Goal: Task Accomplishment & Management: Complete application form

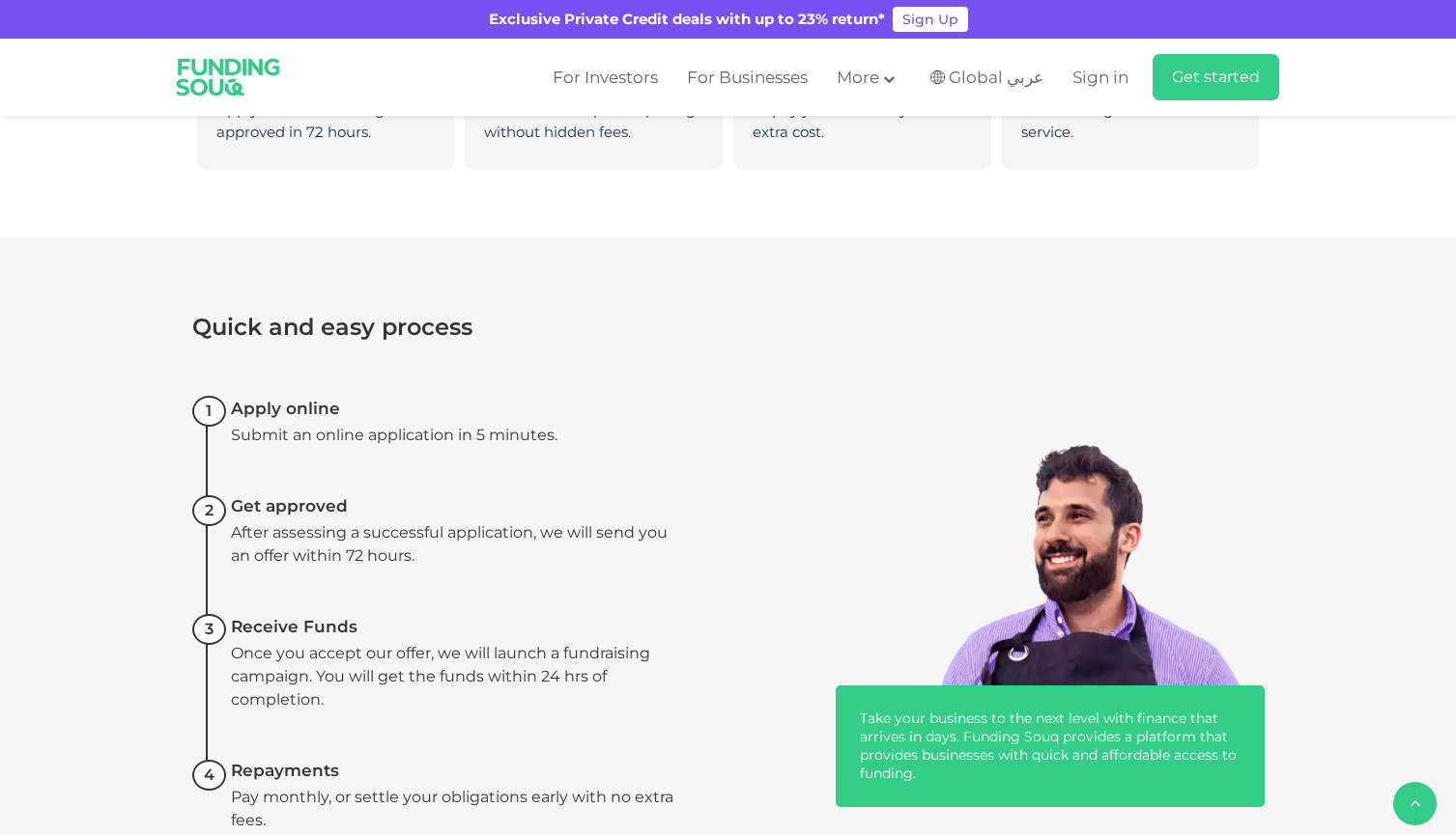
scroll to position [1186, 0]
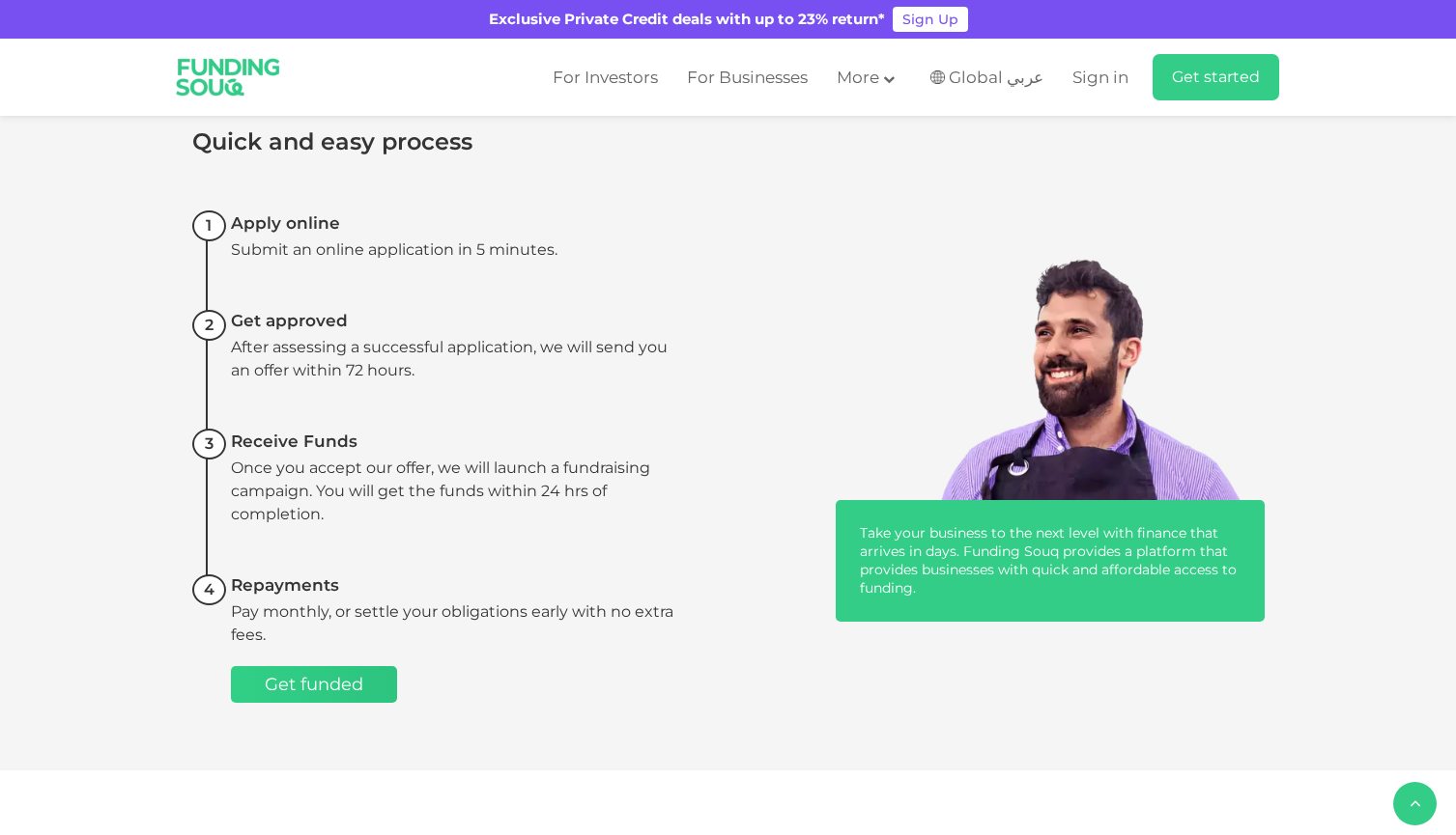
click at [352, 683] on span "Get funded" at bounding box center [313, 684] width 98 height 21
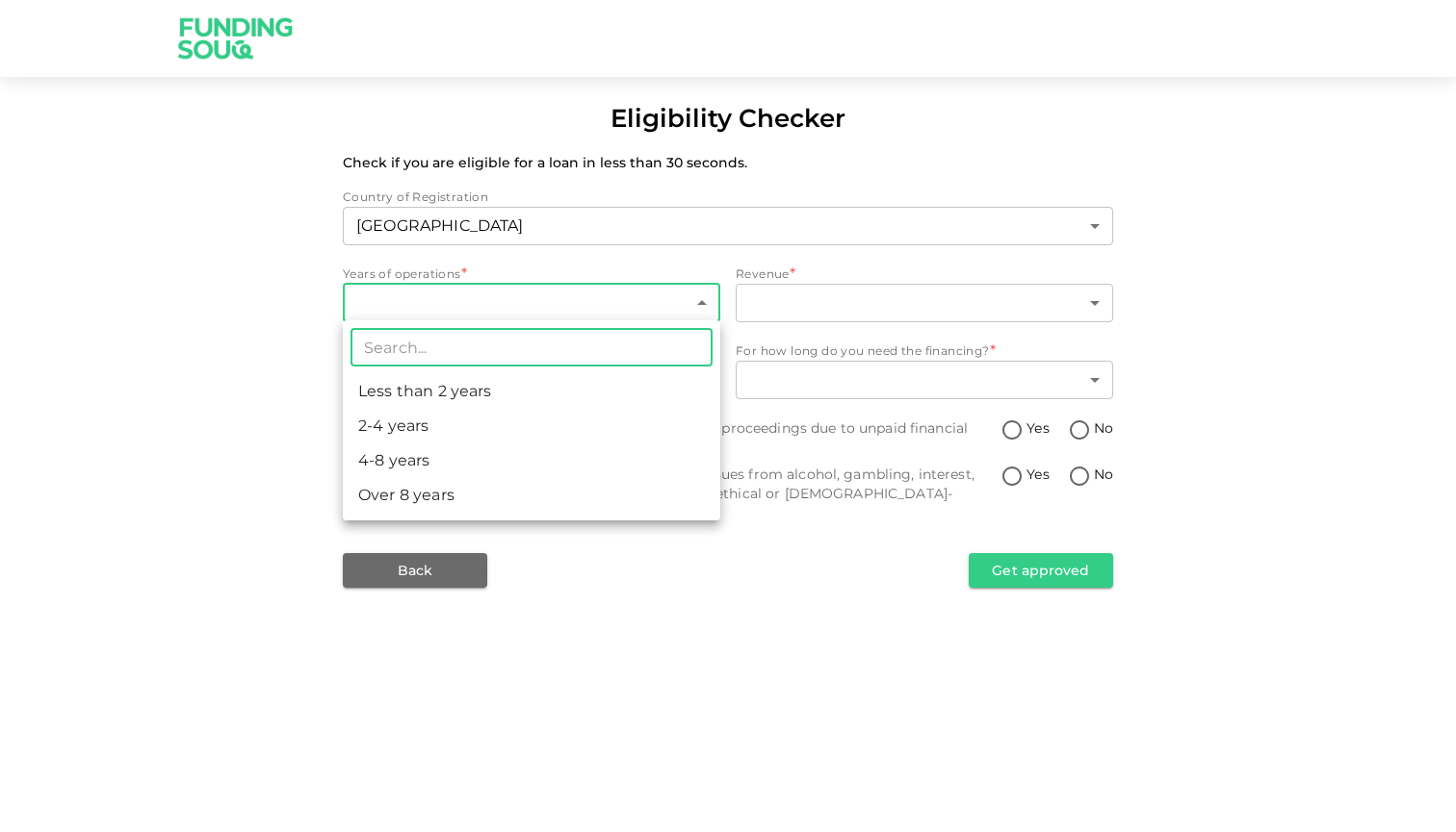
click at [544, 297] on body "Eligibility Checker Check if you are eligible for a loan in less than 30 second…" at bounding box center [728, 416] width 1456 height 832
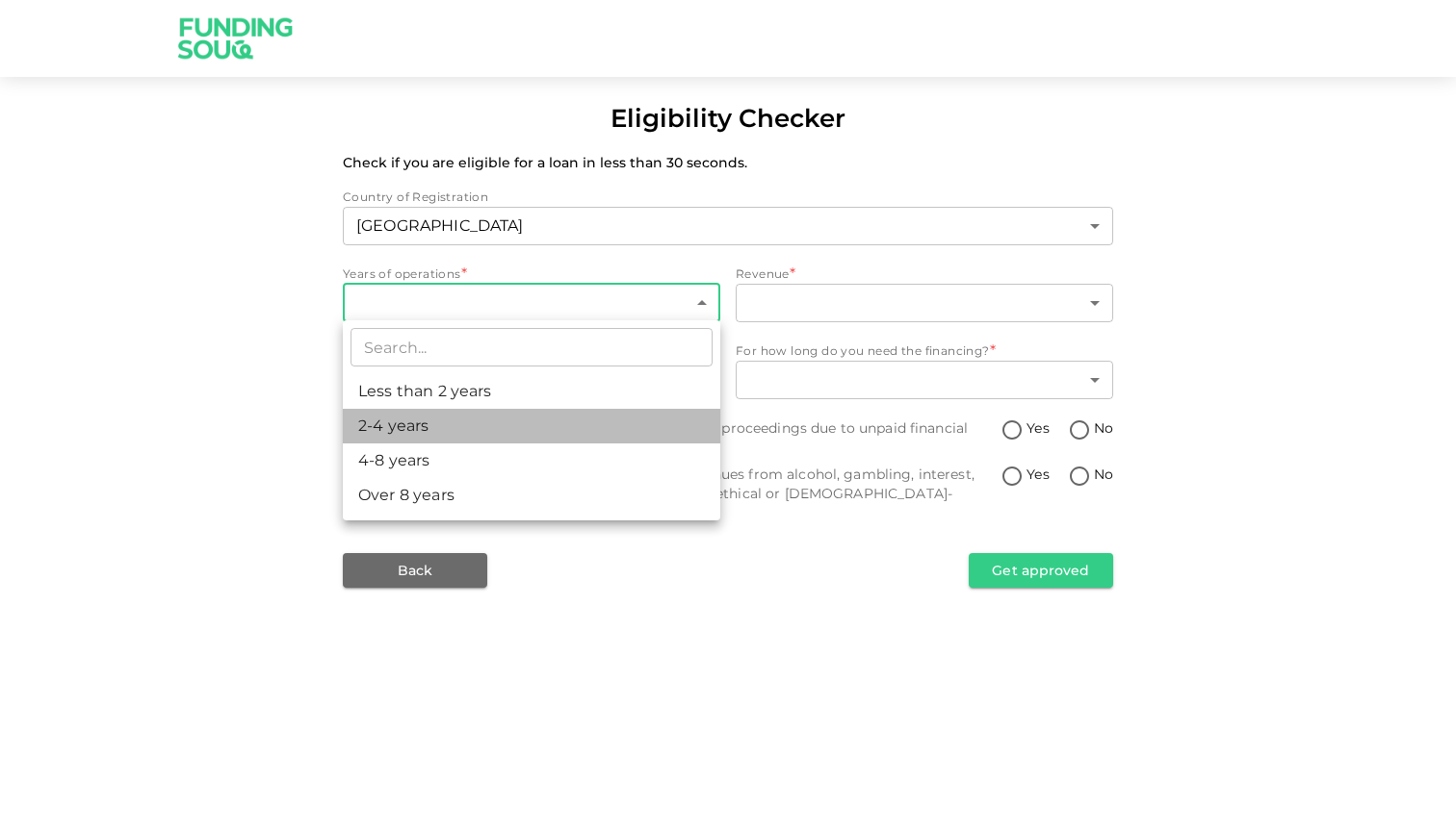
click at [481, 425] on li "2-4 years" at bounding box center [532, 426] width 378 height 35
type input "2"
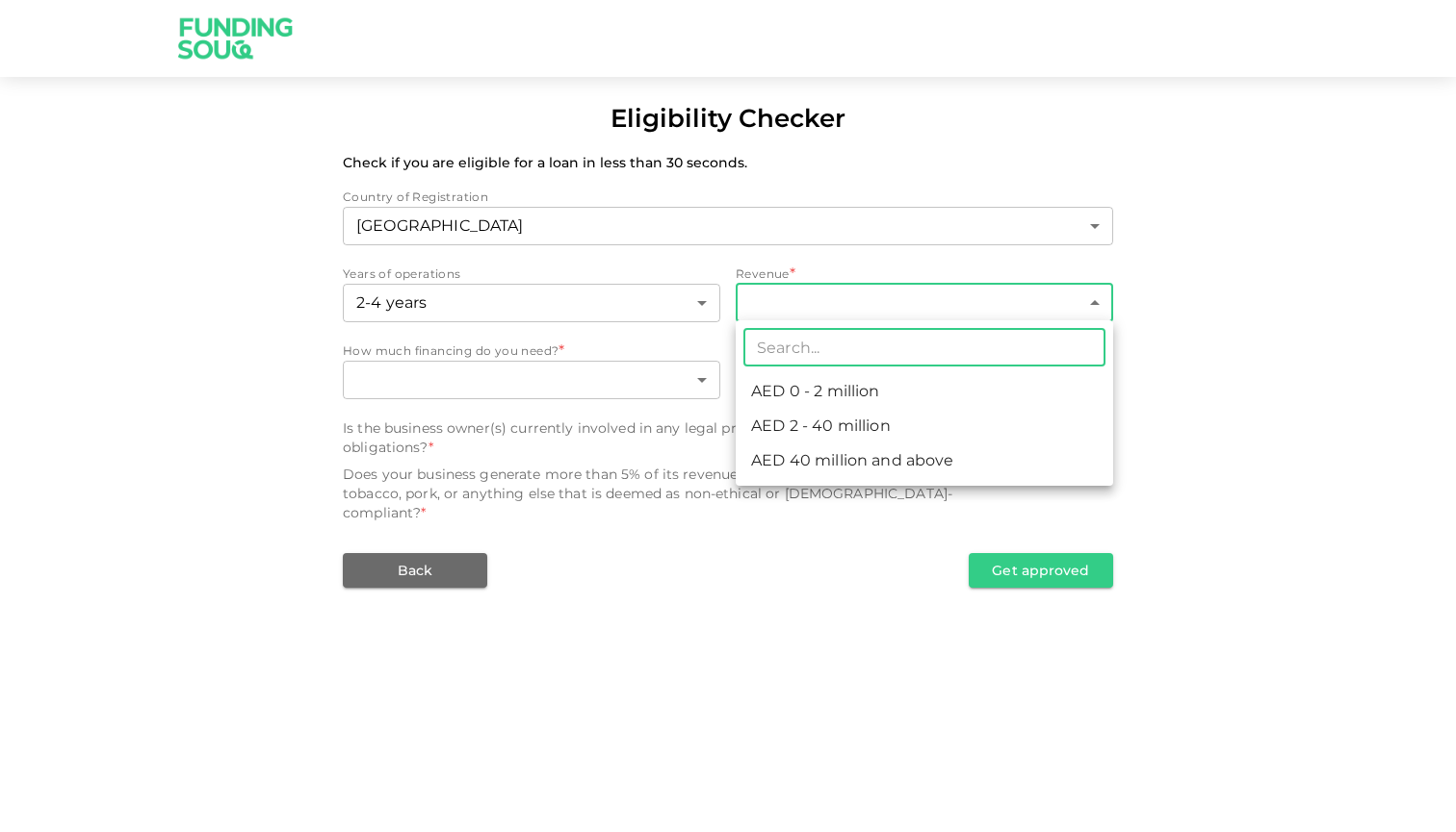
click at [794, 292] on body "Eligibility Checker Check if you are eligible for a loan in less than 30 second…" at bounding box center [728, 416] width 1456 height 832
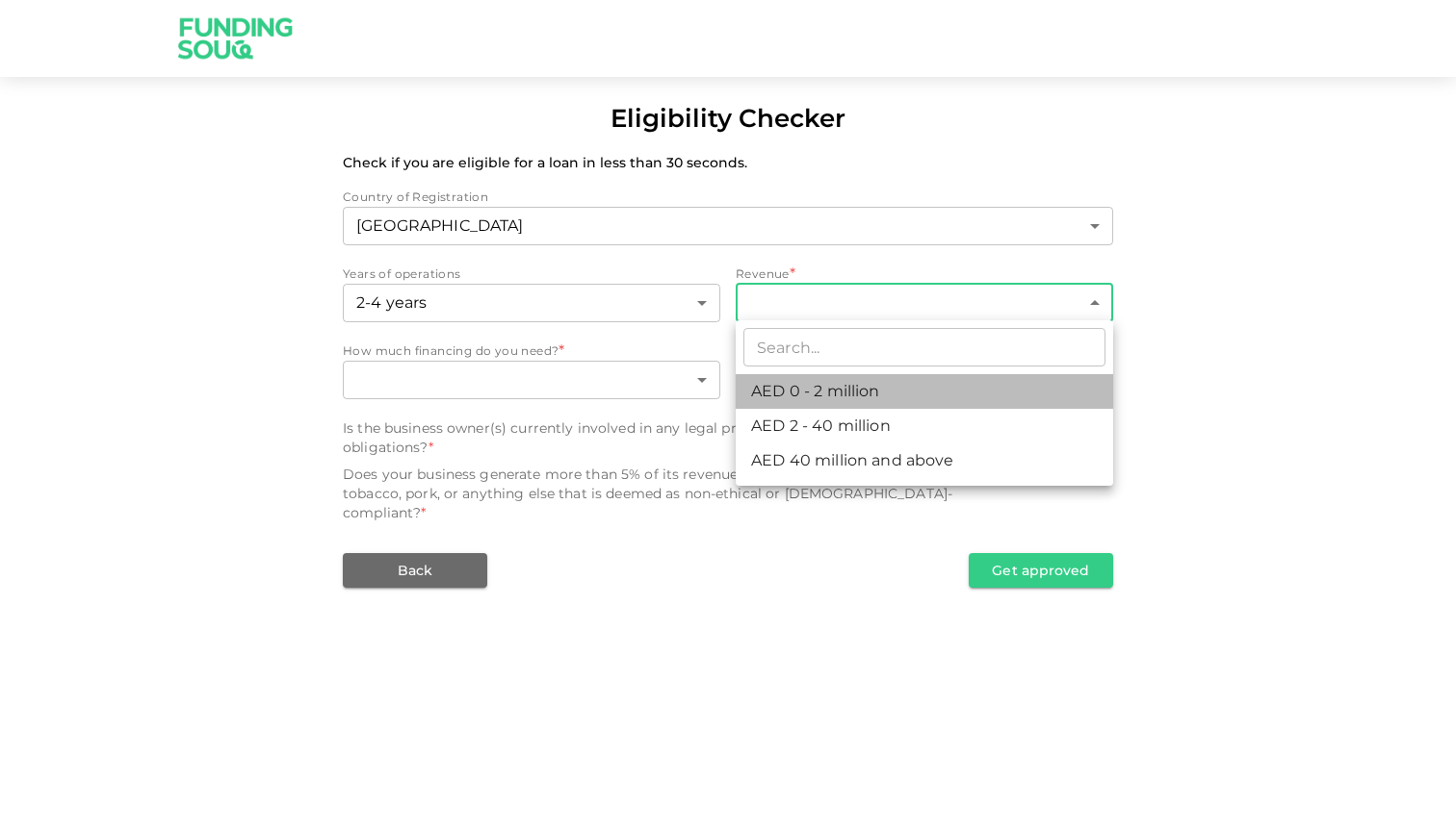
click at [848, 396] on li "AED 0 - 2 million" at bounding box center [924, 391] width 378 height 35
type input "1"
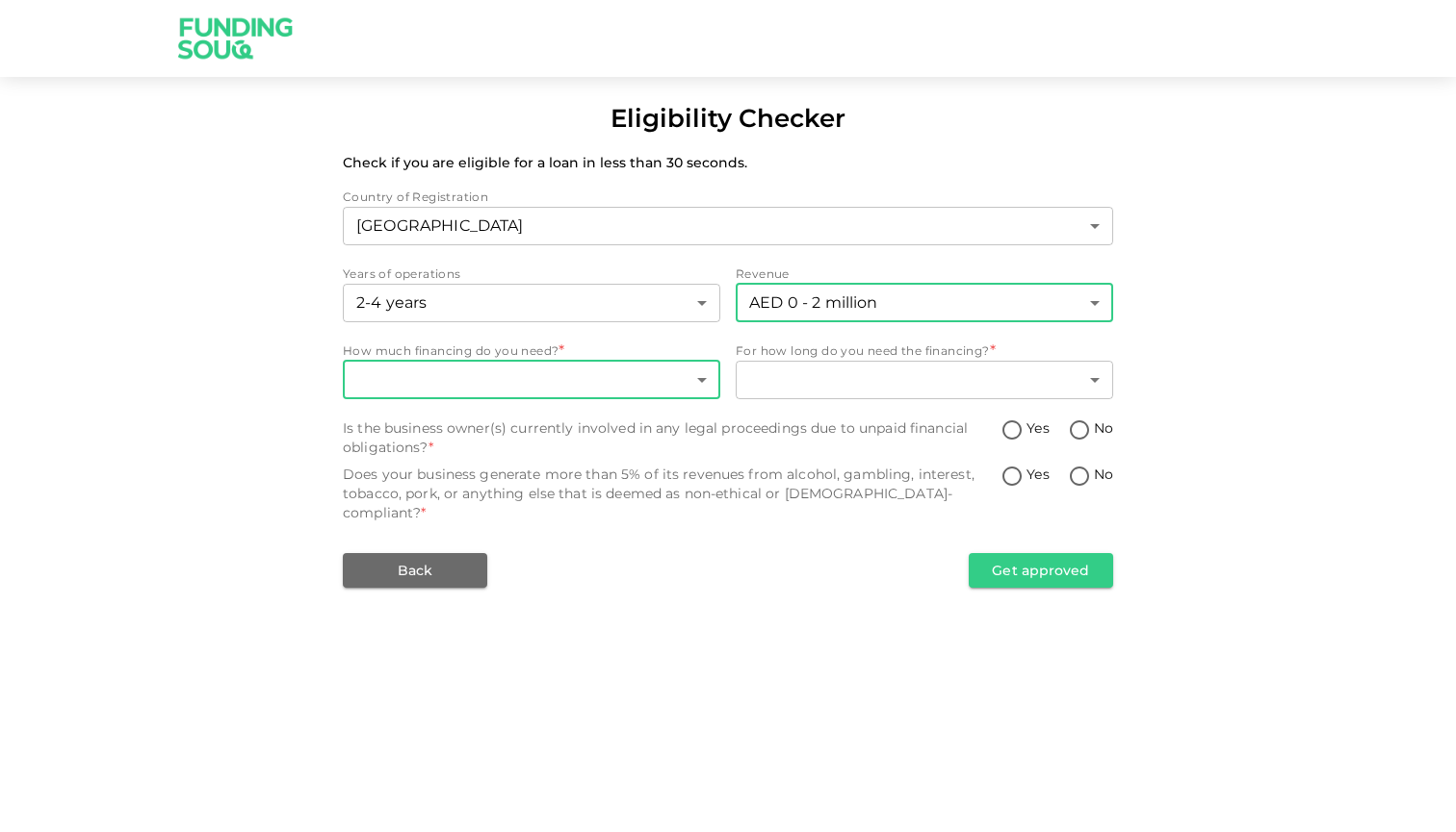
click at [583, 388] on body "Eligibility Checker Check if you are eligible for a loan in less than 30 second…" at bounding box center [728, 416] width 1456 height 832
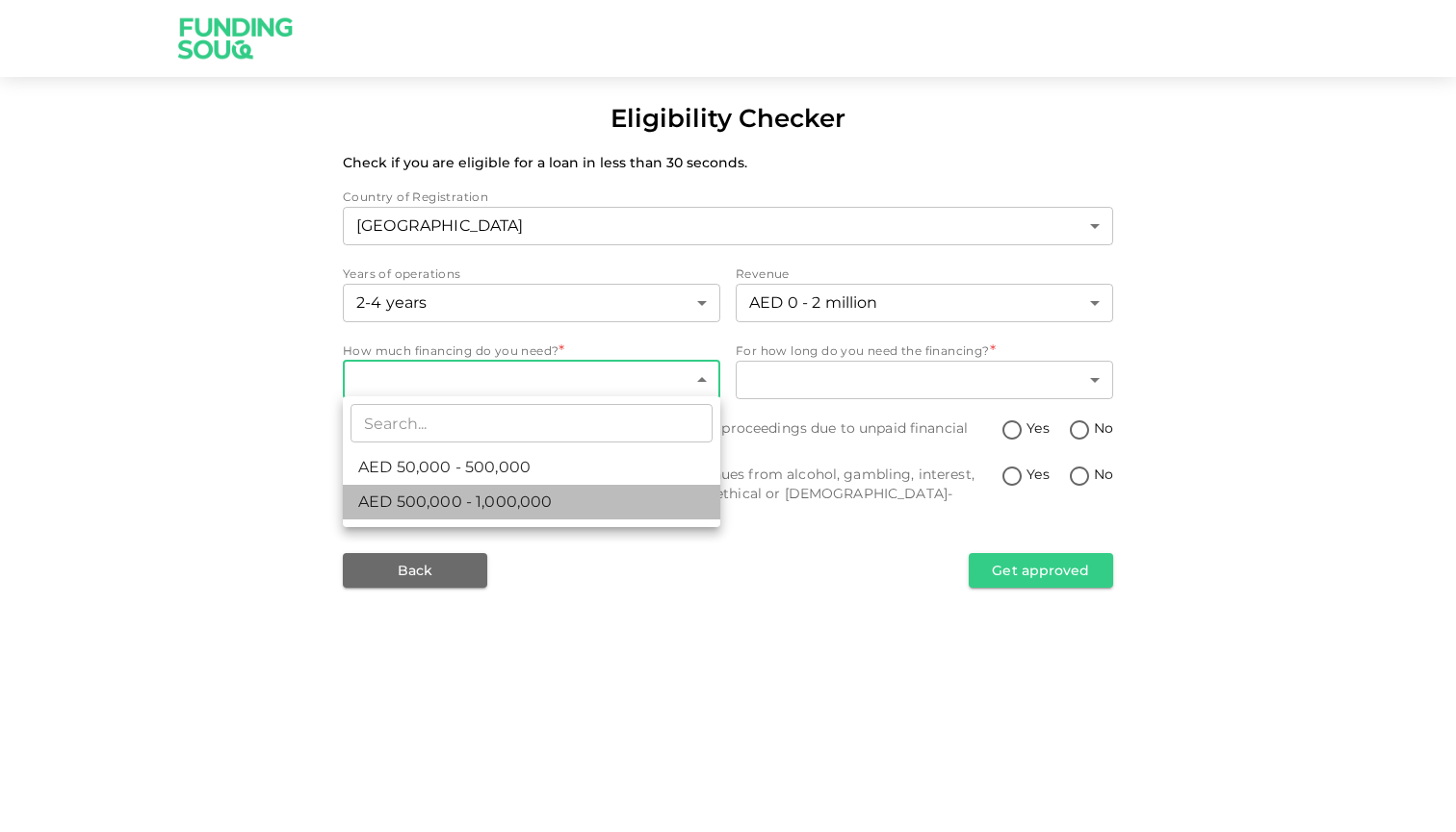
click at [577, 501] on li "AED 500,000 - 1,000,000" at bounding box center [532, 502] width 378 height 35
type input "2"
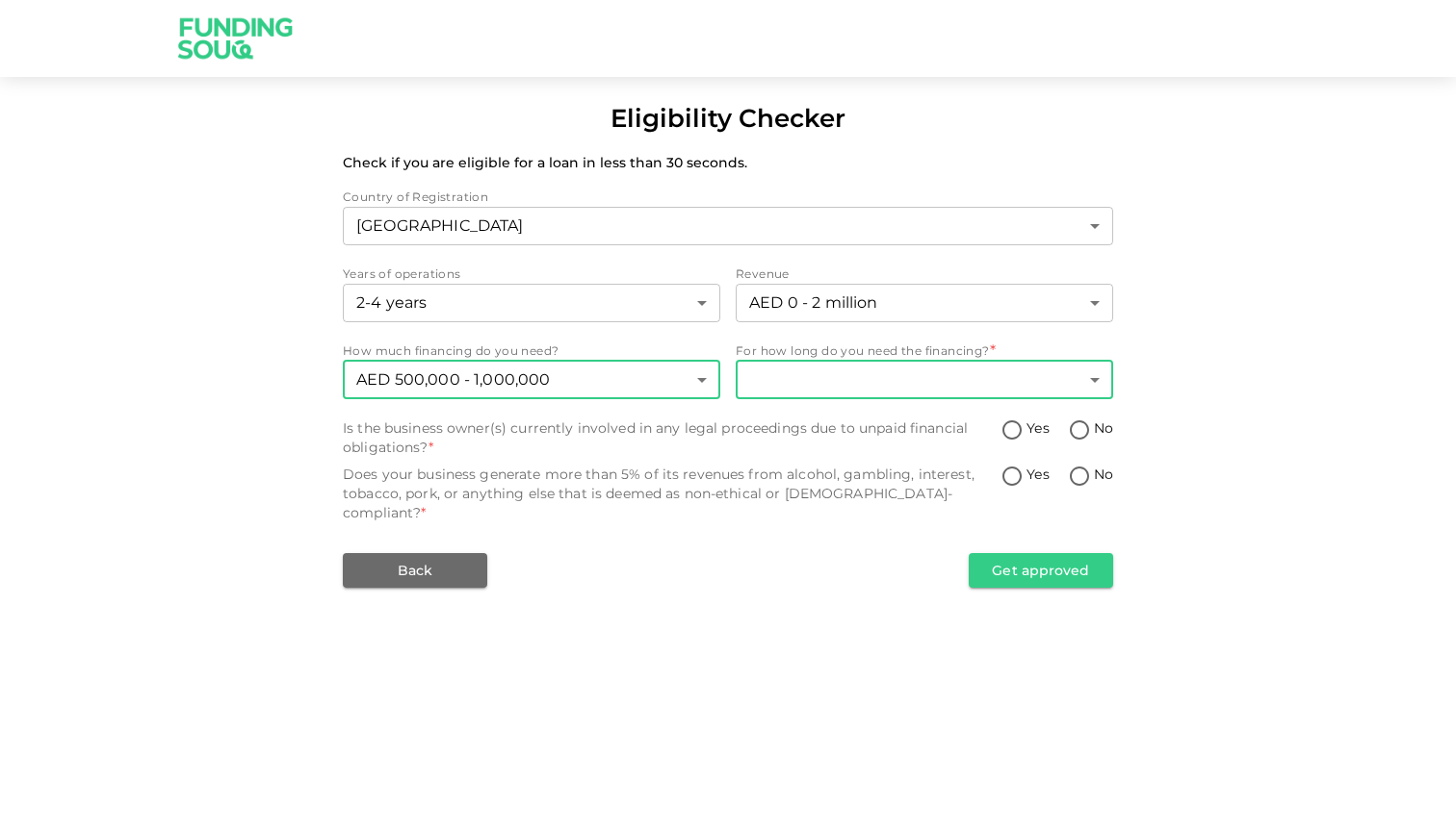
click at [798, 367] on body "Eligibility Checker Check if you are eligible for a loan in less than 30 second…" at bounding box center [728, 416] width 1456 height 832
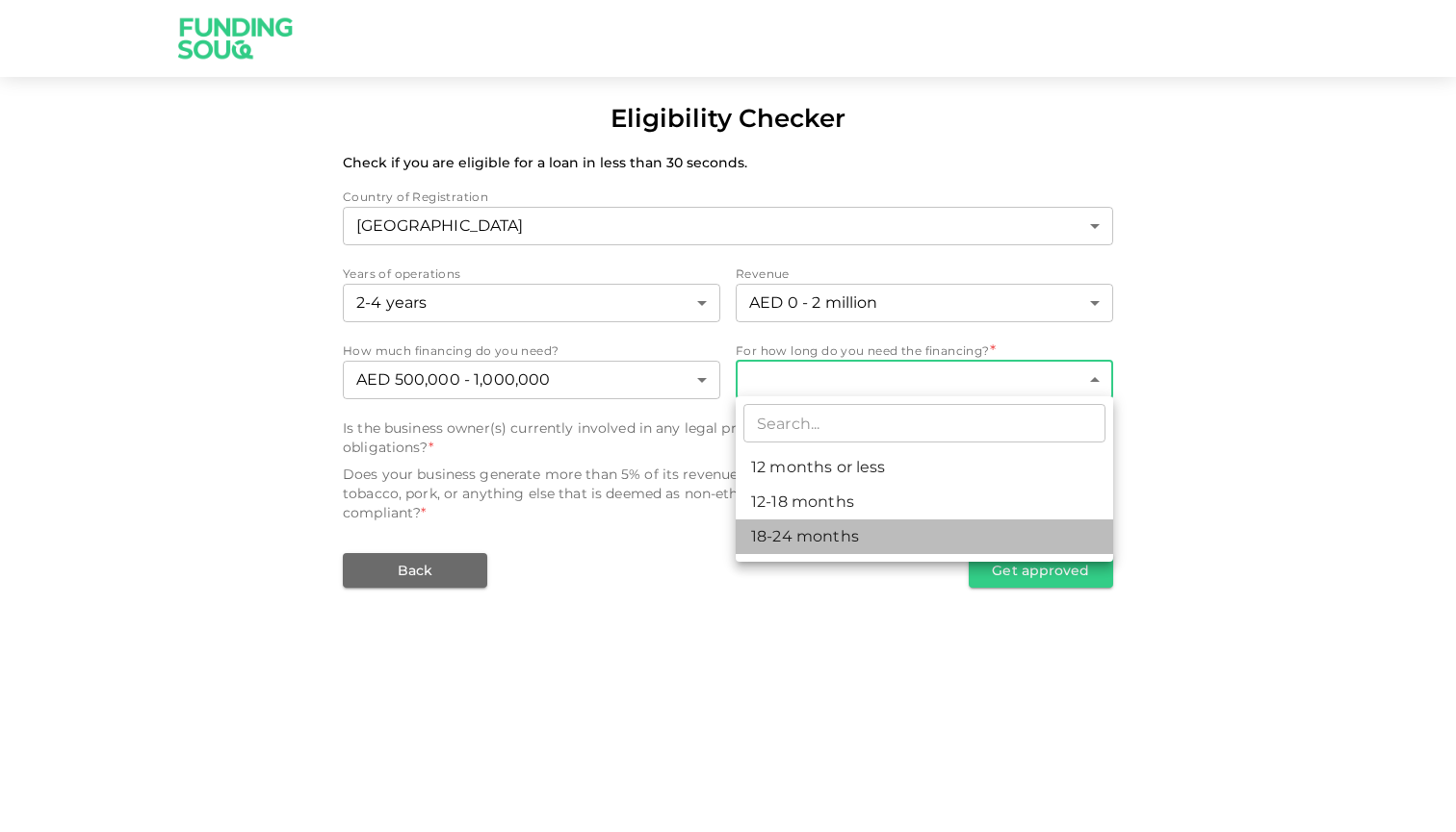
click at [784, 549] on li "18-24 months" at bounding box center [924, 537] width 378 height 35
type input "3"
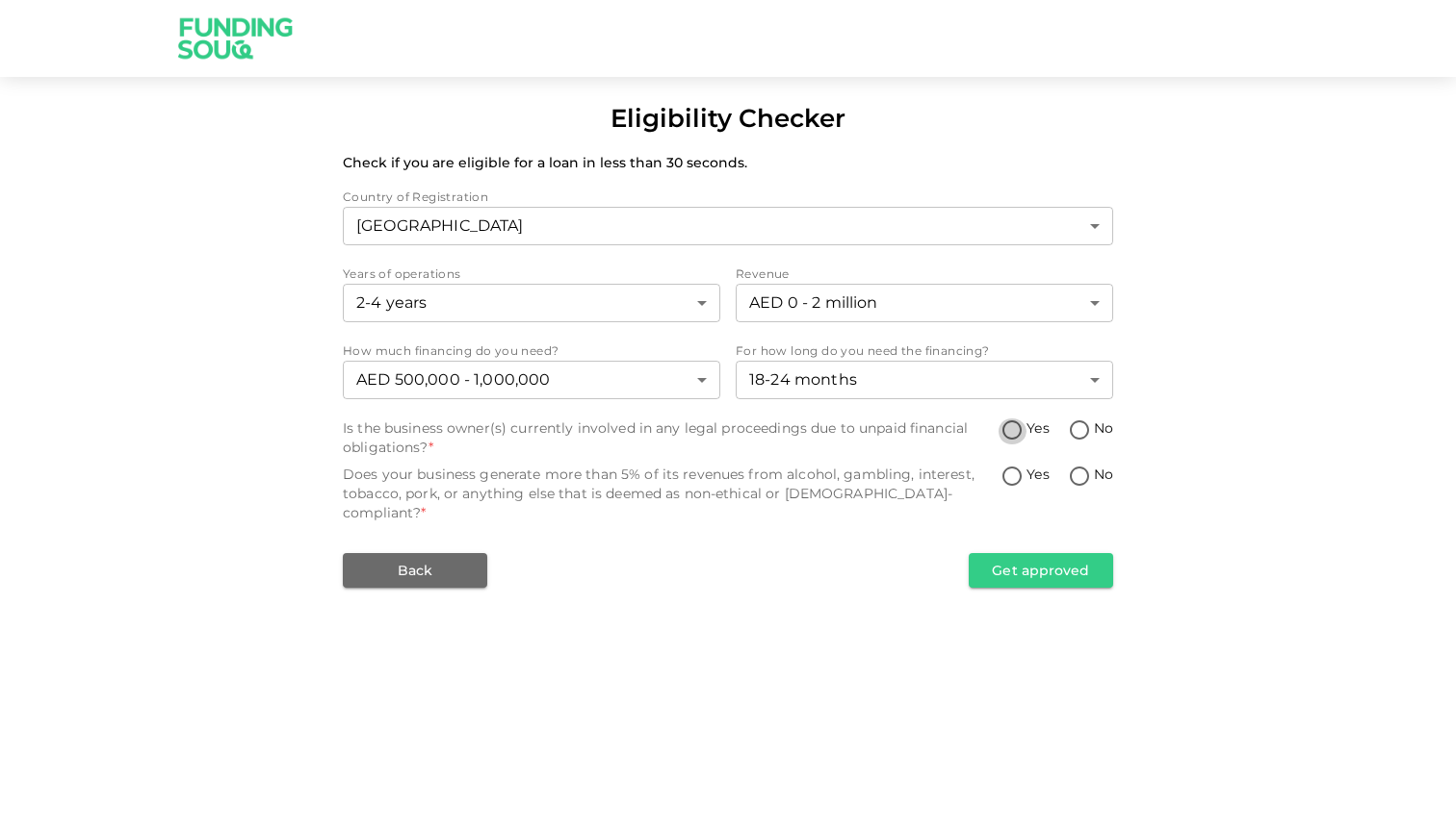
click at [1012, 428] on input "Yes" at bounding box center [1011, 432] width 29 height 26
radio input "true"
click at [1071, 473] on input "No" at bounding box center [1078, 477] width 29 height 26
radio input "true"
click at [1071, 420] on input "No" at bounding box center [1078, 432] width 29 height 26
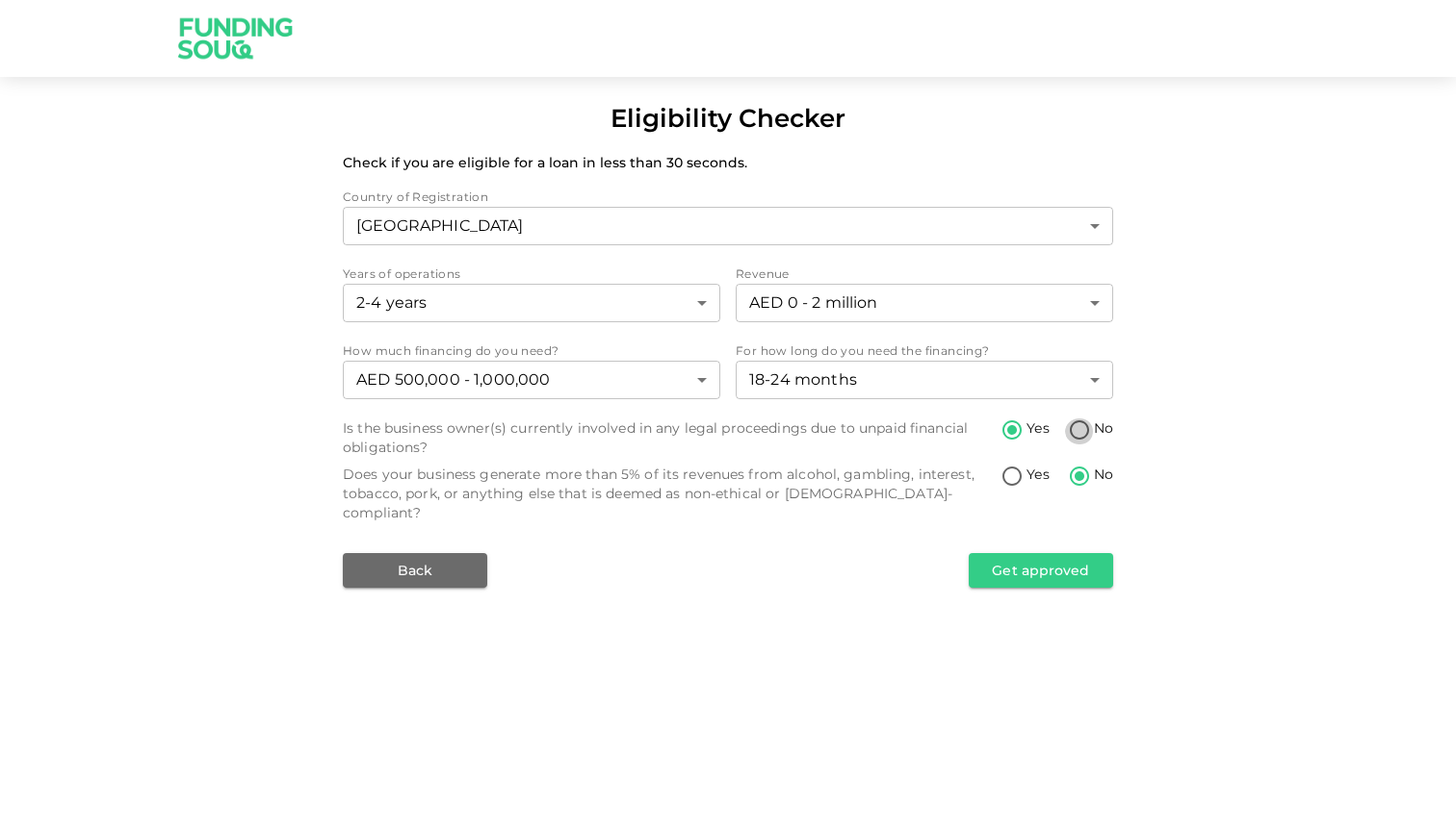
radio input "true"
click at [1023, 553] on button "Get approved" at bounding box center [1041, 570] width 144 height 35
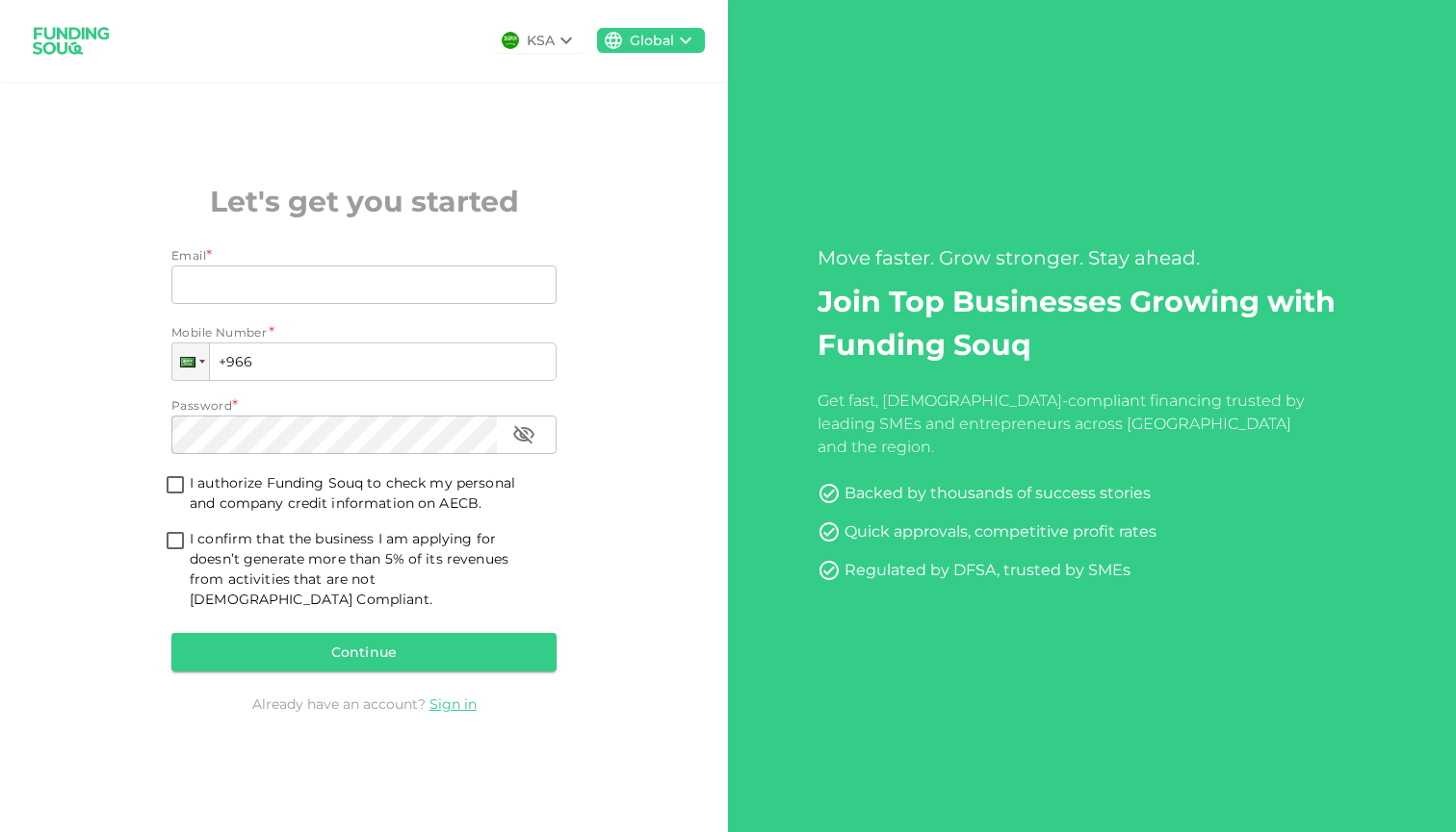
click at [572, 43] on icon at bounding box center [565, 40] width 23 height 23
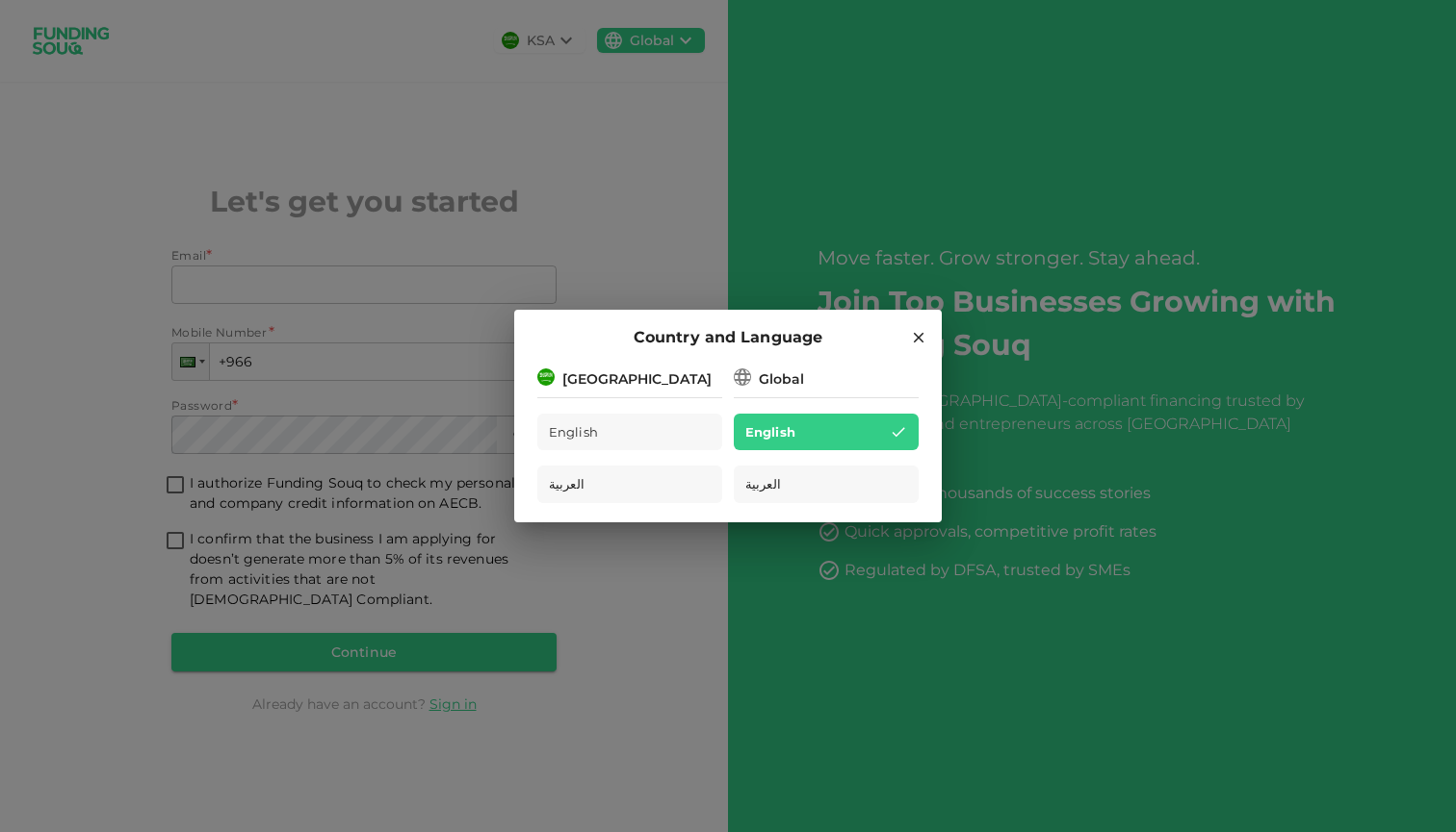
click at [622, 378] on div "[GEOGRAPHIC_DATA]" at bounding box center [637, 379] width 149 height 20
click at [618, 394] on hr at bounding box center [629, 393] width 185 height 9
click at [907, 335] on div "Country and Language" at bounding box center [728, 337] width 382 height 25
click at [919, 333] on icon at bounding box center [918, 338] width 18 height 18
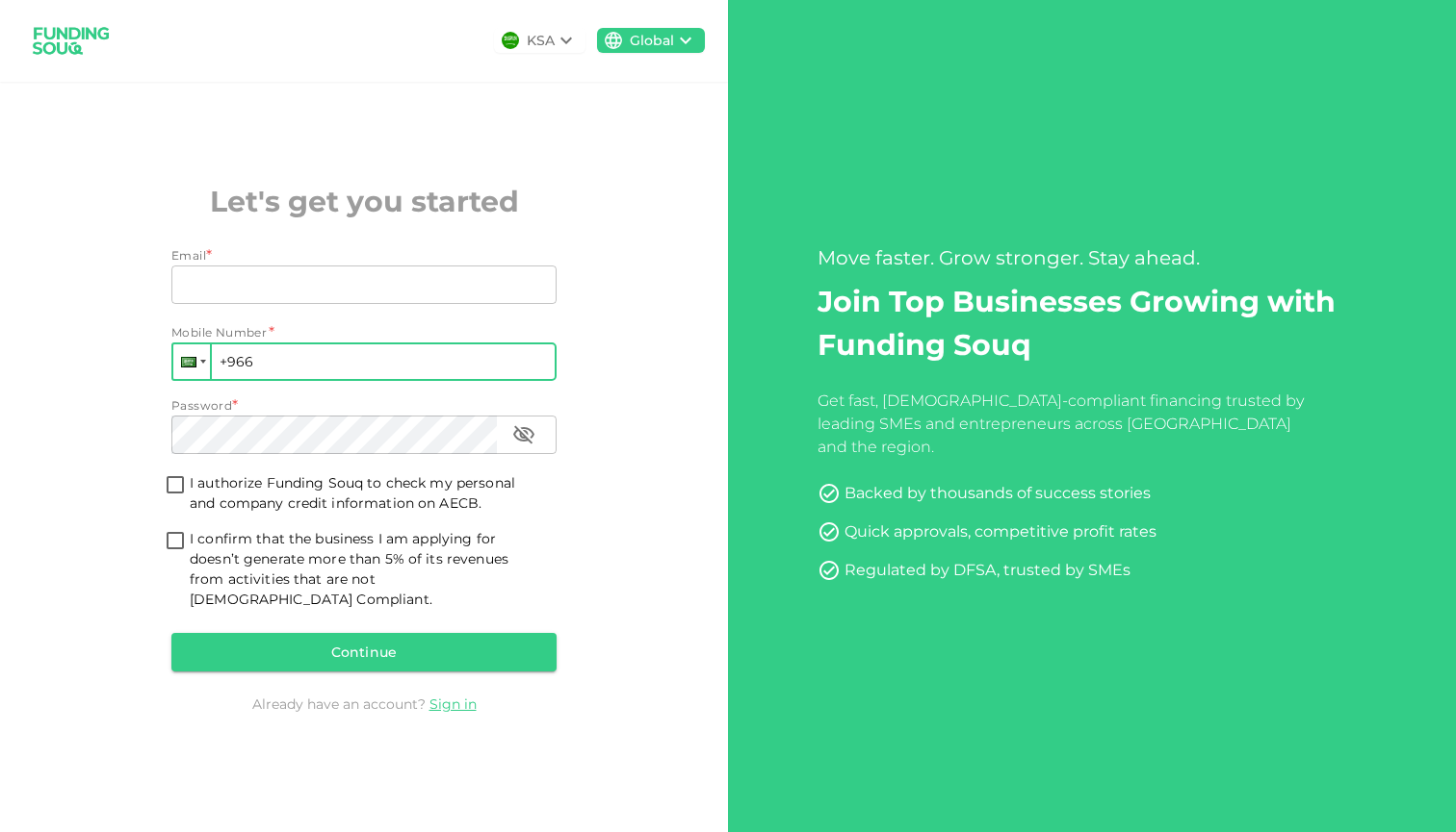
click at [204, 367] on div at bounding box center [191, 362] width 37 height 35
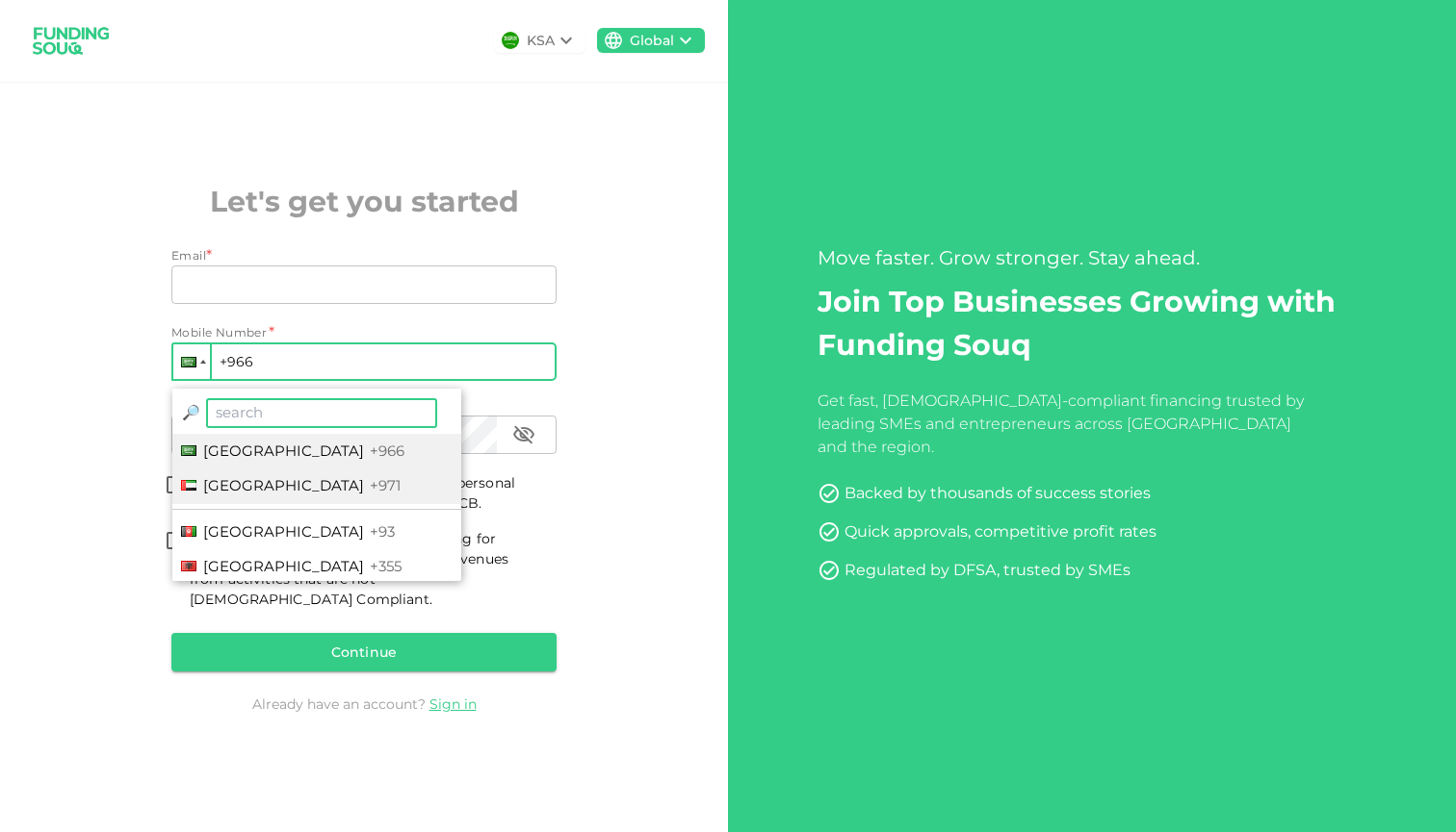
click at [273, 504] on li "[GEOGRAPHIC_DATA] +971" at bounding box center [316, 486] width 289 height 36
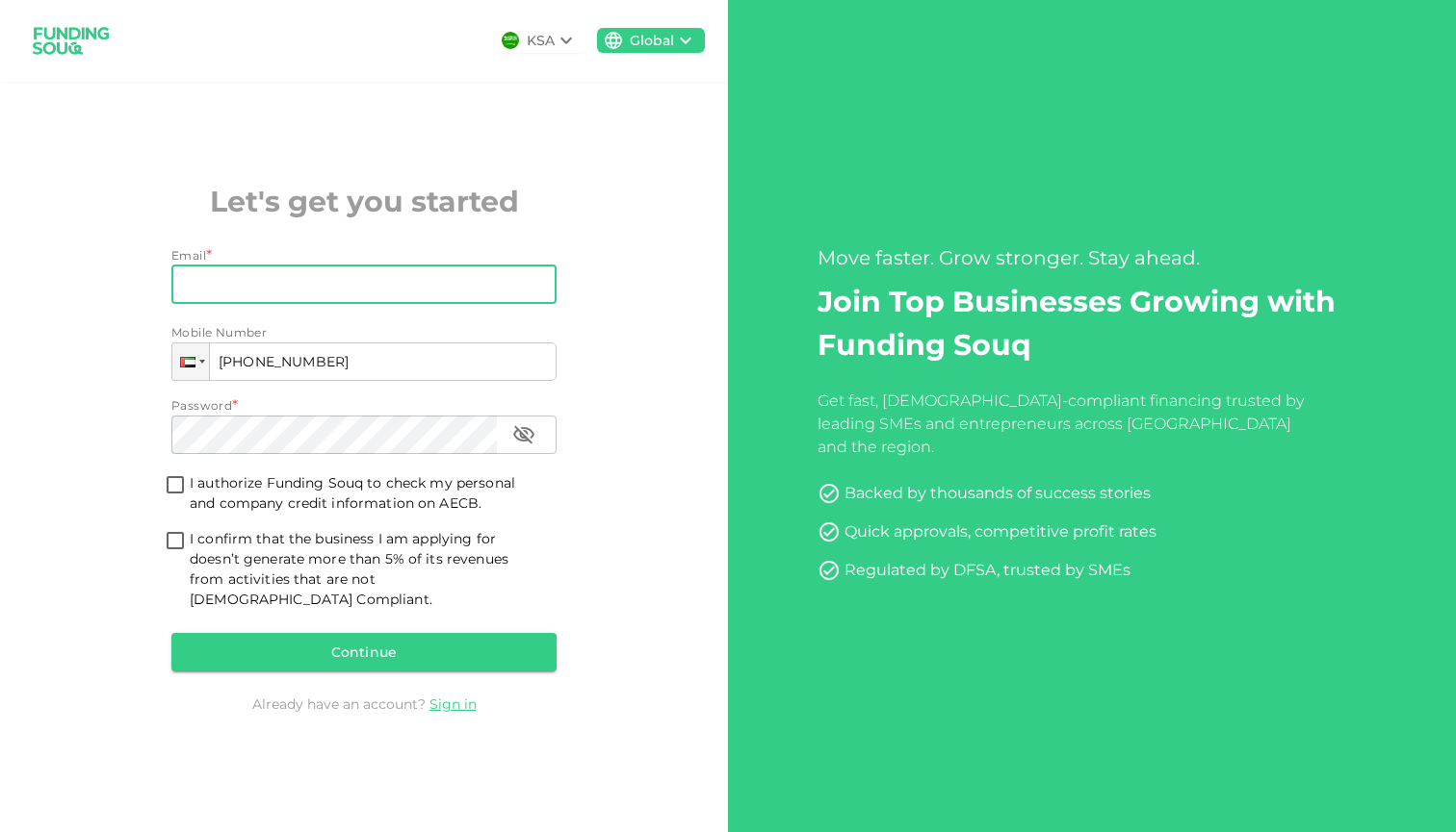
type input "[PHONE_NUMBER]"
type input "[PERSON_NAME][EMAIL_ADDRESS][DOMAIN_NAME]"
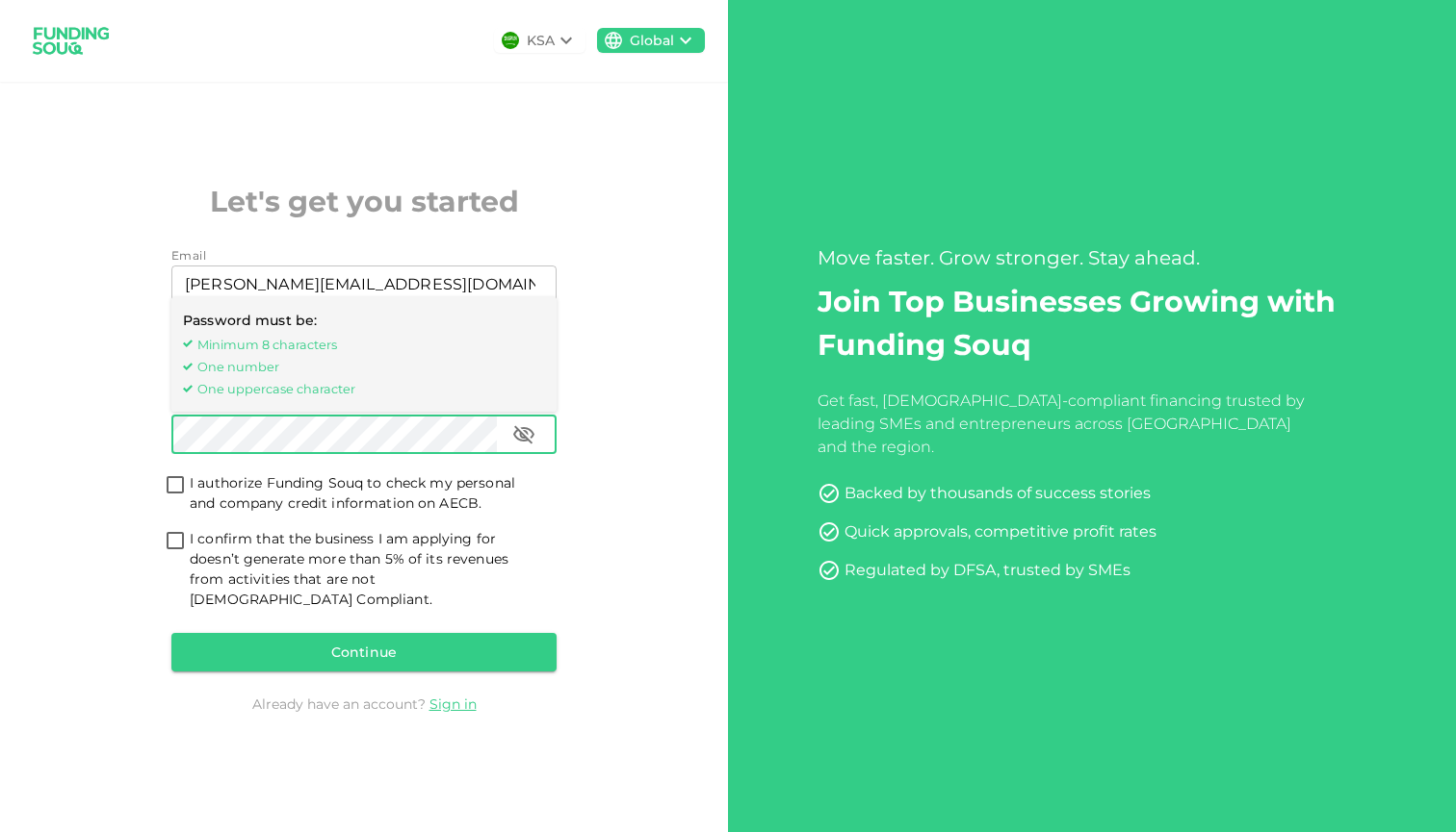
click at [530, 443] on icon "button" at bounding box center [523, 435] width 23 height 23
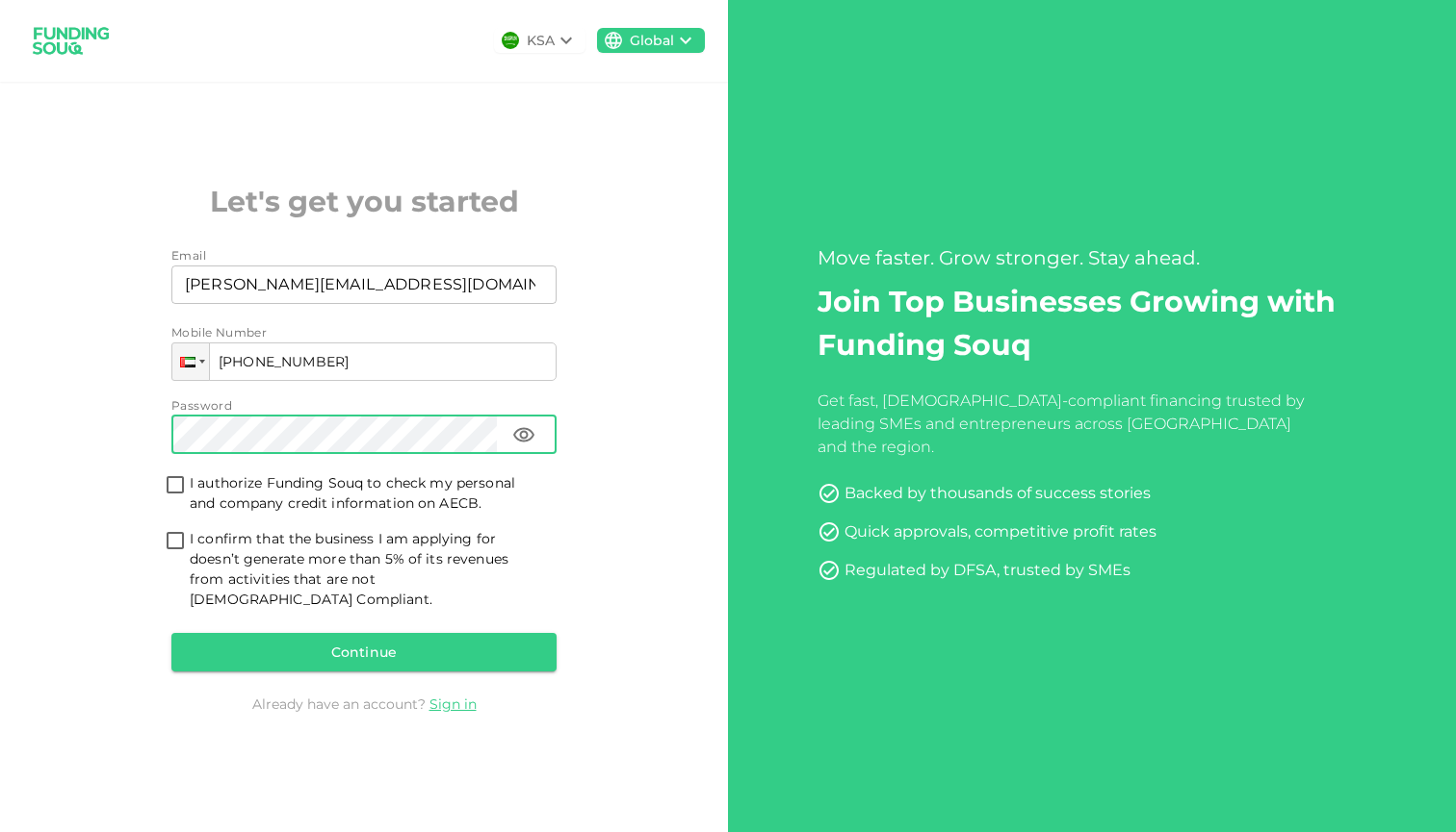
click at [530, 443] on icon "button" at bounding box center [523, 435] width 23 height 23
click at [178, 490] on input "I authorize Funding Souq to check my personal and company credit information on…" at bounding box center [175, 486] width 29 height 26
checkbox input "true"
click at [178, 555] on input "I confirm that the business I am applying for doesn’t generate more than 5% of …" at bounding box center [175, 542] width 29 height 26
checkbox input "true"
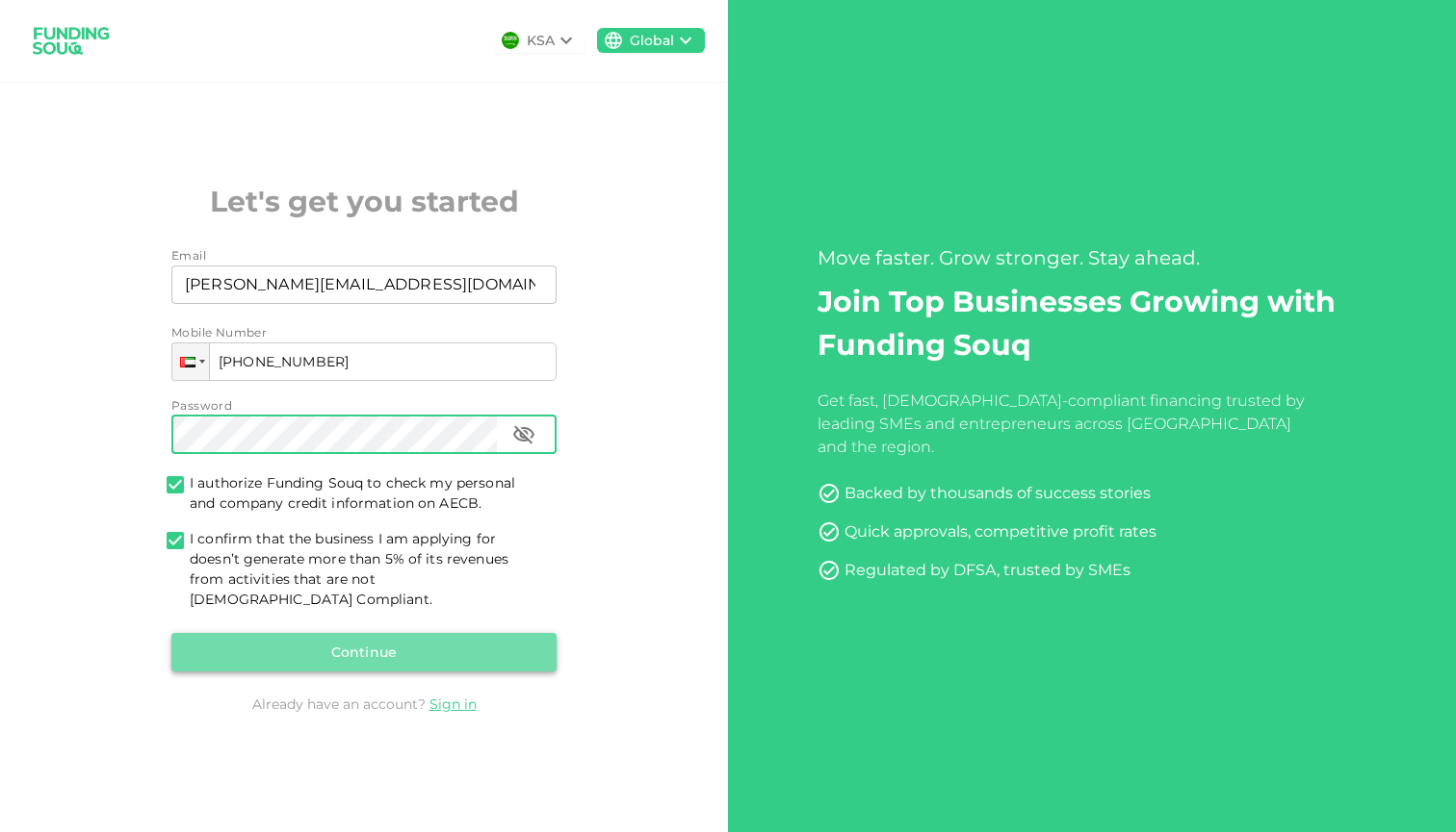
click at [262, 646] on button "Continue" at bounding box center [364, 652] width 385 height 39
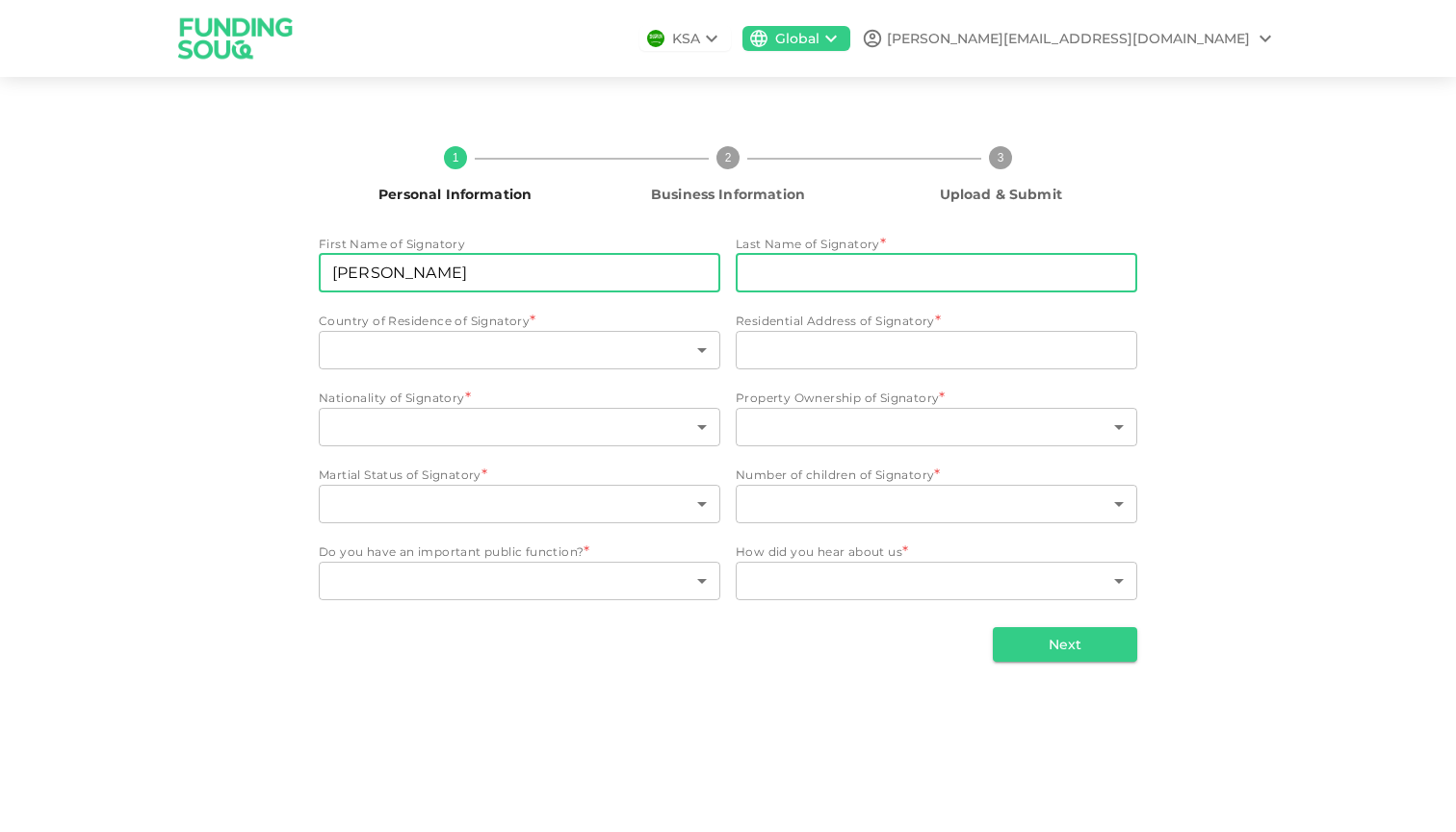
type input "[PERSON_NAME]"
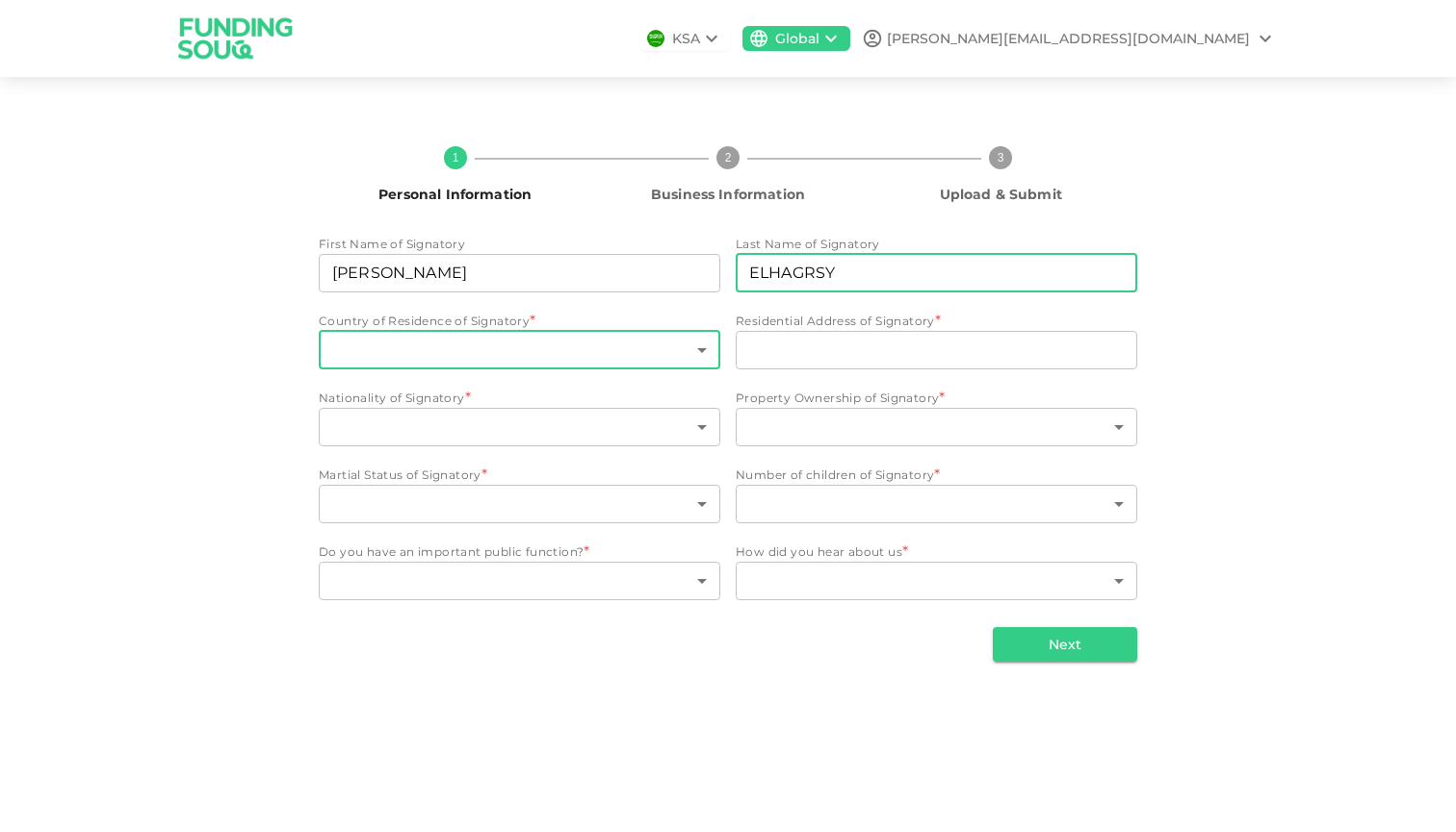
type input "ELHAGRSY"
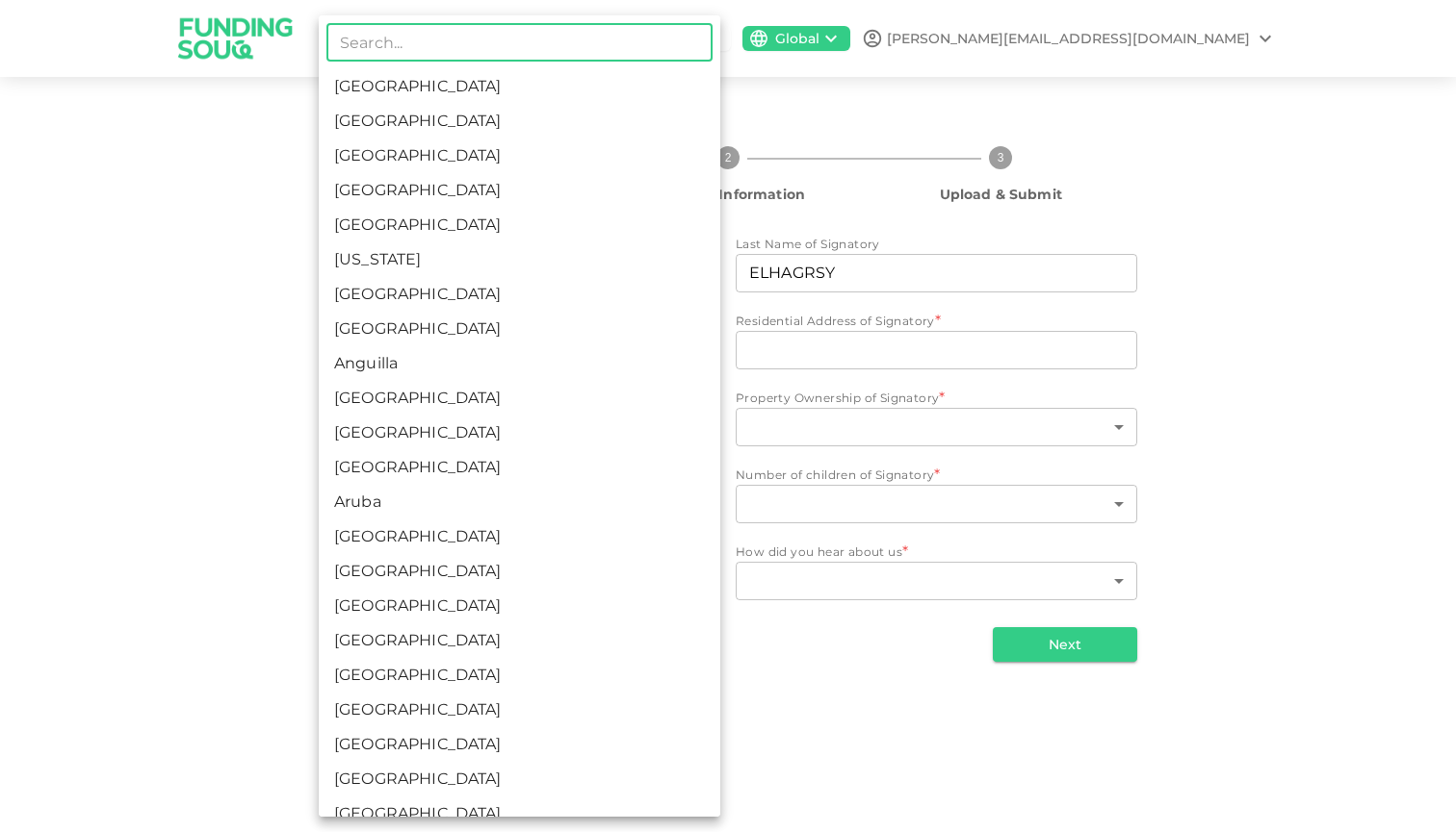
click at [570, 361] on body "KSA Global [PERSON_NAME][EMAIL_ADDRESS][DOMAIN_NAME] 1 Personal Information 2 B…" at bounding box center [728, 416] width 1456 height 832
click at [472, 115] on li "[GEOGRAPHIC_DATA]" at bounding box center [519, 121] width 401 height 35
type input "2"
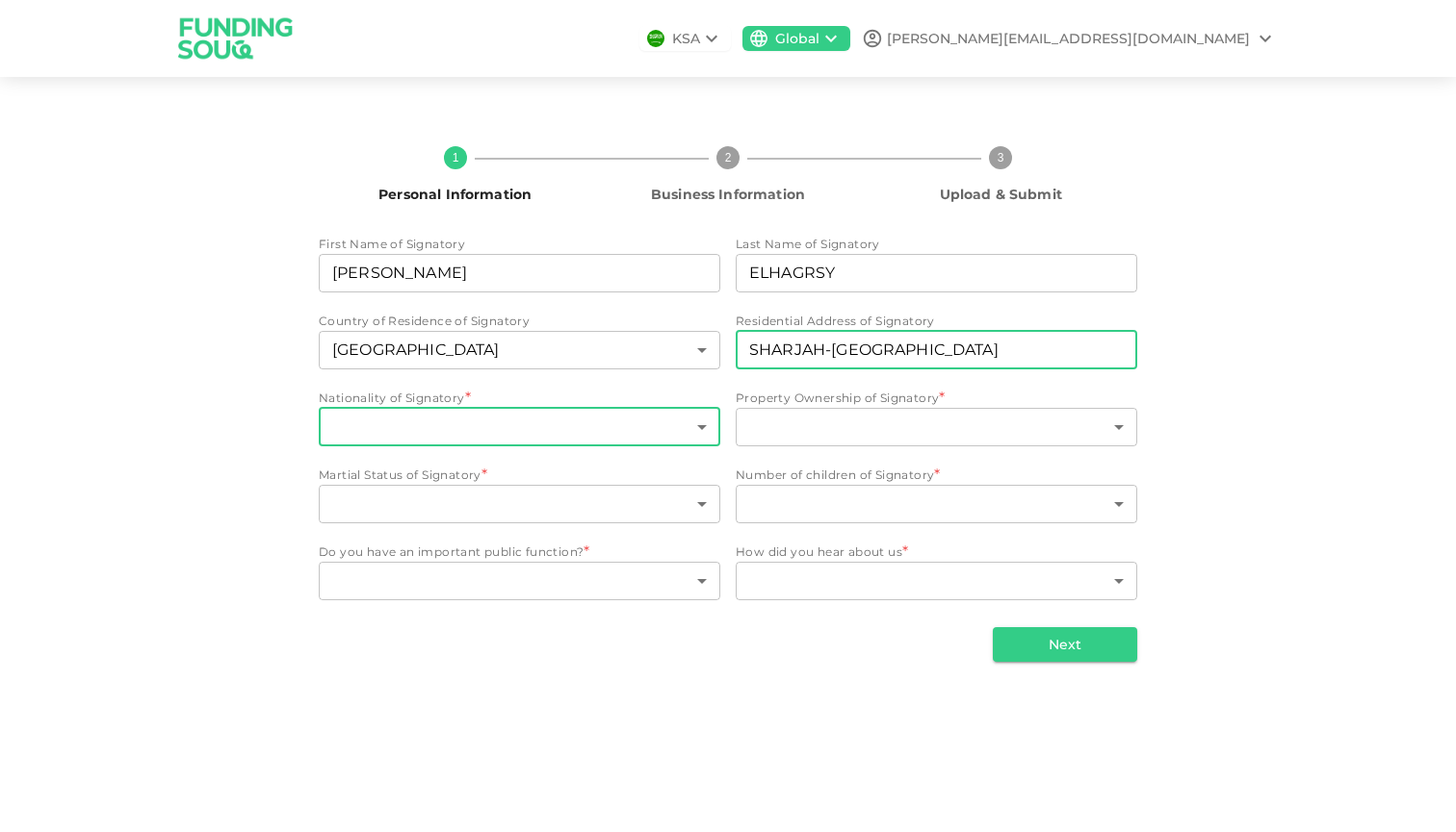
type input "SHARJAH-[GEOGRAPHIC_DATA]"
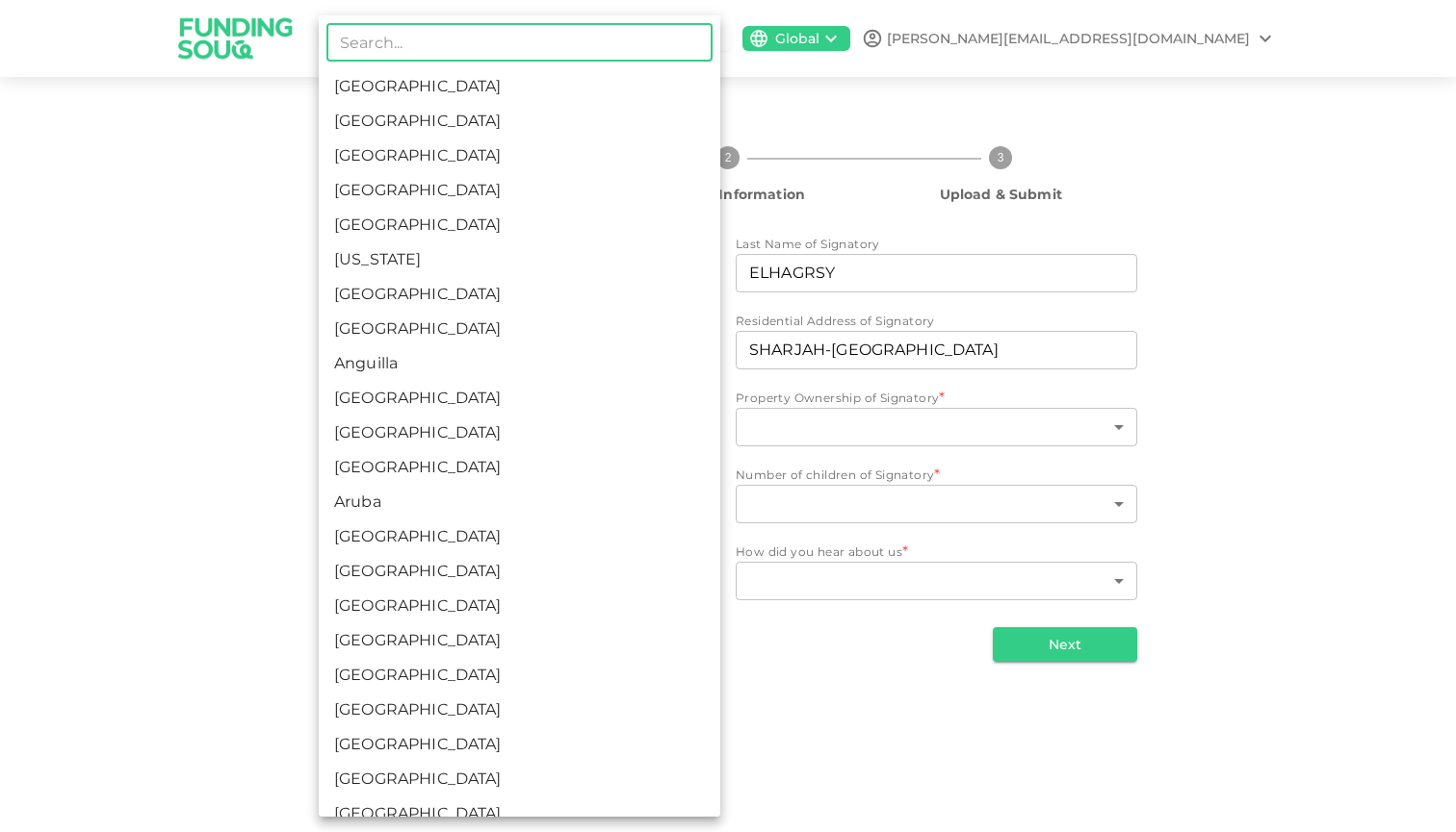
click at [560, 428] on body "KSA Global [PERSON_NAME][EMAIL_ADDRESS][DOMAIN_NAME] 1 Personal Information 2 B…" at bounding box center [728, 416] width 1456 height 832
click at [422, 103] on li "[GEOGRAPHIC_DATA]" at bounding box center [519, 86] width 401 height 35
click at [452, 422] on body "KSA Global [PERSON_NAME][EMAIL_ADDRESS][DOMAIN_NAME] 1 Personal Information 2 B…" at bounding box center [728, 416] width 1456 height 832
click at [400, 127] on li "[GEOGRAPHIC_DATA]" at bounding box center [519, 121] width 401 height 35
type input "2"
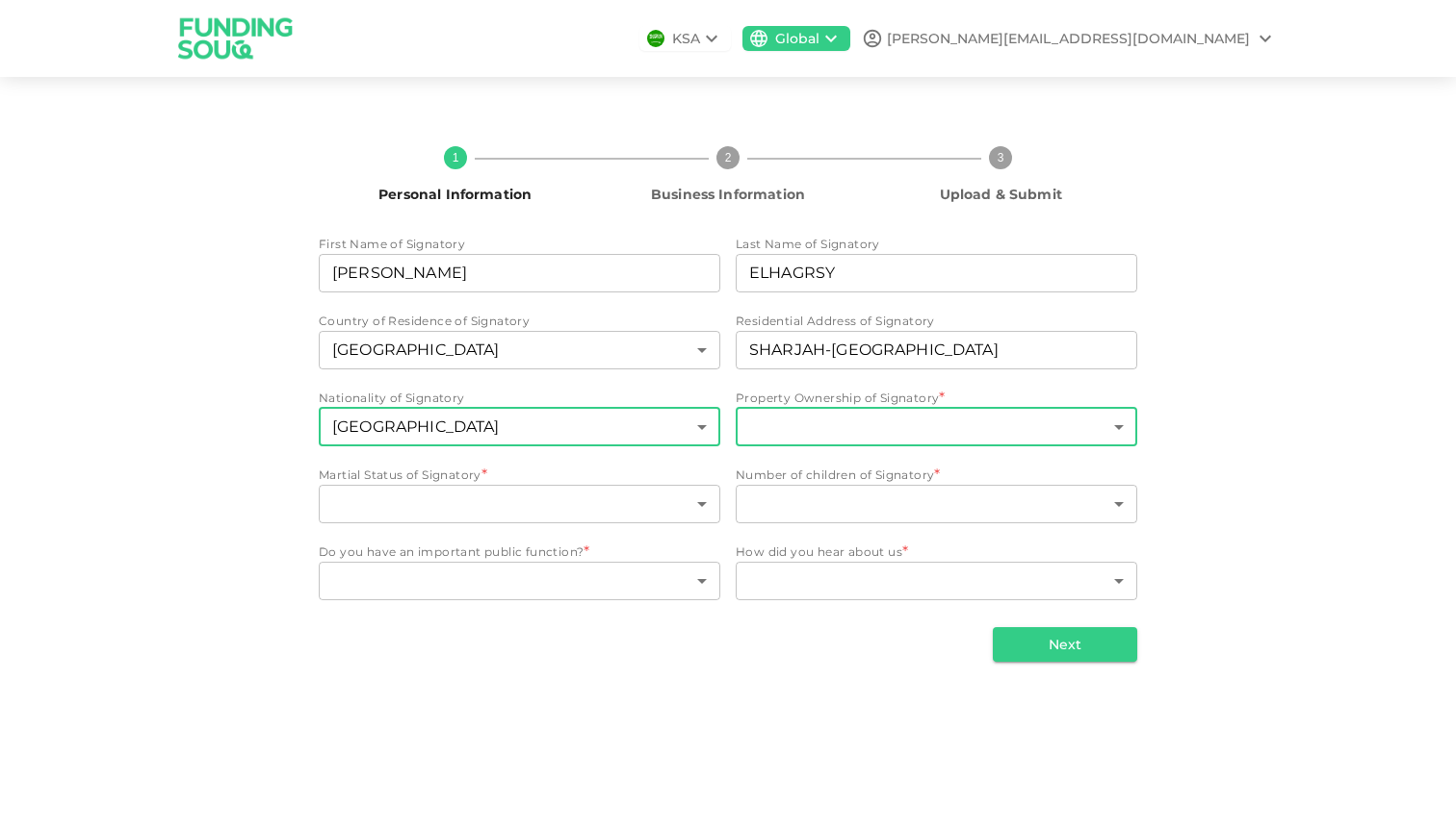
click at [837, 426] on body "KSA Global [PERSON_NAME][EMAIL_ADDRESS][DOMAIN_NAME] 1 Personal Information 2 B…" at bounding box center [728, 416] width 1456 height 832
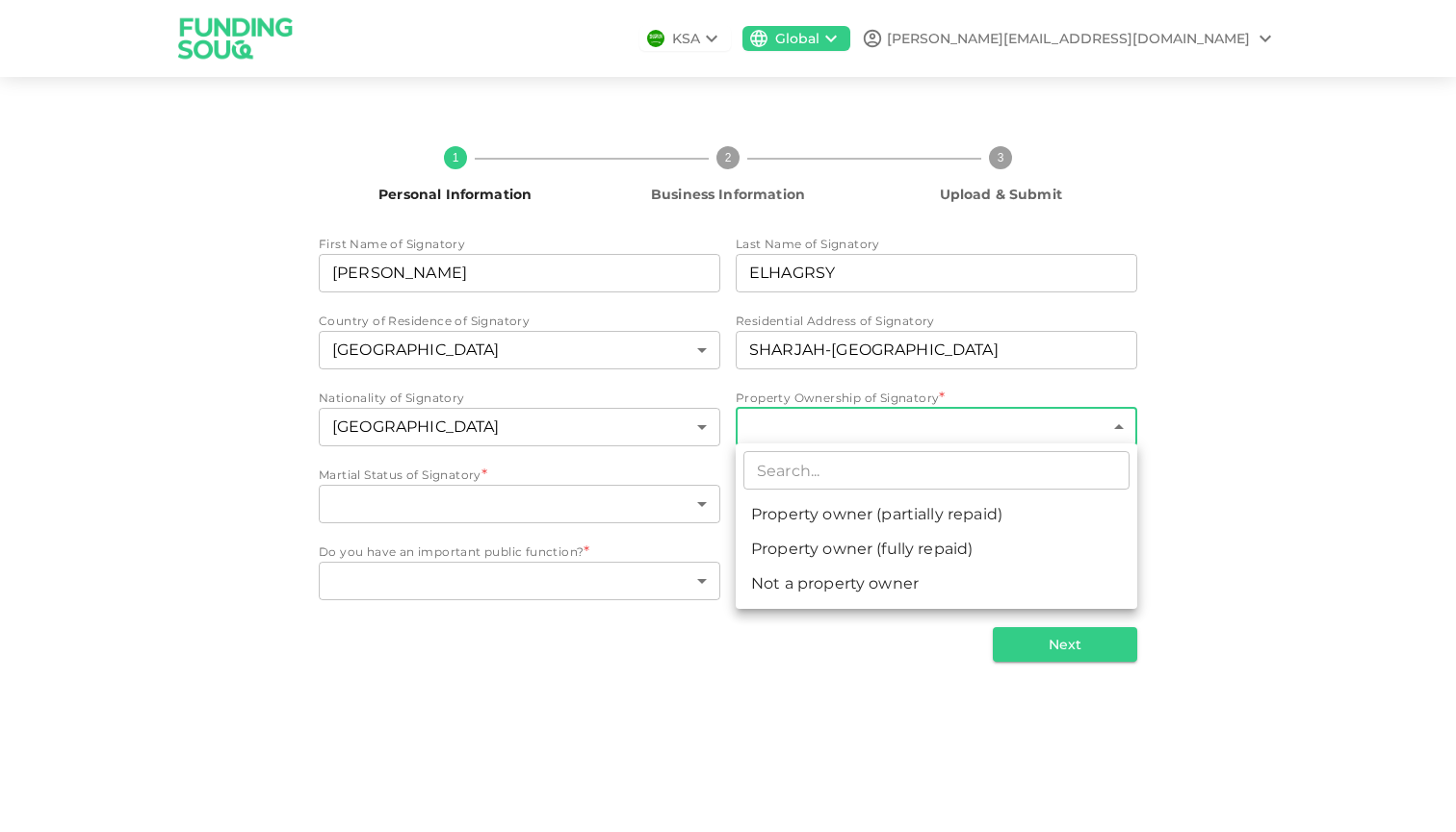
click at [643, 706] on div at bounding box center [728, 416] width 1456 height 832
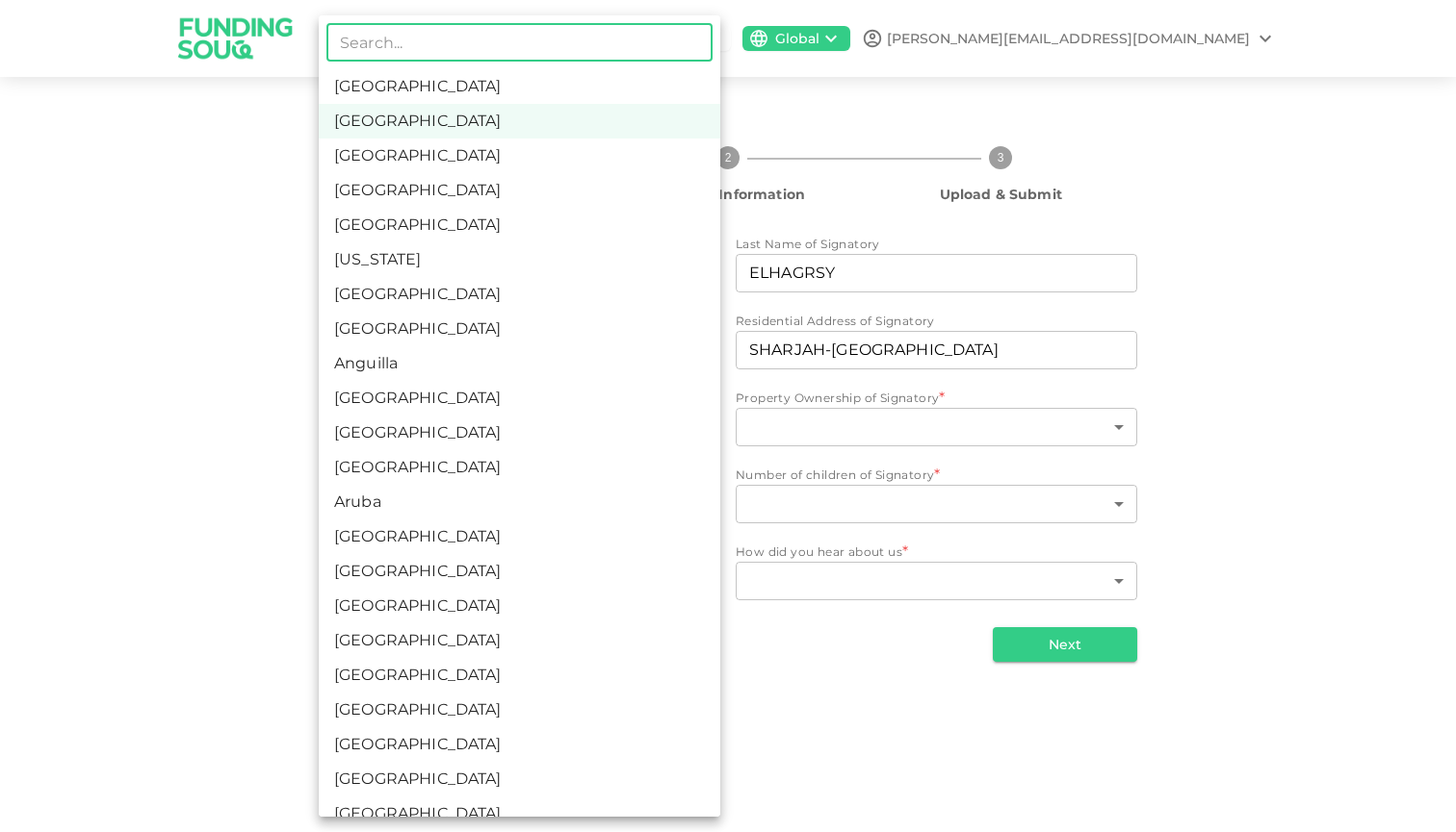
click at [599, 423] on body "KSA Global [PERSON_NAME][EMAIL_ADDRESS][DOMAIN_NAME] 1 Personal Information 2 B…" at bounding box center [728, 416] width 1456 height 832
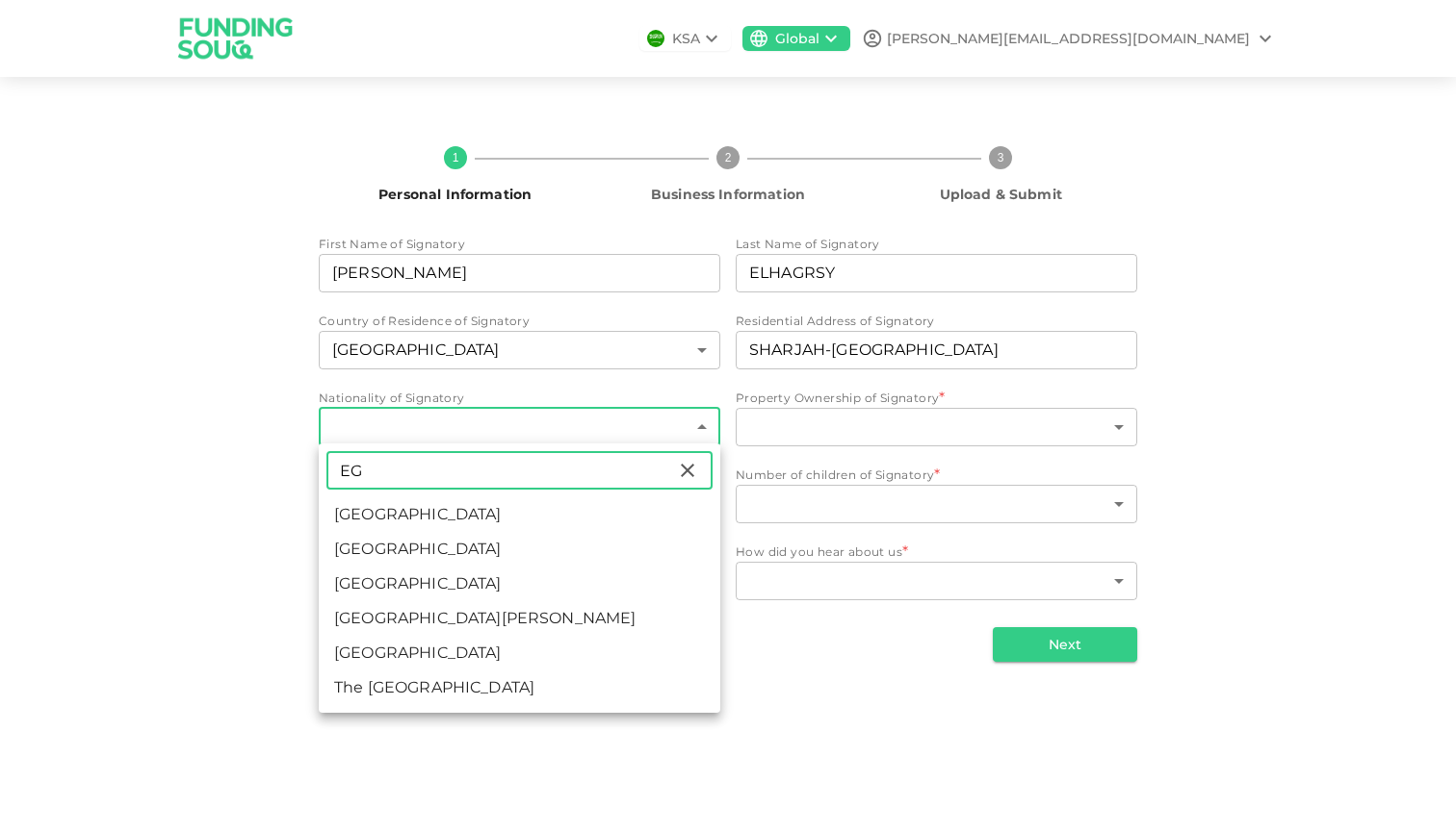
type input "EG"
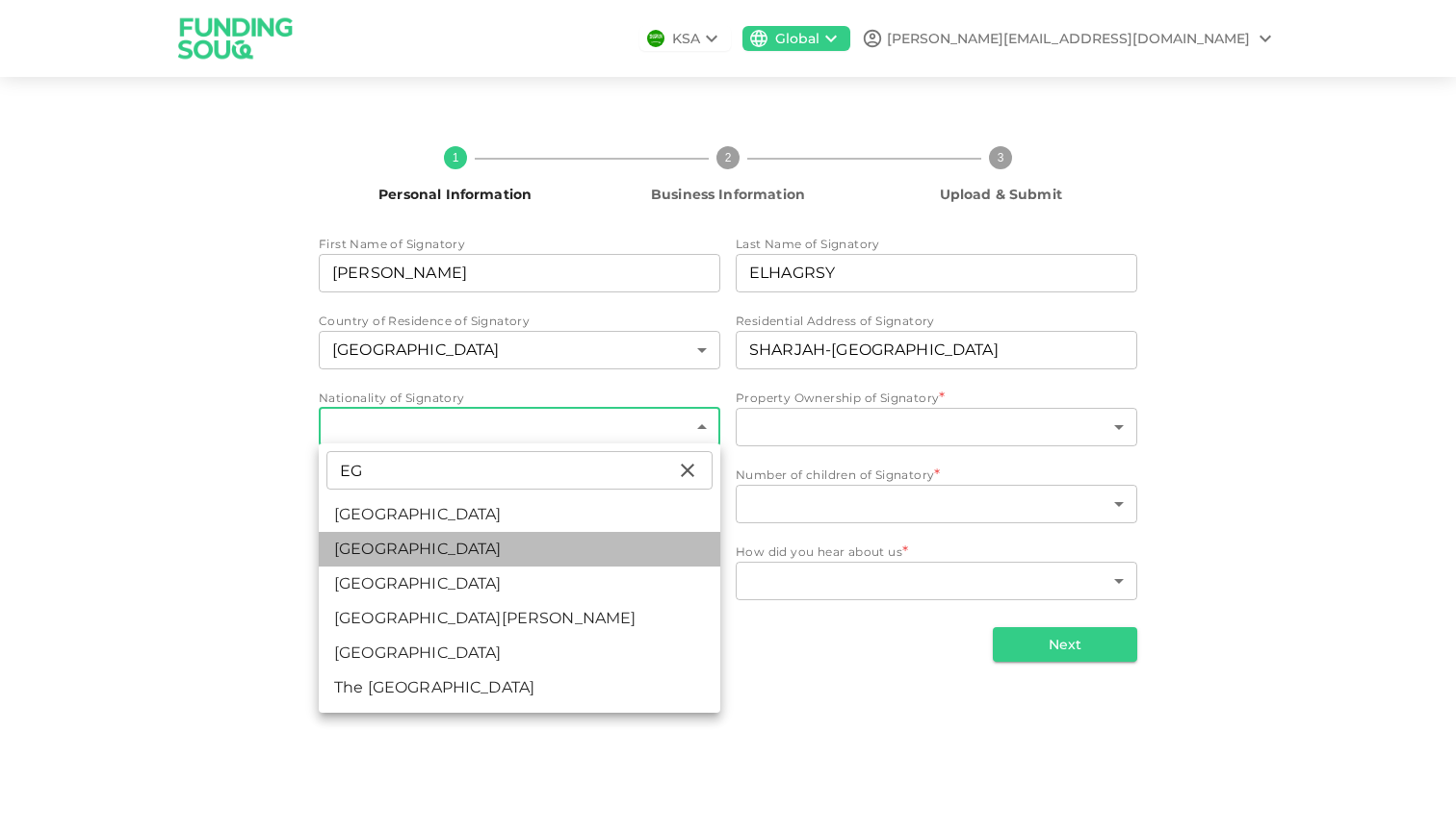
click at [433, 558] on li "[GEOGRAPHIC_DATA]" at bounding box center [519, 549] width 401 height 35
type input "57"
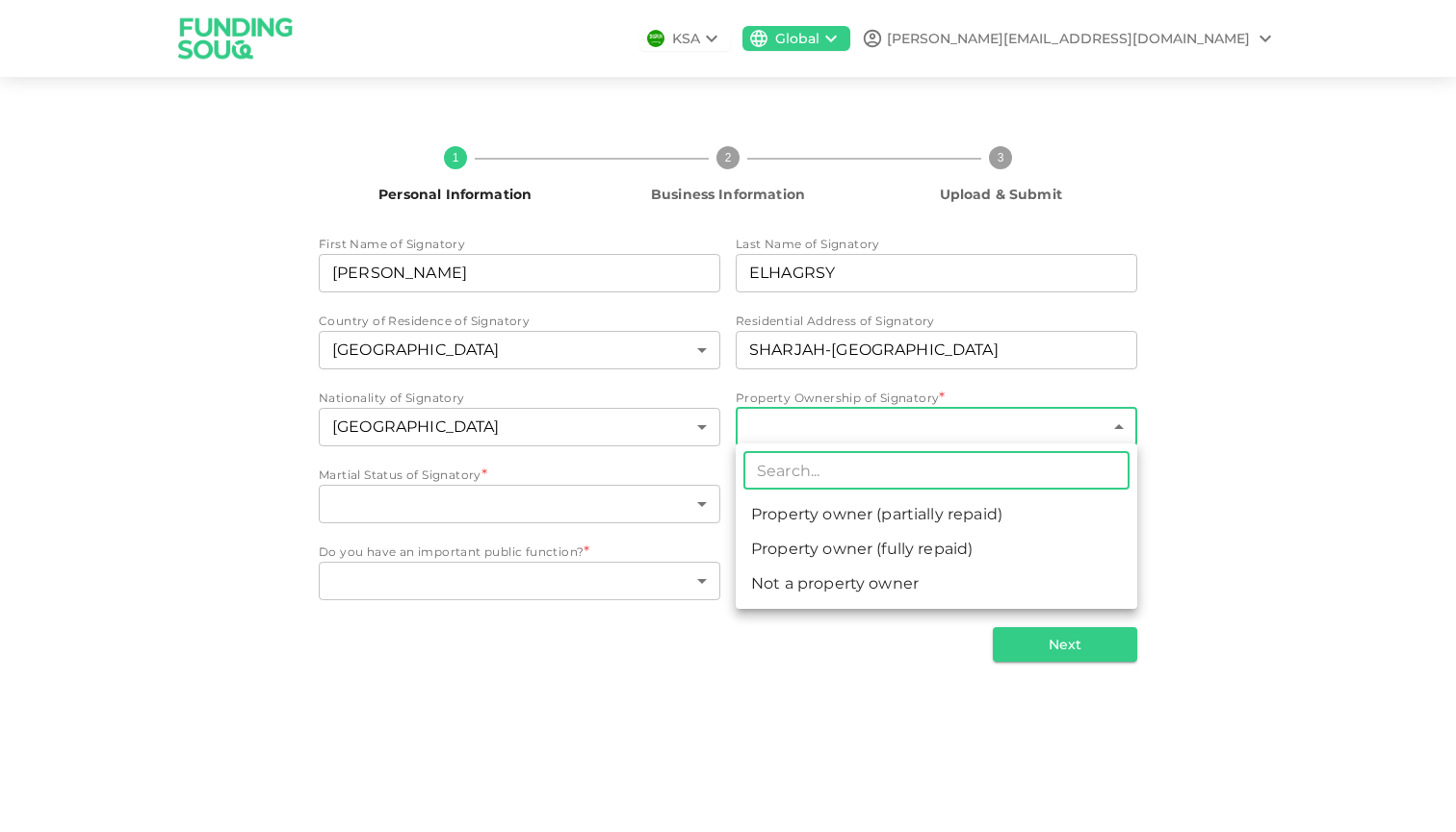
click at [830, 427] on body "KSA Global [PERSON_NAME][EMAIL_ADDRESS][DOMAIN_NAME] 1 Personal Information 2 B…" at bounding box center [728, 416] width 1456 height 832
click at [857, 598] on li "Not a property owner" at bounding box center [936, 584] width 401 height 35
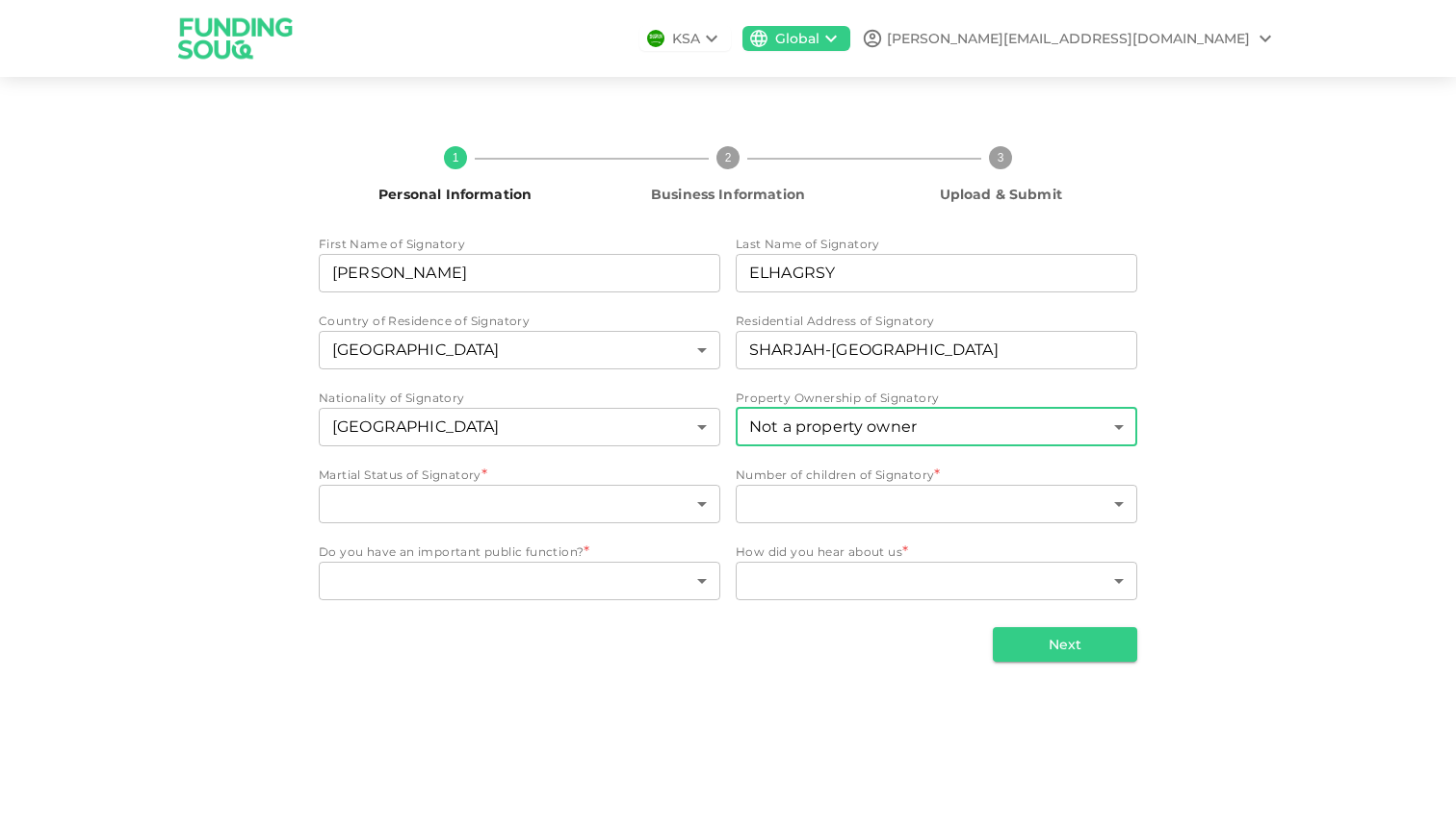
type input "3"
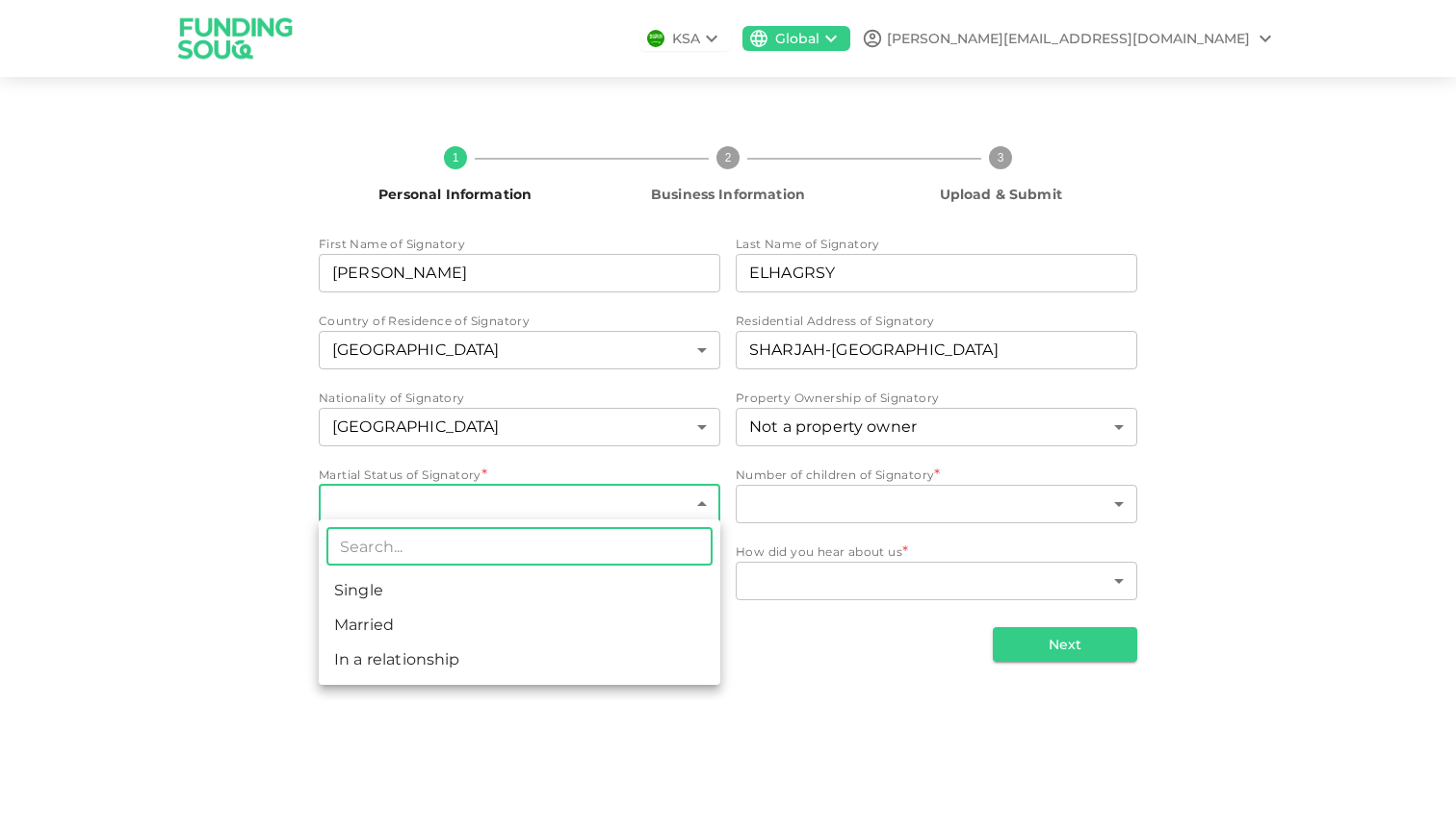
click at [472, 508] on body "KSA Global [PERSON_NAME][EMAIL_ADDRESS][DOMAIN_NAME] 1 Personal Information 2 B…" at bounding box center [728, 416] width 1456 height 832
click at [454, 615] on li "Married" at bounding box center [519, 625] width 401 height 35
type input "2"
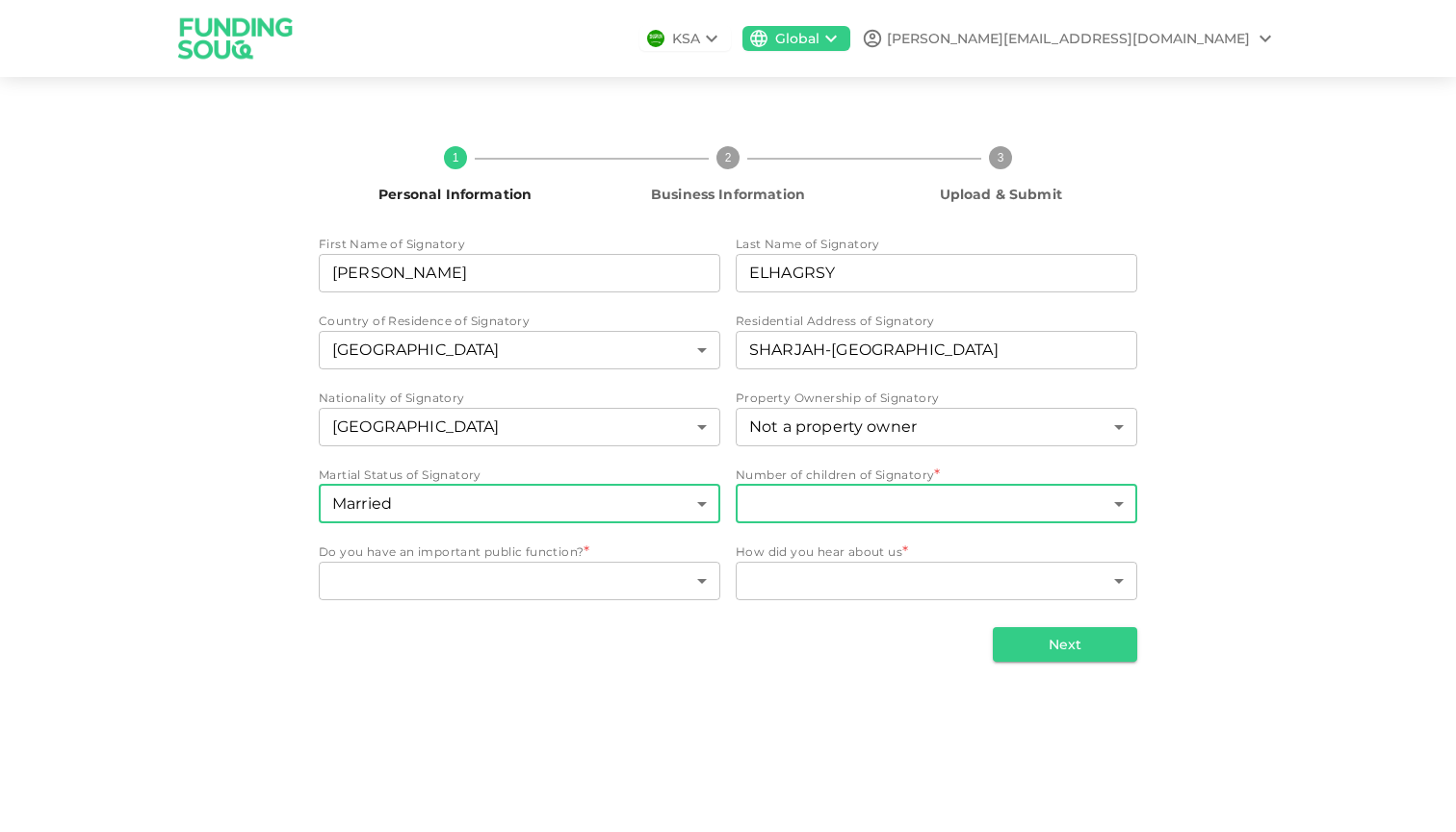
click at [829, 492] on body "KSA Global [PERSON_NAME][EMAIL_ADDRESS][DOMAIN_NAME] 1 Personal Information 2 B…" at bounding box center [728, 416] width 1456 height 832
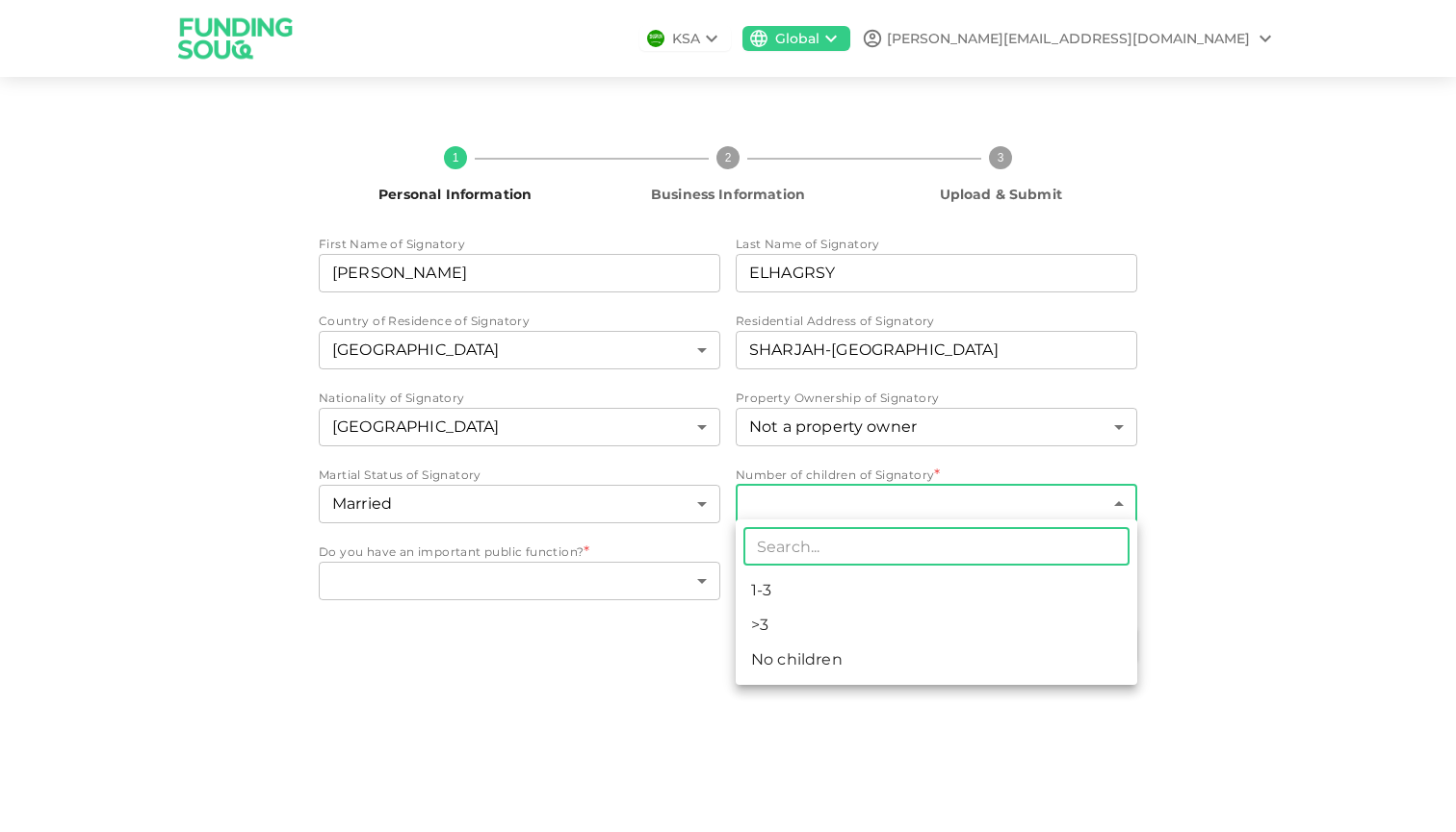
click at [805, 591] on li "1-3" at bounding box center [936, 590] width 401 height 35
type input "1"
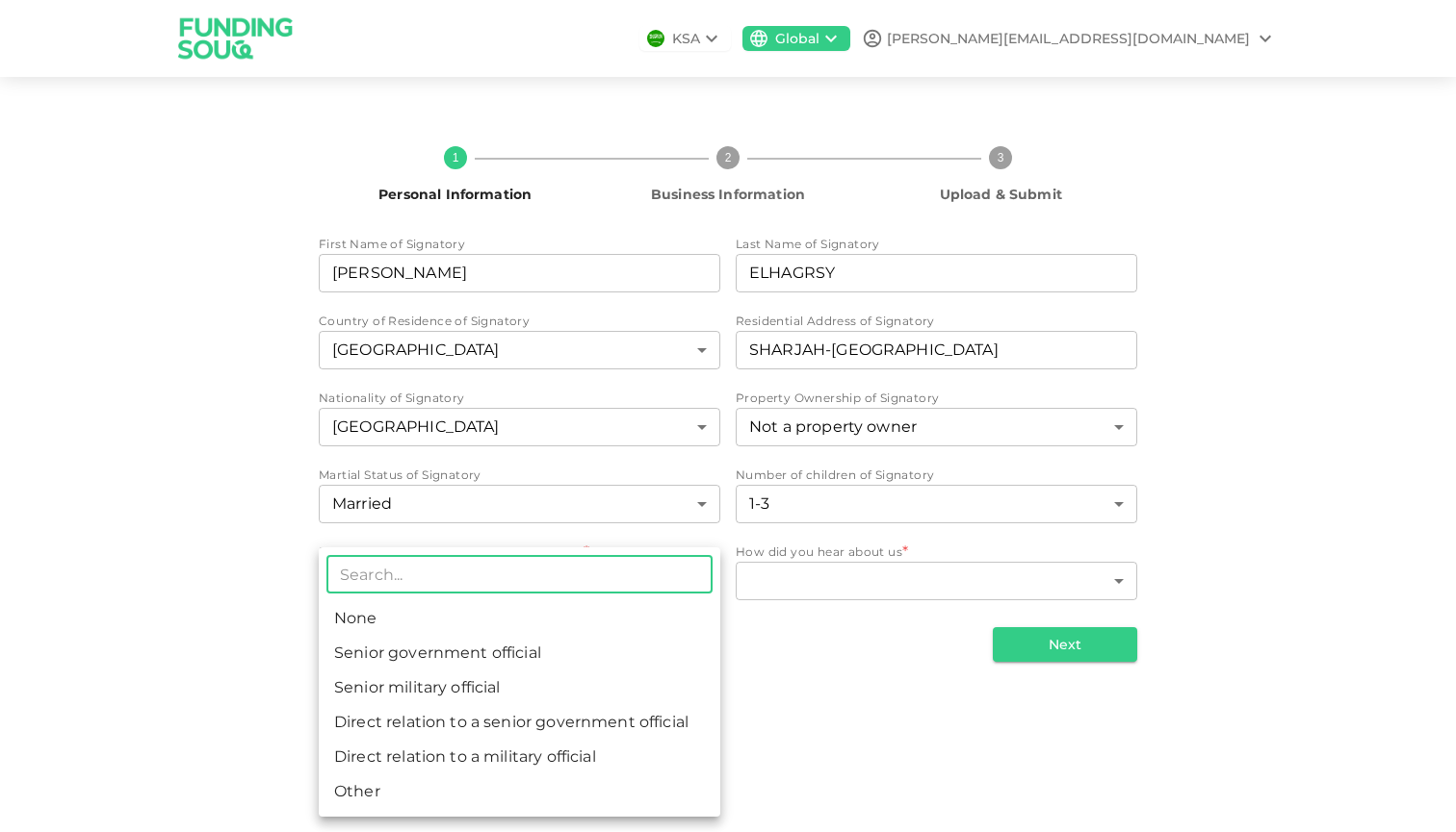
click at [569, 572] on body "KSA Global [PERSON_NAME][EMAIL_ADDRESS][DOMAIN_NAME] 1 Personal Information 2 B…" at bounding box center [728, 416] width 1456 height 832
click at [569, 573] on input "text" at bounding box center [519, 574] width 386 height 39
click at [854, 577] on div at bounding box center [728, 416] width 1456 height 832
click at [606, 579] on body "KSA Global [PERSON_NAME][EMAIL_ADDRESS][DOMAIN_NAME] 1 Personal Information 2 B…" at bounding box center [728, 416] width 1456 height 832
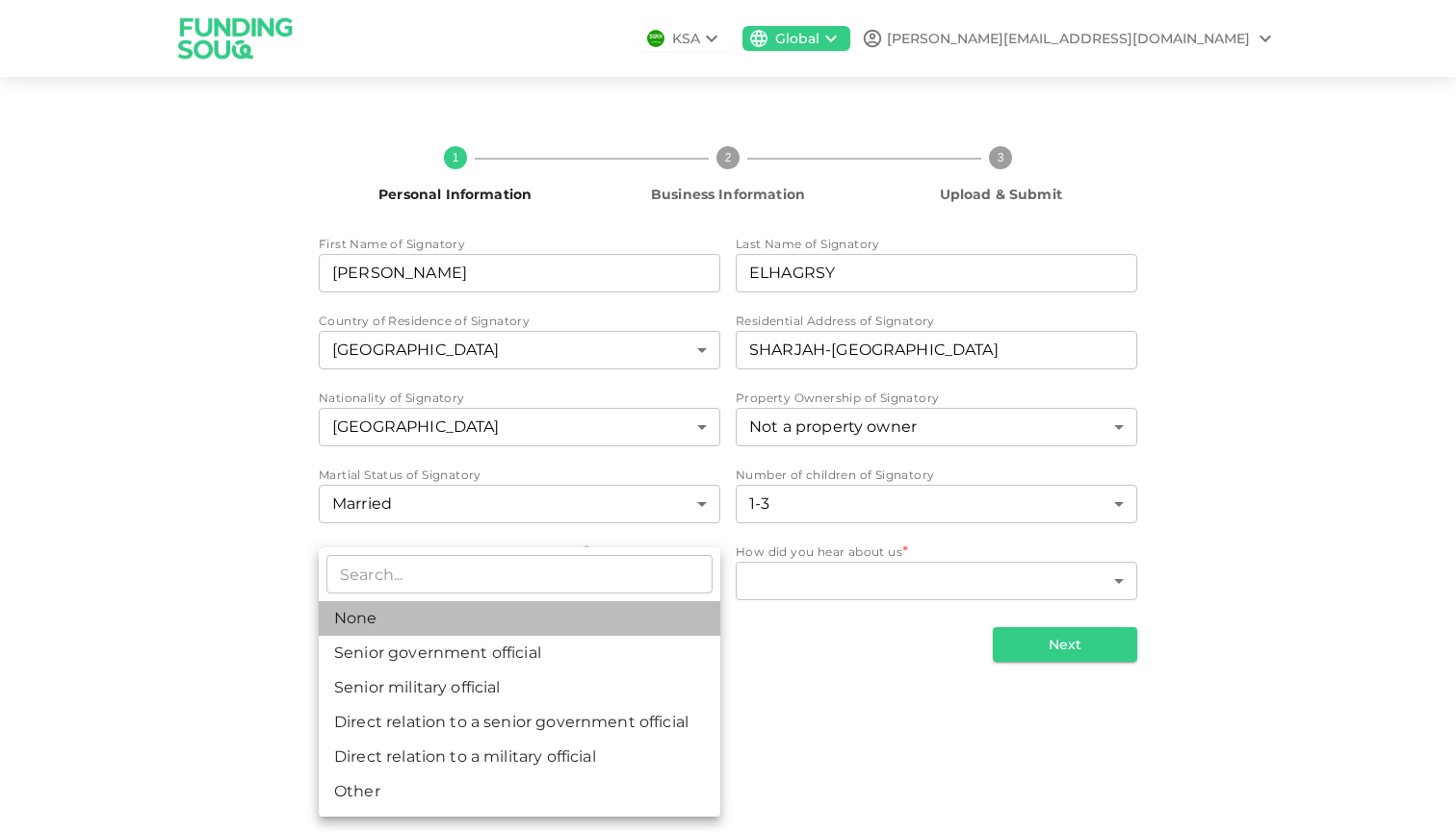
click at [569, 616] on li "None" at bounding box center [519, 619] width 401 height 35
type input "1"
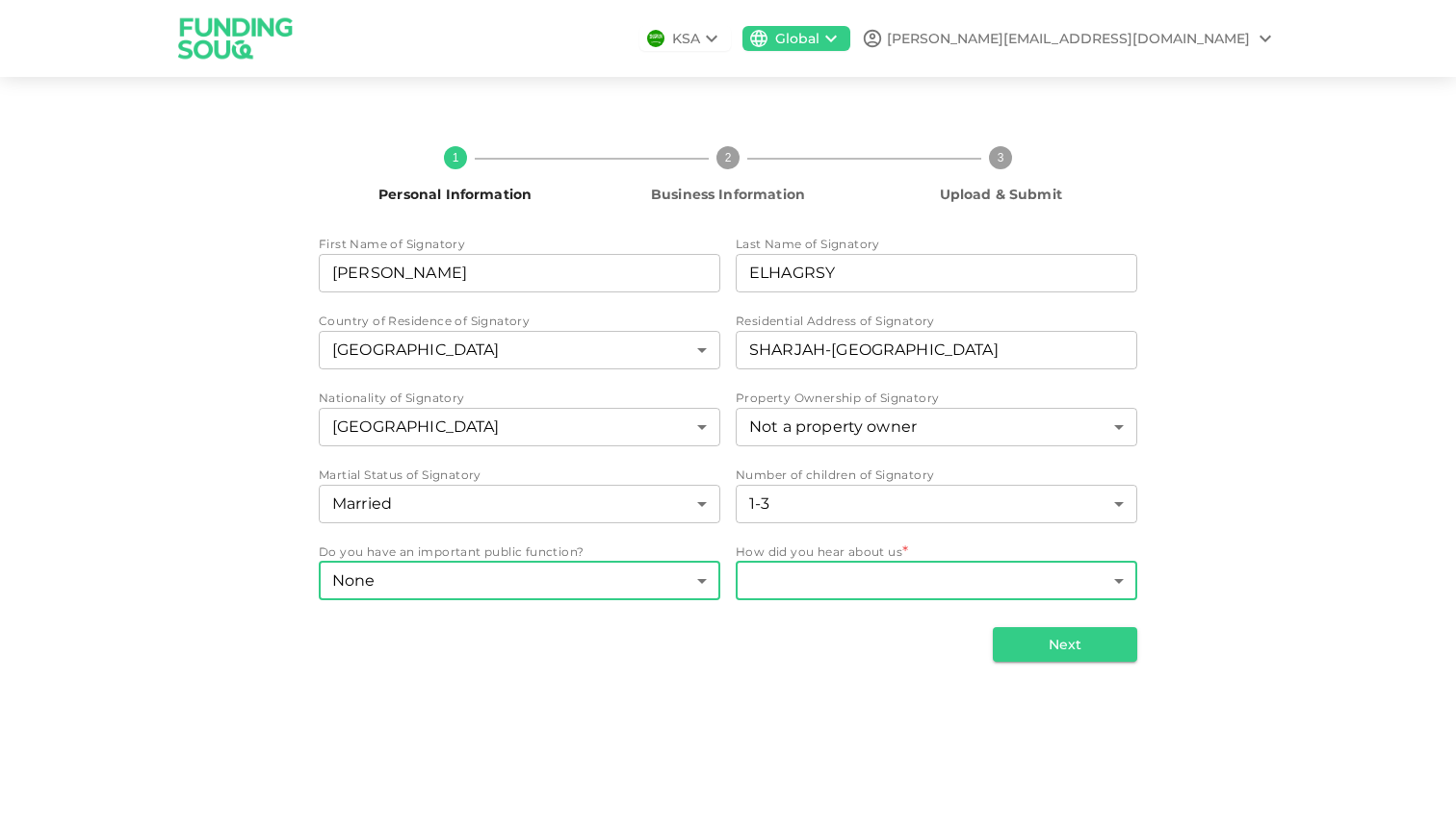
click at [932, 572] on body "KSA Global [PERSON_NAME][EMAIL_ADDRESS][DOMAIN_NAME] 1 Personal Information 2 B…" at bounding box center [728, 416] width 1456 height 832
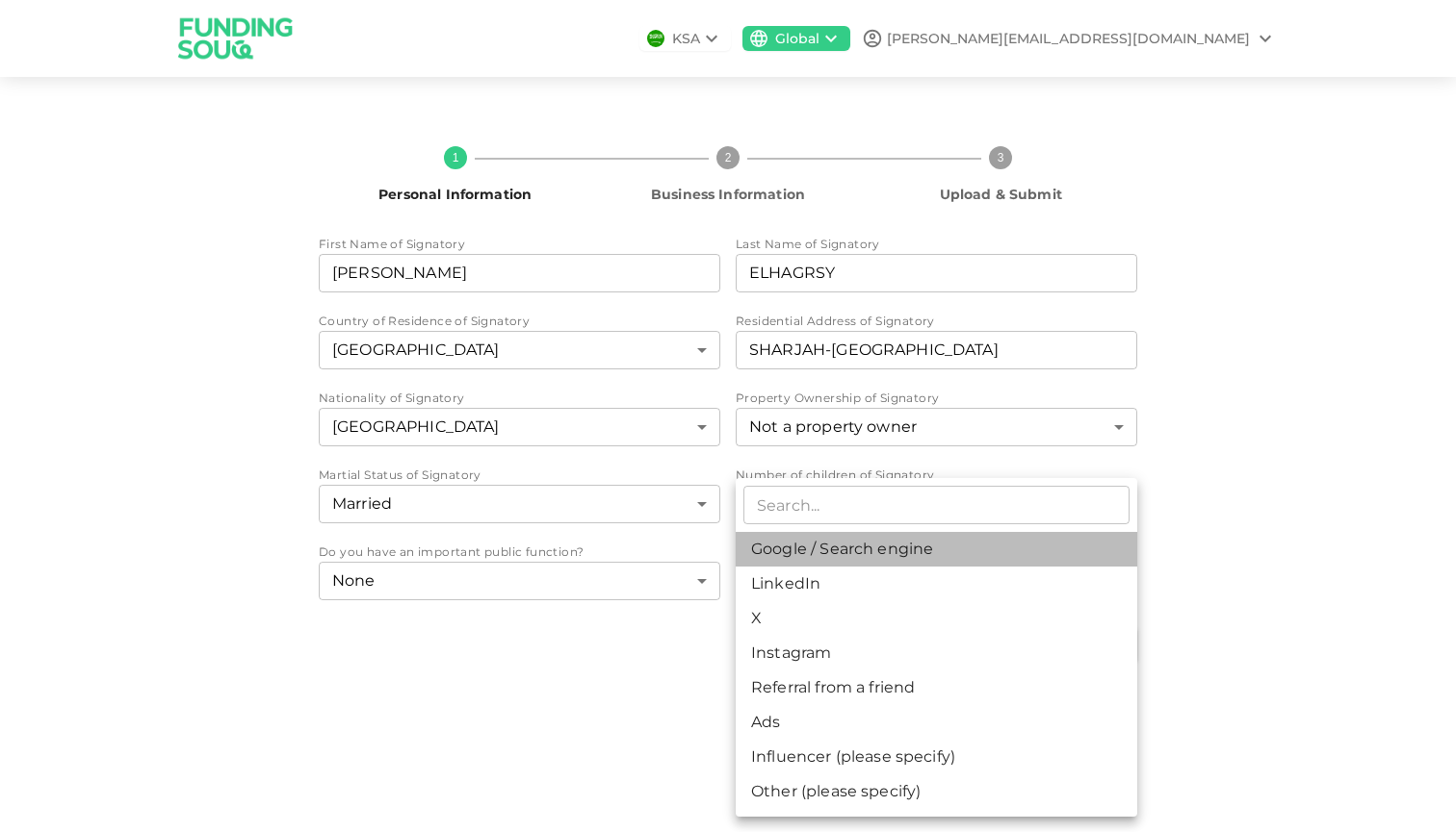
click at [858, 554] on li "Google / Search engine" at bounding box center [936, 549] width 401 height 35
type input "1"
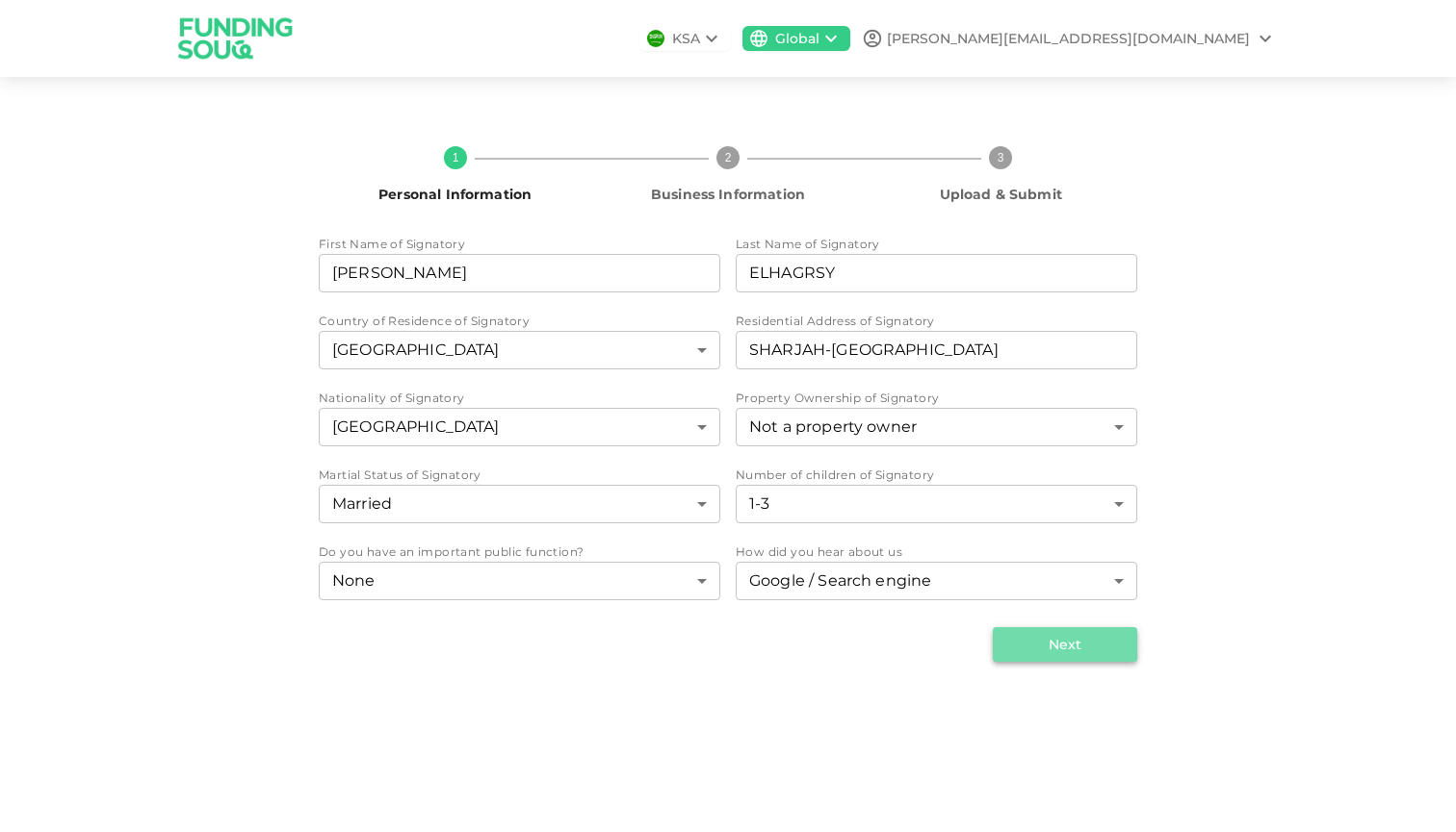
click at [1054, 639] on button "Next" at bounding box center [1065, 644] width 144 height 35
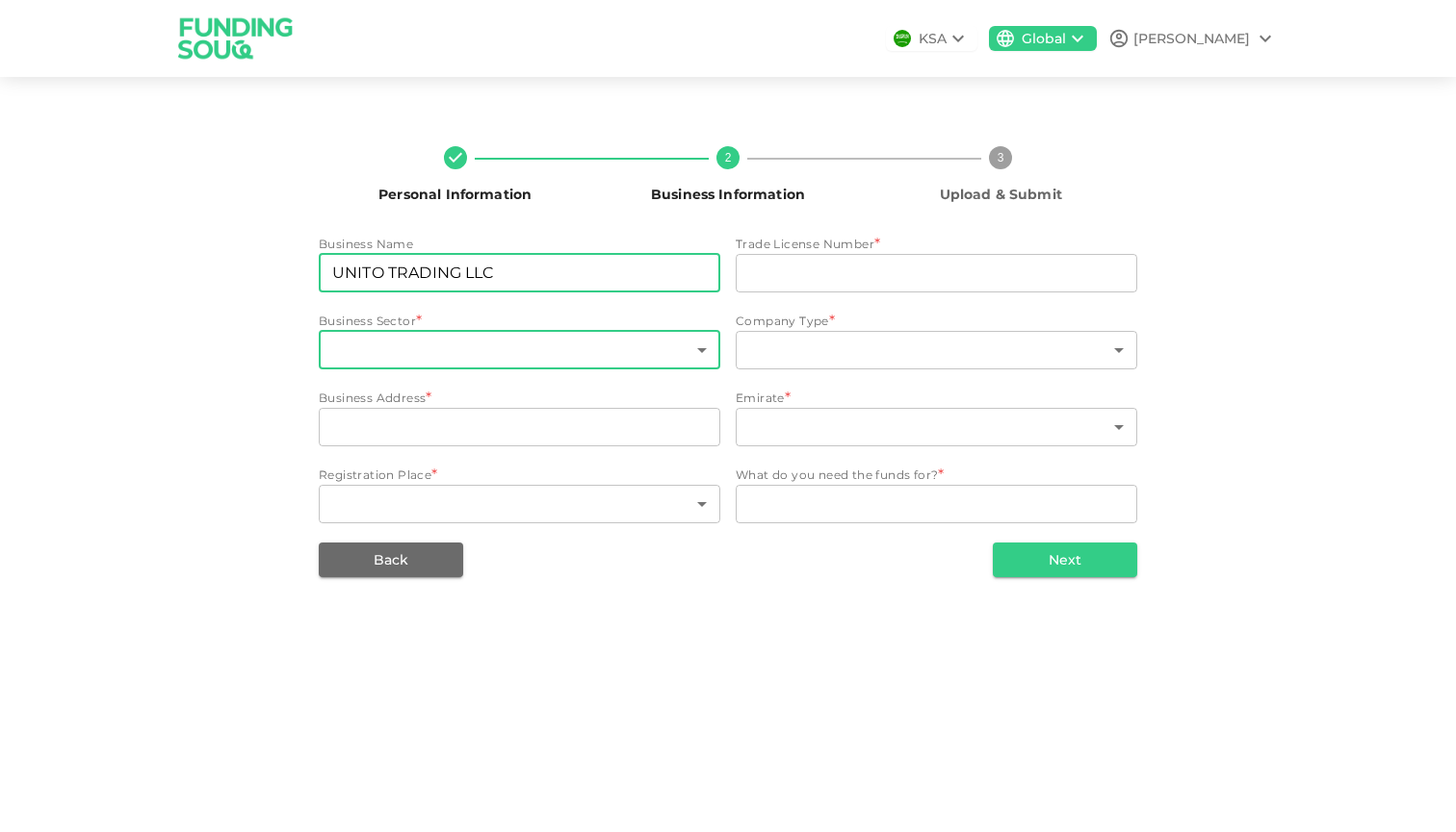
type input "UNITO TRADING LLC"
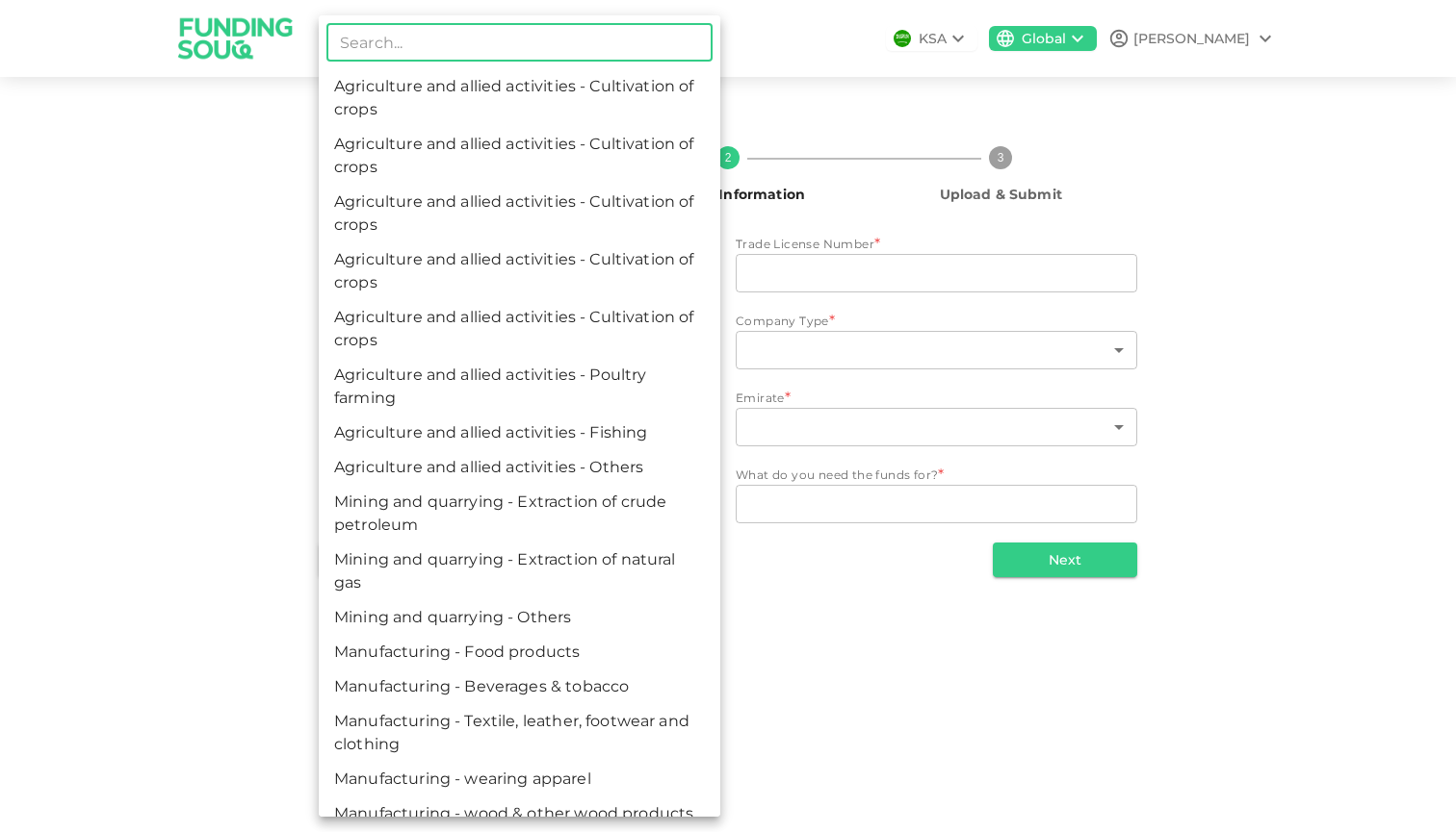
click at [451, 351] on body "KSA Global AHMED Personal Information 2 Business Information 3 Upload & Submit …" at bounding box center [728, 416] width 1456 height 832
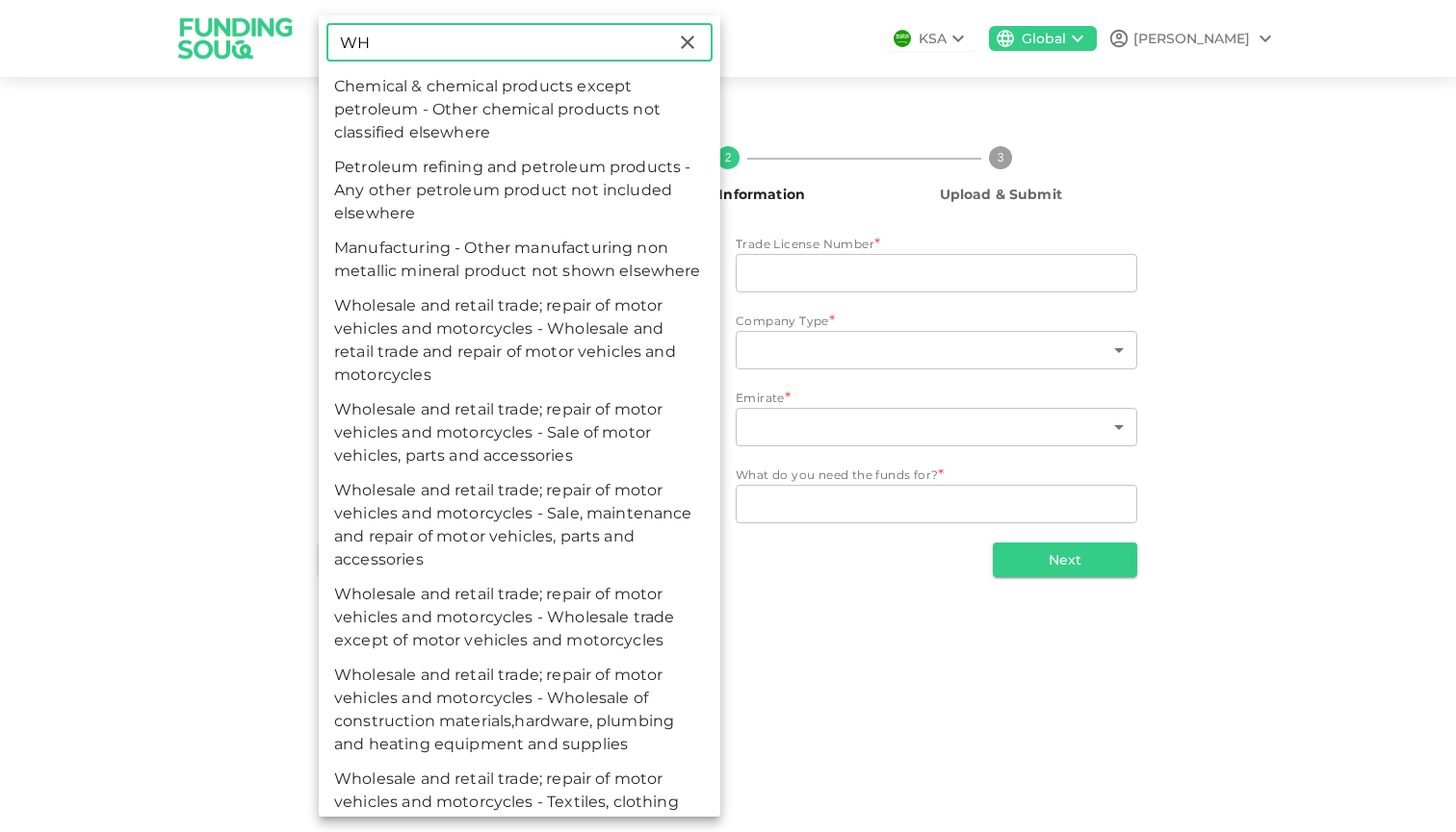
type input "W"
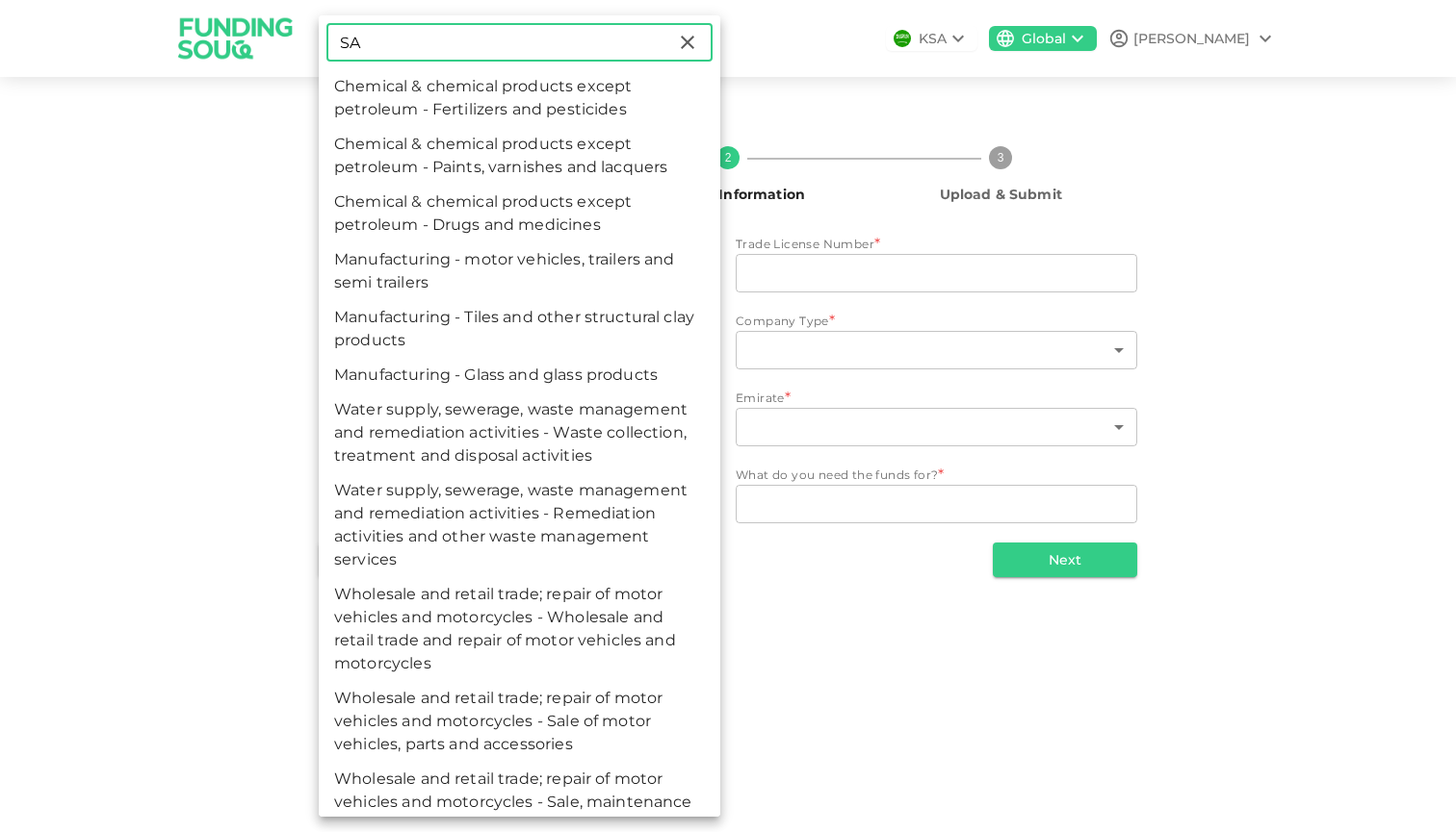
type input "S"
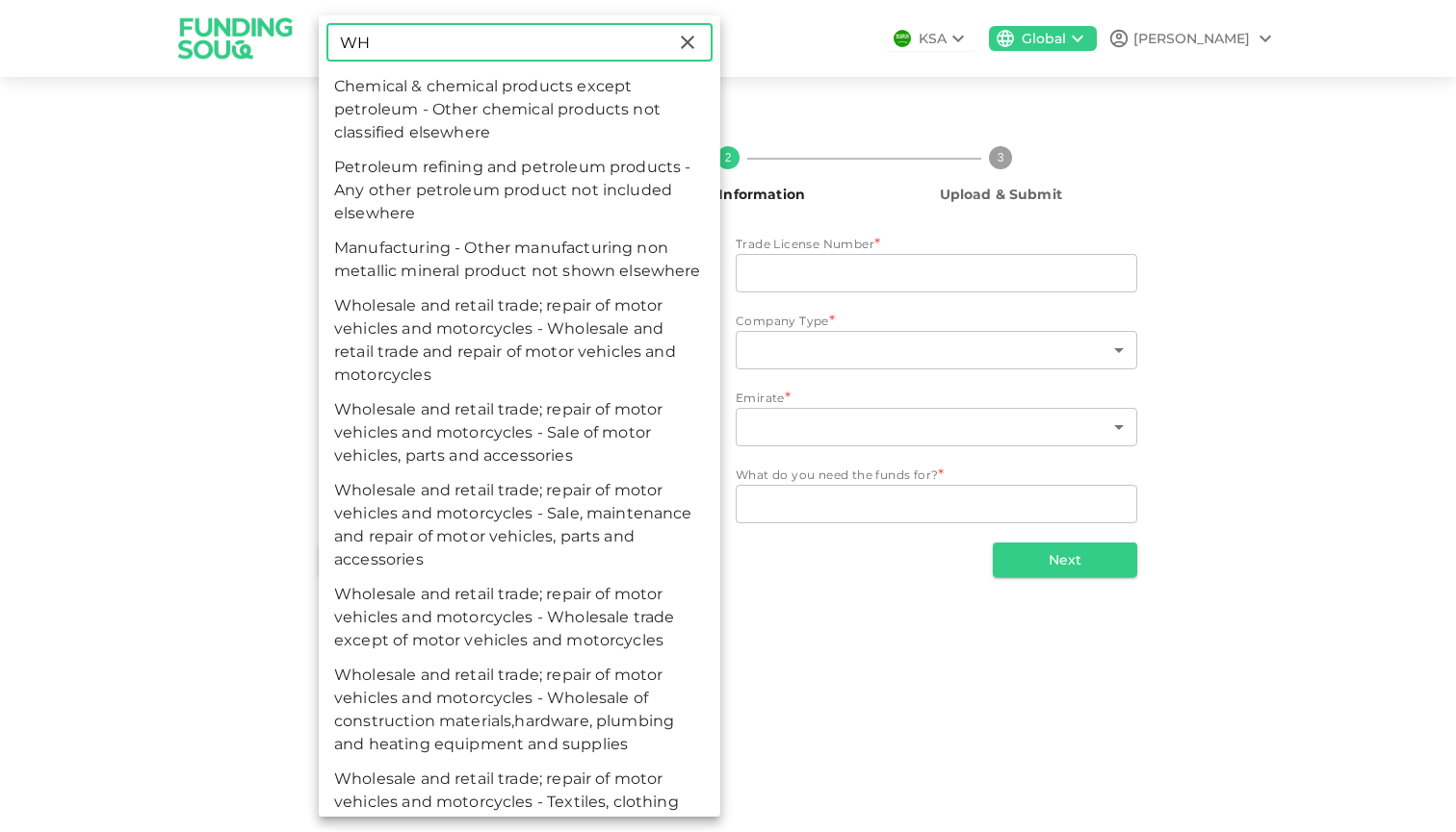
type input "W"
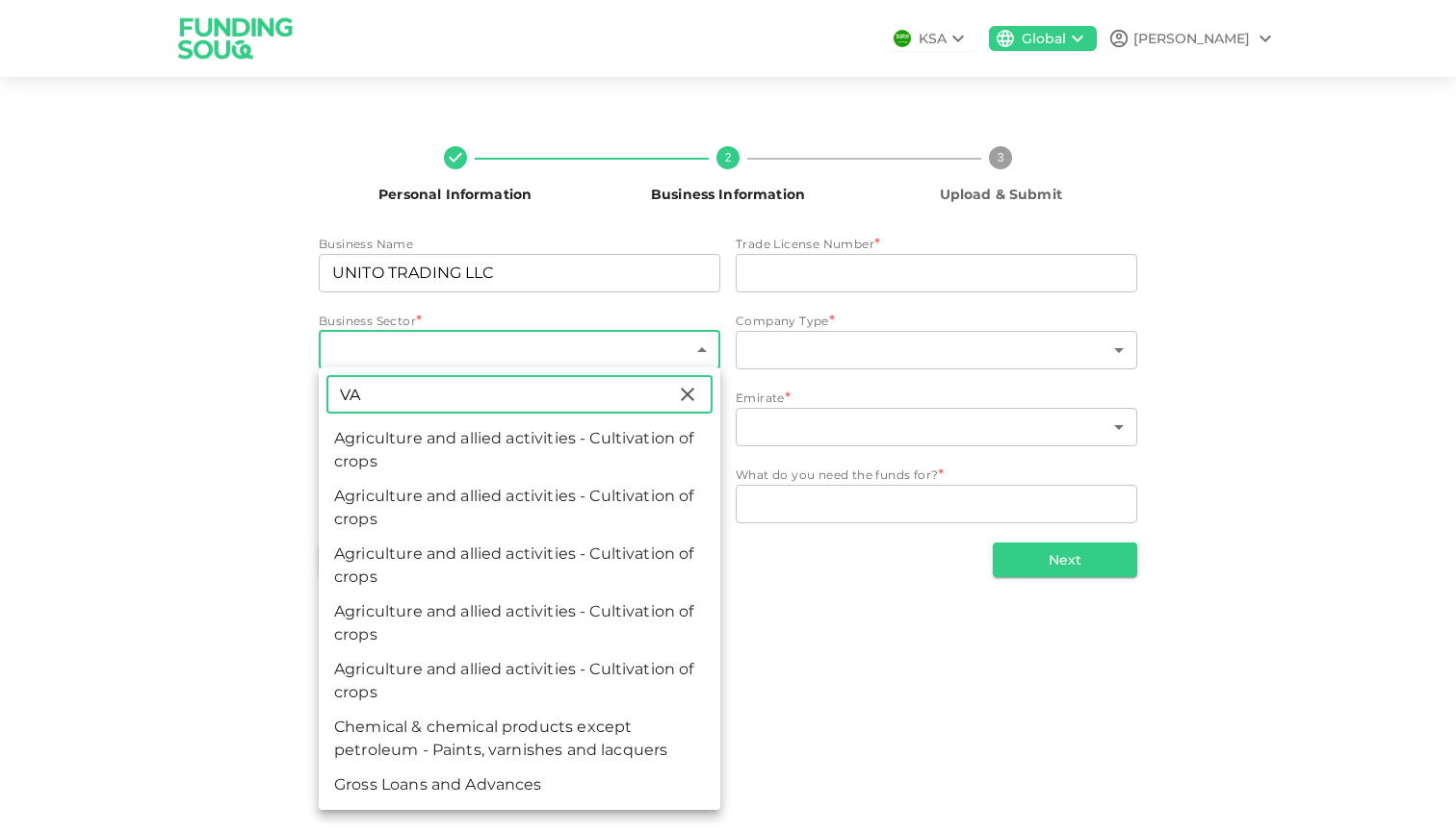
type input "V"
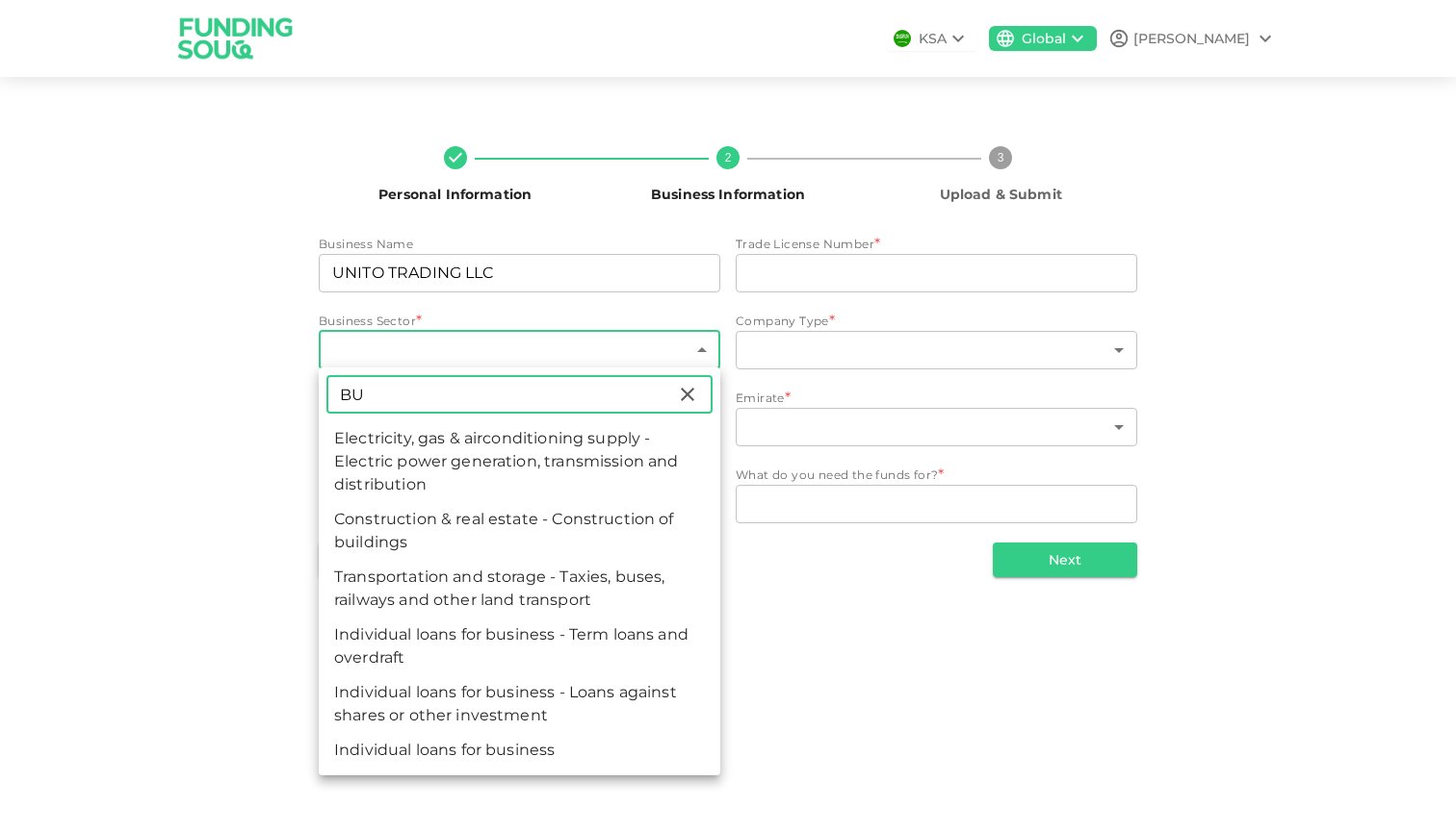
type input "B"
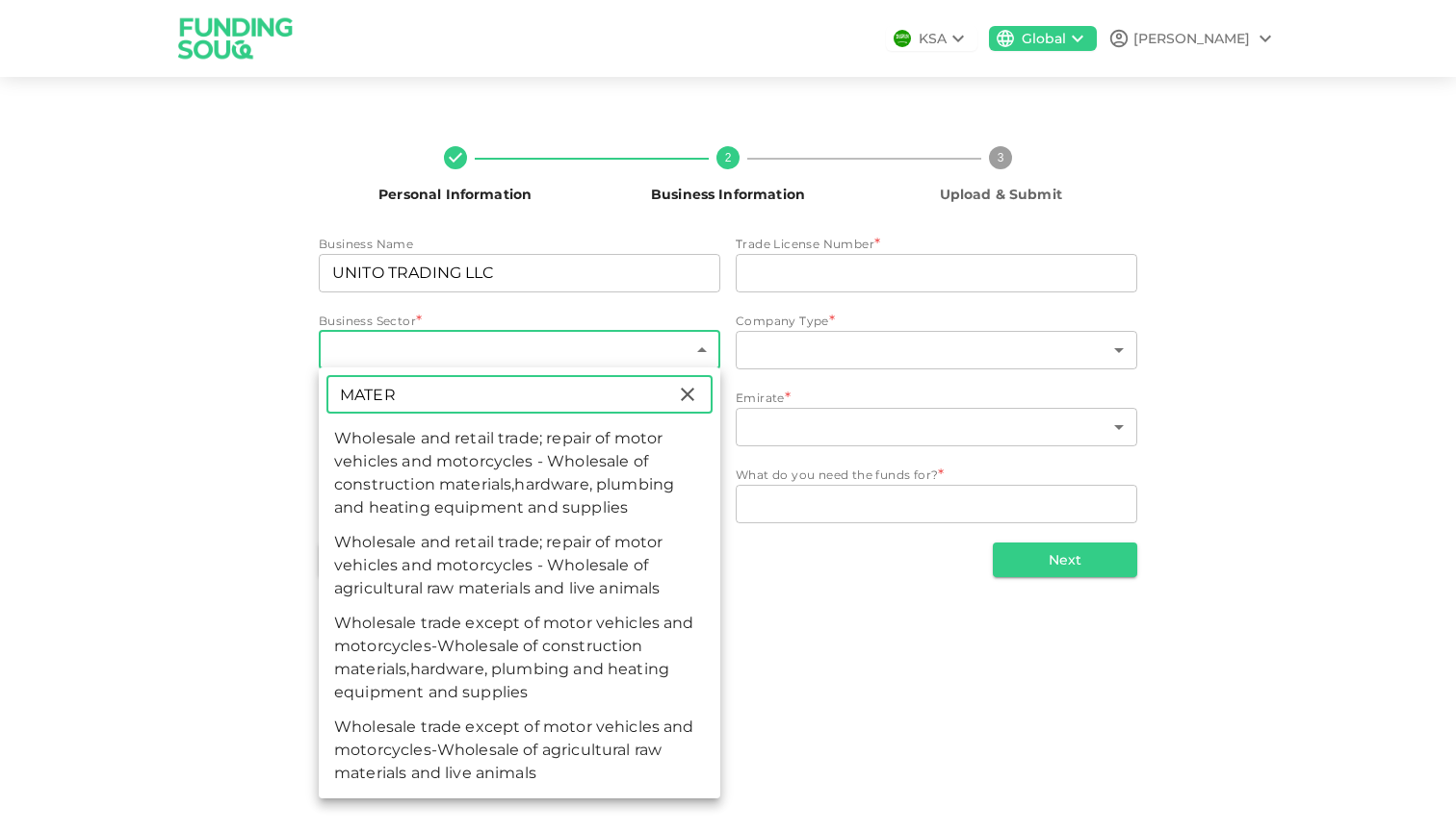
type input "MATER"
click at [612, 640] on li "Wholesale trade except of motor vehicles and motorcycles-Wholesale of construct…" at bounding box center [519, 658] width 401 height 104
type input "142"
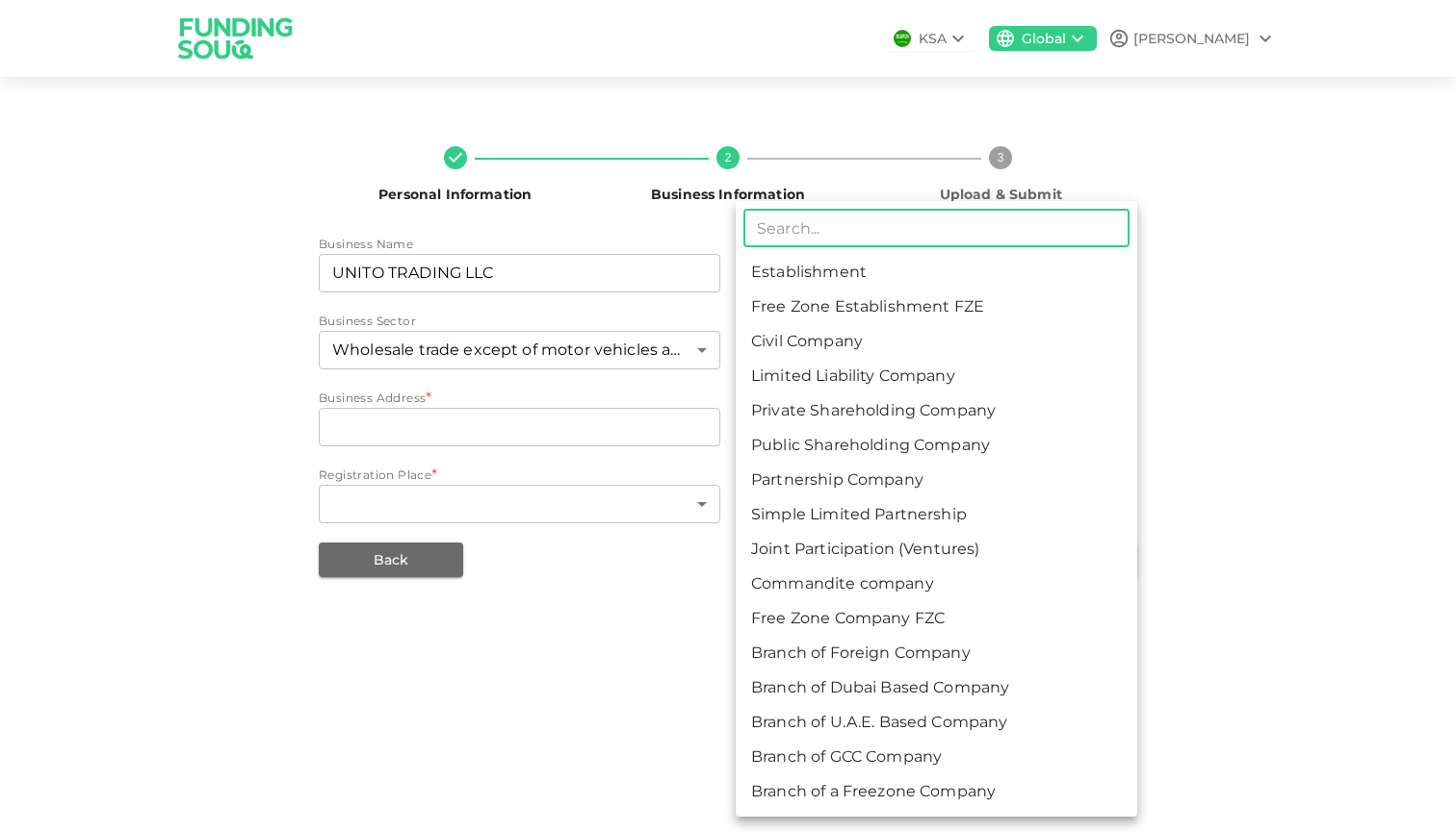
click at [858, 350] on body "KSA Global AHMED Personal Information 2 Business Information 3 Upload & Submit …" at bounding box center [728, 416] width 1456 height 832
click at [825, 371] on li "Limited Liability Company" at bounding box center [936, 375] width 401 height 35
type input "4"
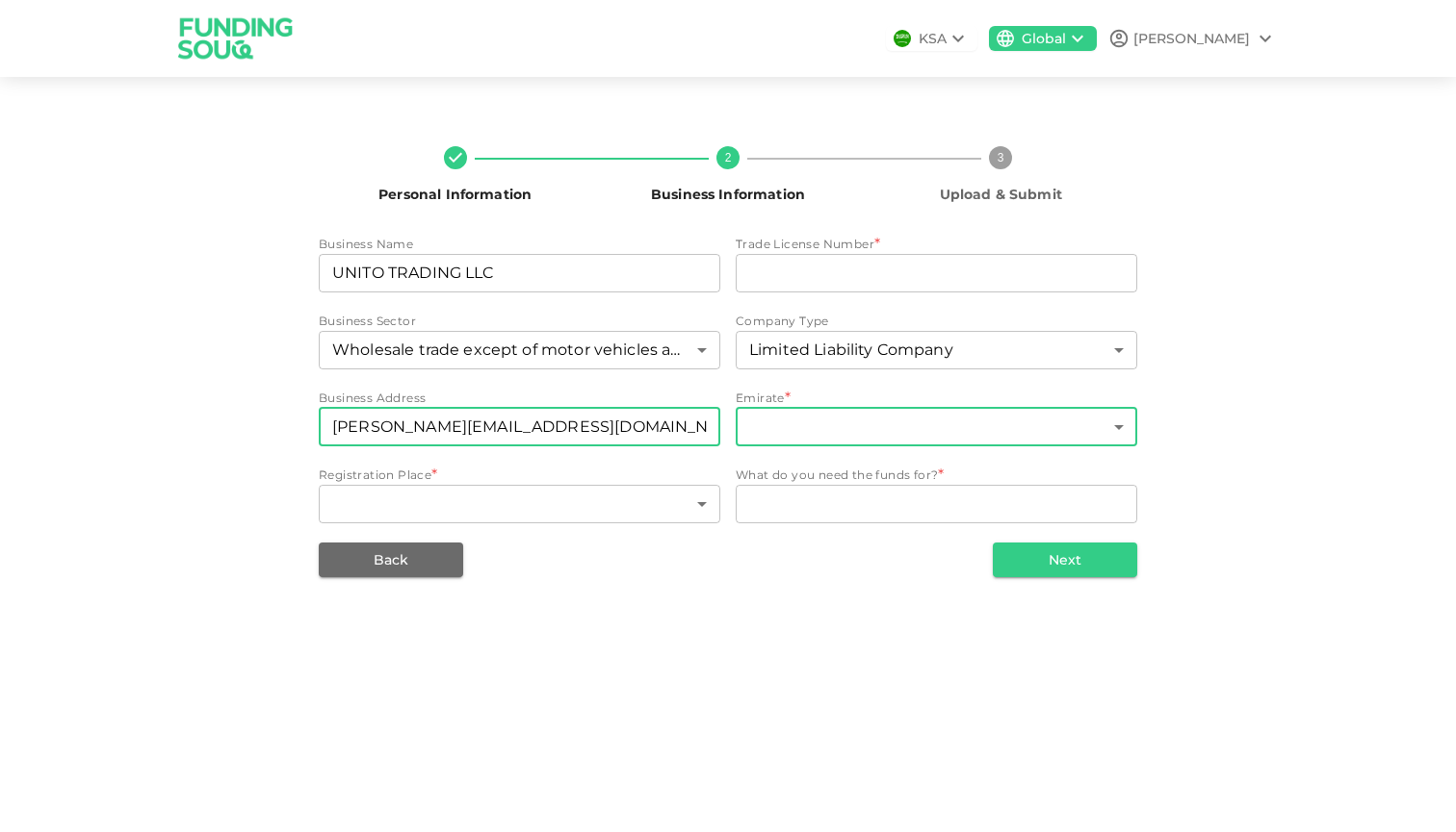
type input "[PERSON_NAME][EMAIL_ADDRESS][DOMAIN_NAME]"
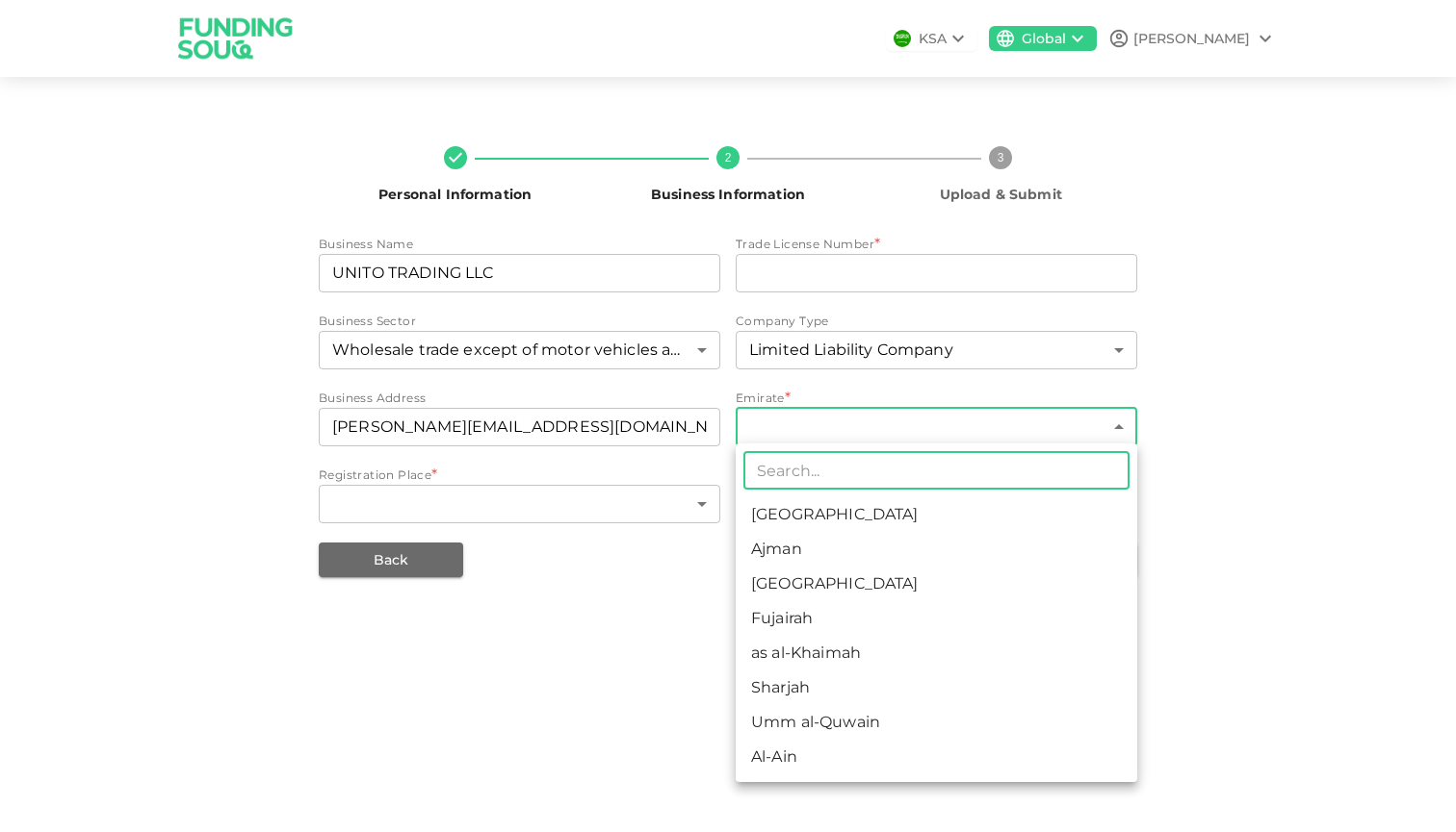
click at [886, 430] on body "KSA Global AHMED Personal Information 2 Business Information 3 Upload & Submit …" at bounding box center [728, 416] width 1456 height 832
click at [853, 591] on li "[GEOGRAPHIC_DATA]" at bounding box center [936, 584] width 401 height 35
type input "3"
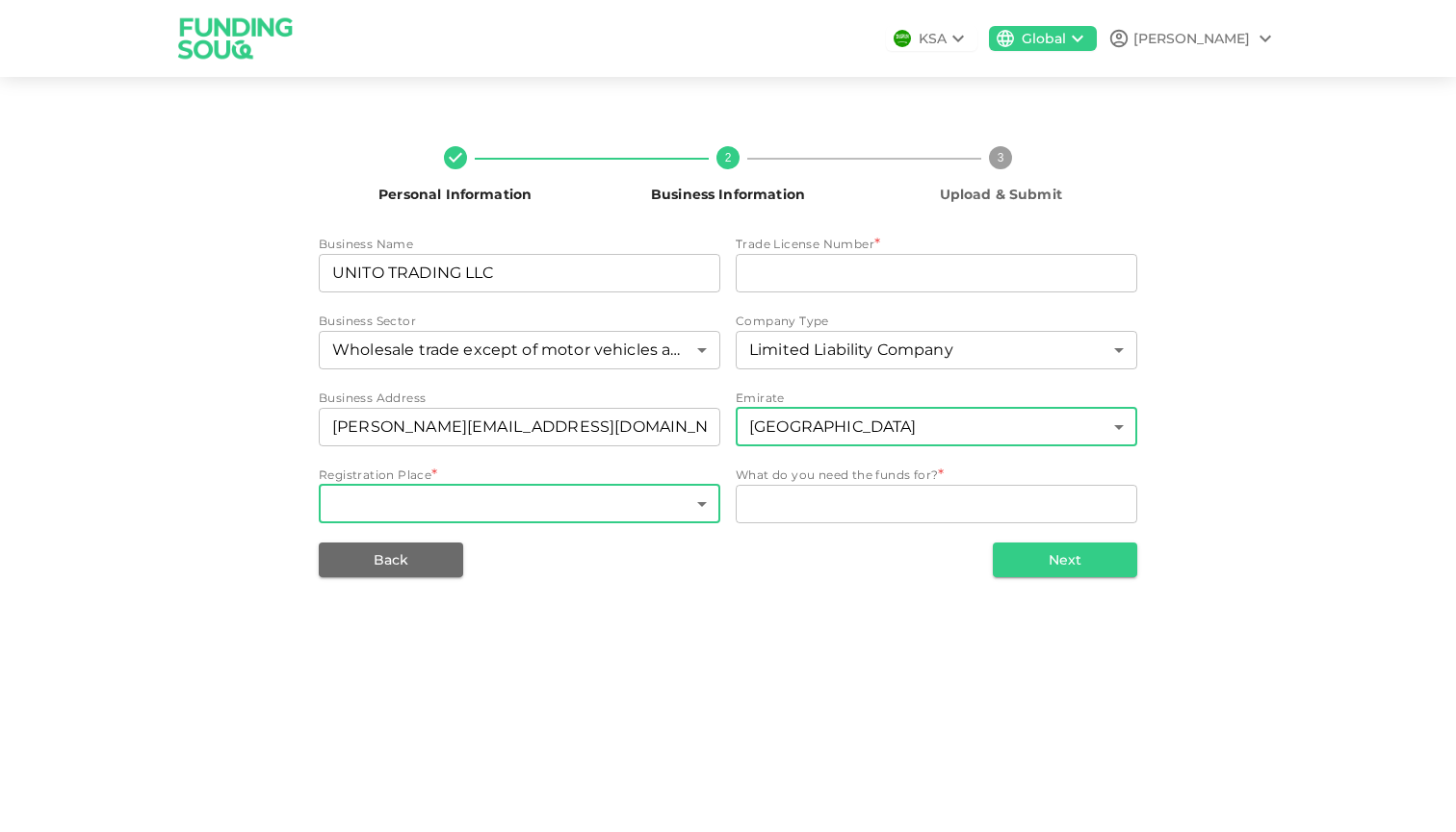
click at [557, 498] on body "KSA Global AHMED Personal Information 2 Business Information 3 Upload & Submit …" at bounding box center [728, 416] width 1456 height 832
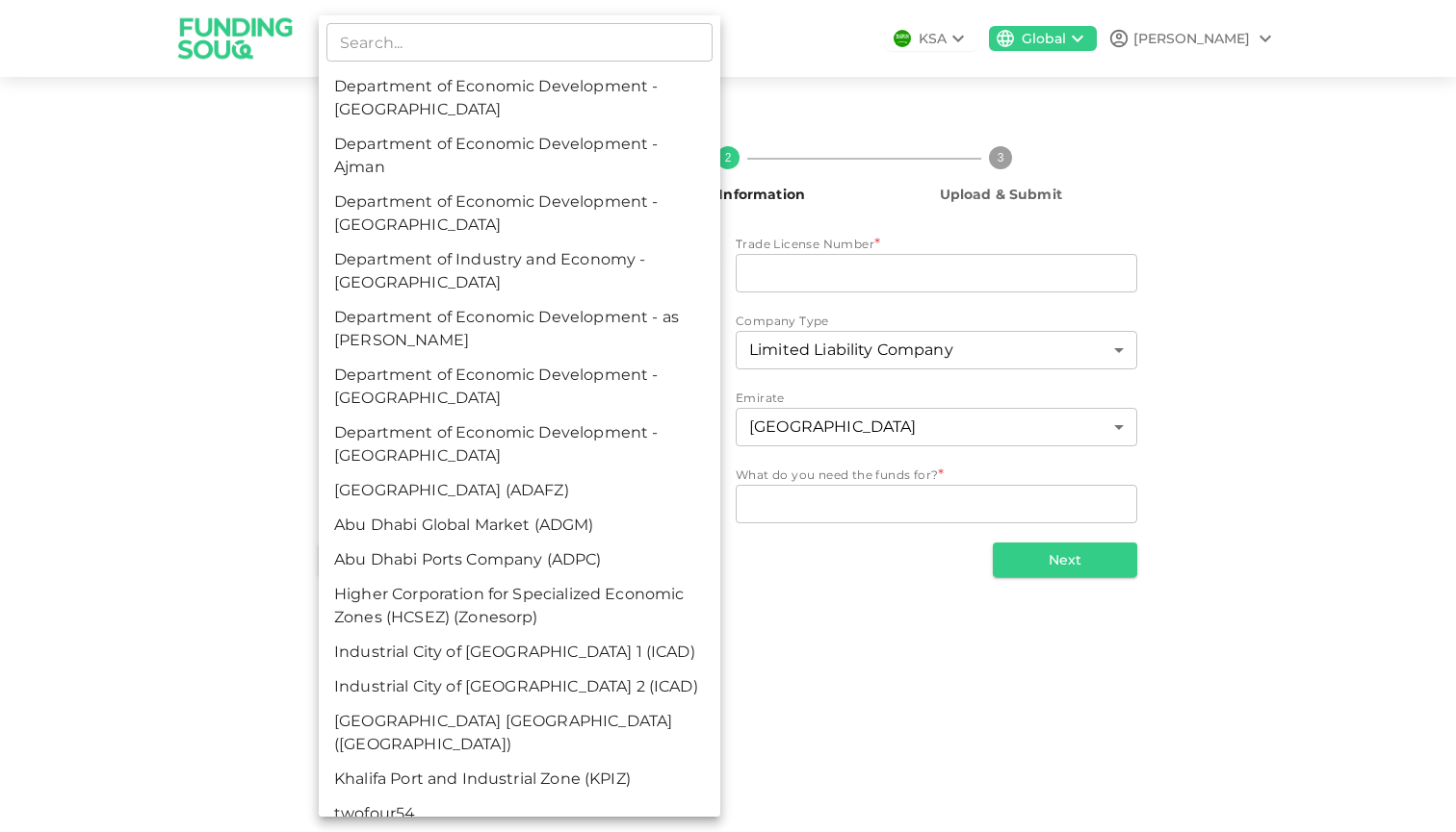
click at [941, 605] on div at bounding box center [728, 416] width 1456 height 832
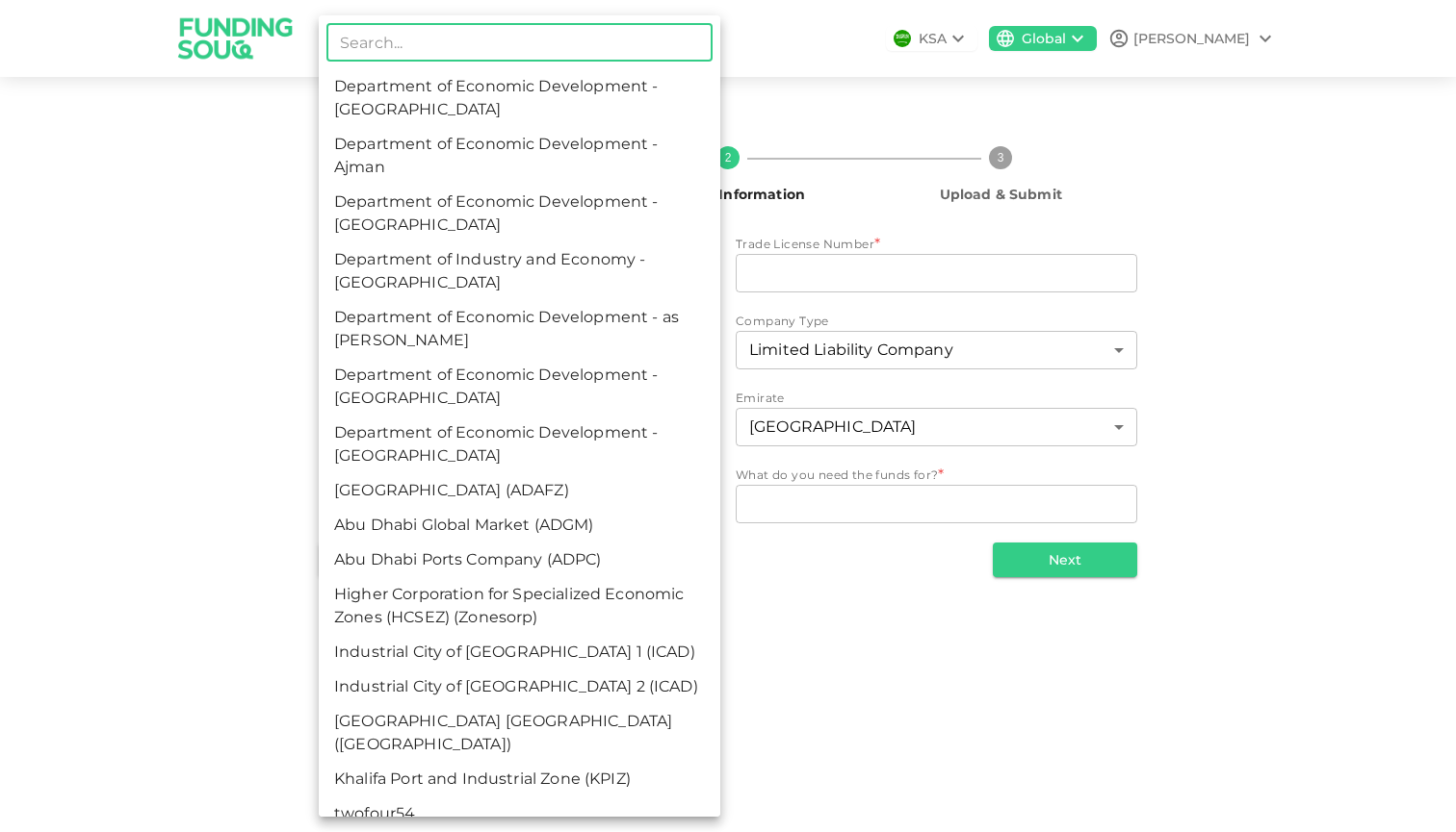
click at [517, 503] on body "KSA Global AHMED Personal Information 2 Business Information 3 Upload & Submit …" at bounding box center [728, 416] width 1456 height 832
click at [410, 215] on li "Department of Economic Development - [GEOGRAPHIC_DATA]" at bounding box center [519, 213] width 401 height 57
type input "3"
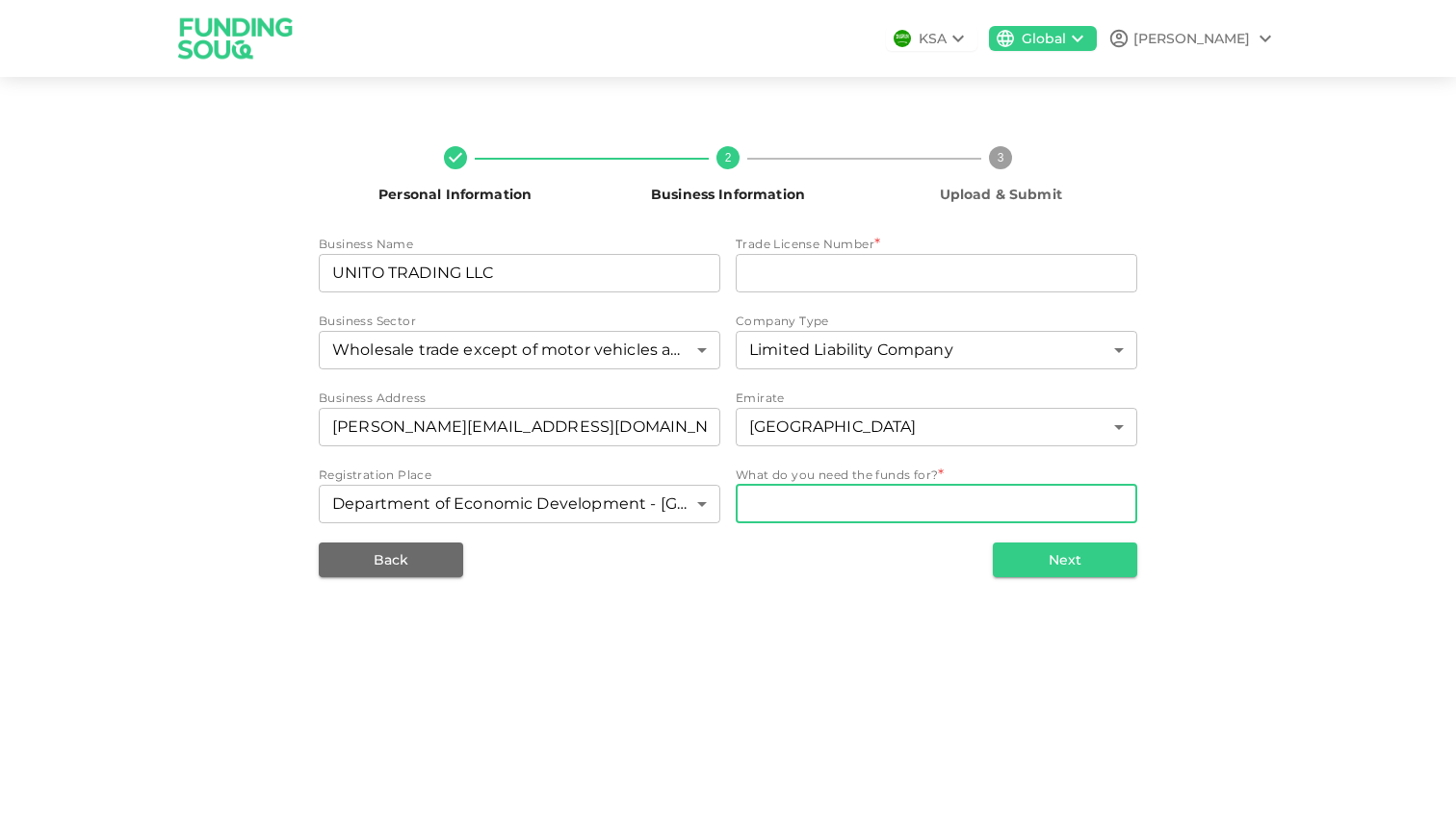
click at [887, 507] on textarea "WhatDoYouNeedFundsFor" at bounding box center [936, 504] width 375 height 22
type textarea "Business Cash Flow"
click at [1050, 563] on button "Next" at bounding box center [1065, 559] width 144 height 35
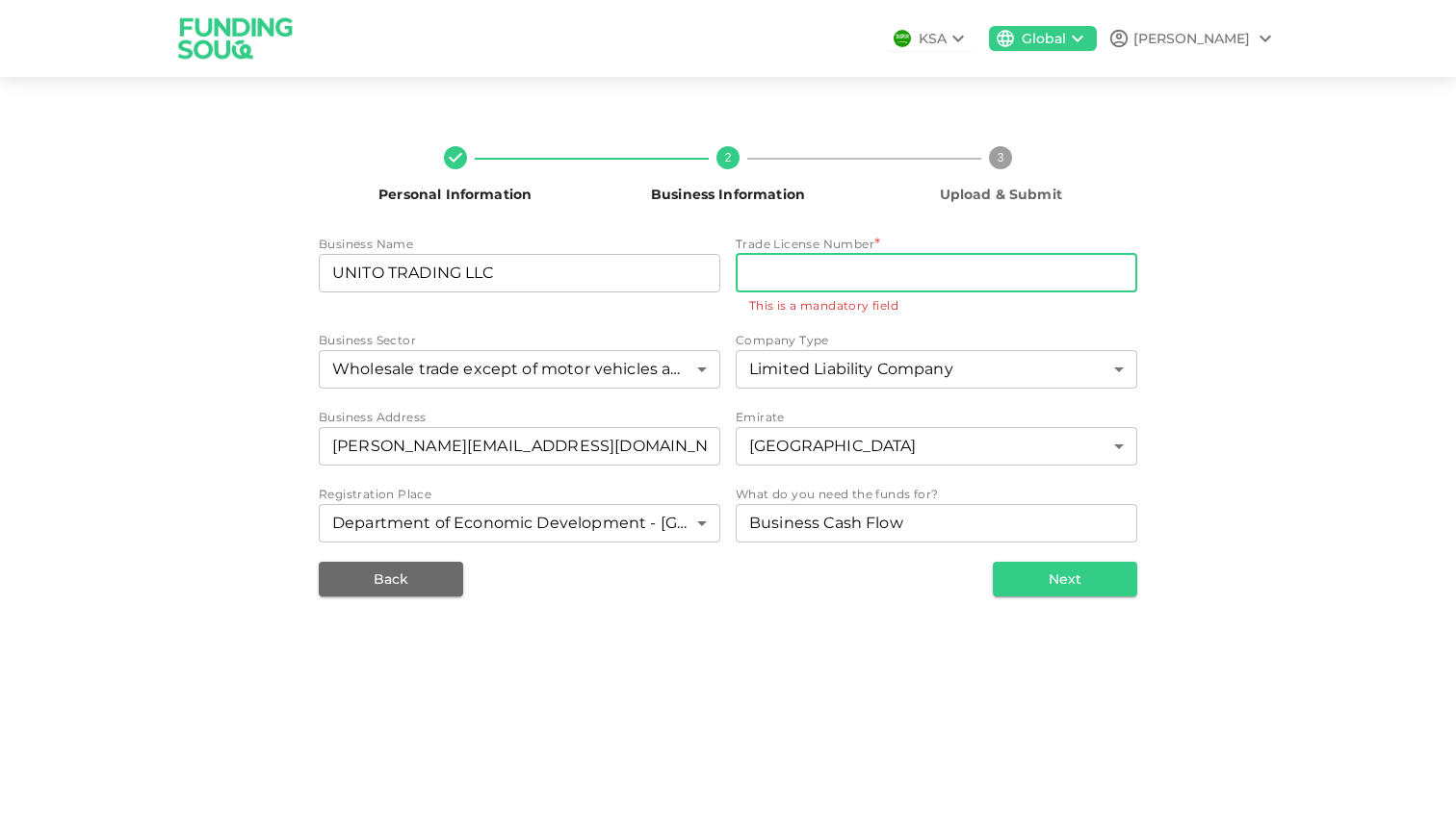
click at [810, 275] on input "tradeLicenseNumber" at bounding box center [936, 273] width 401 height 39
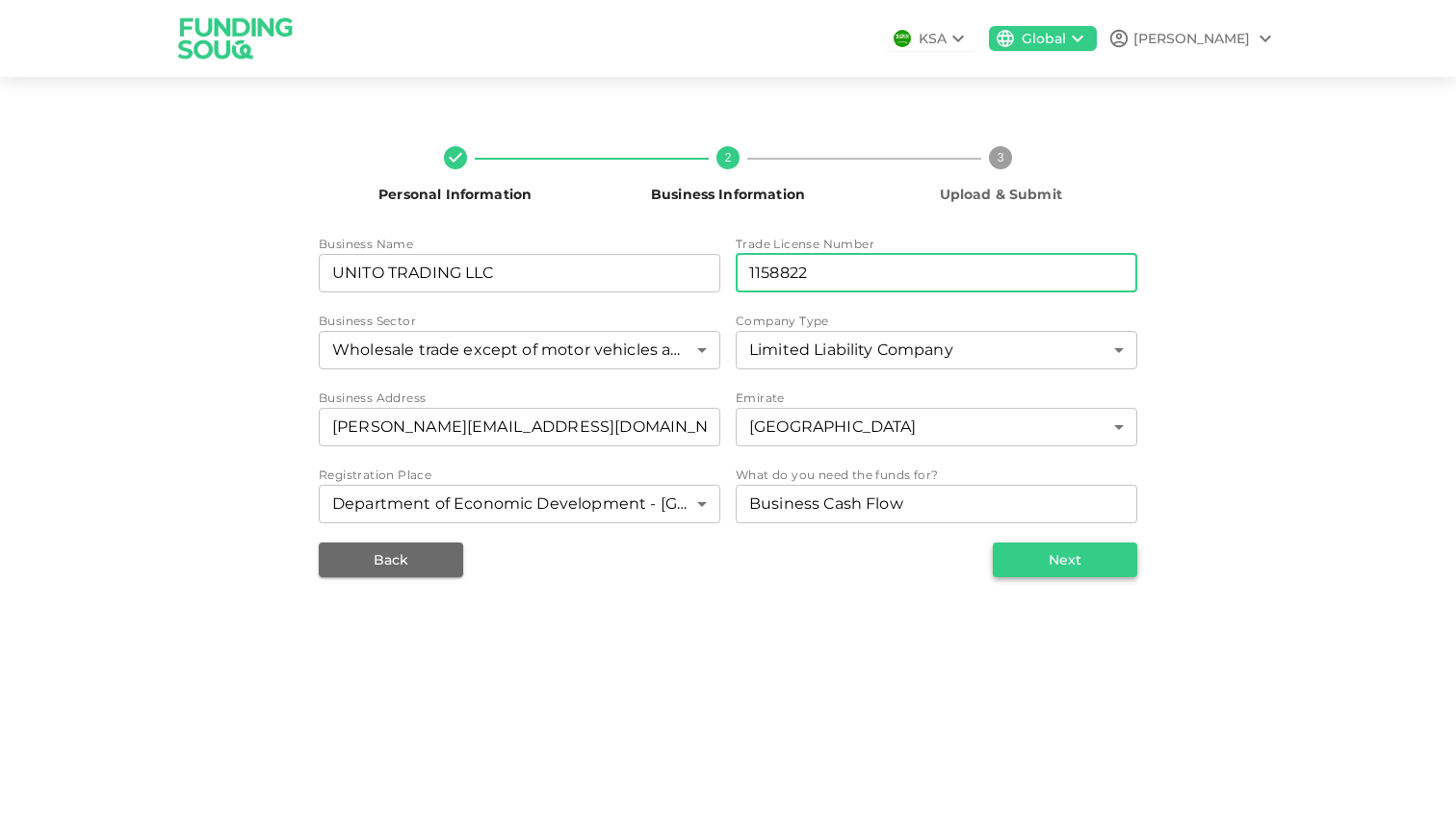
type input "1158822"
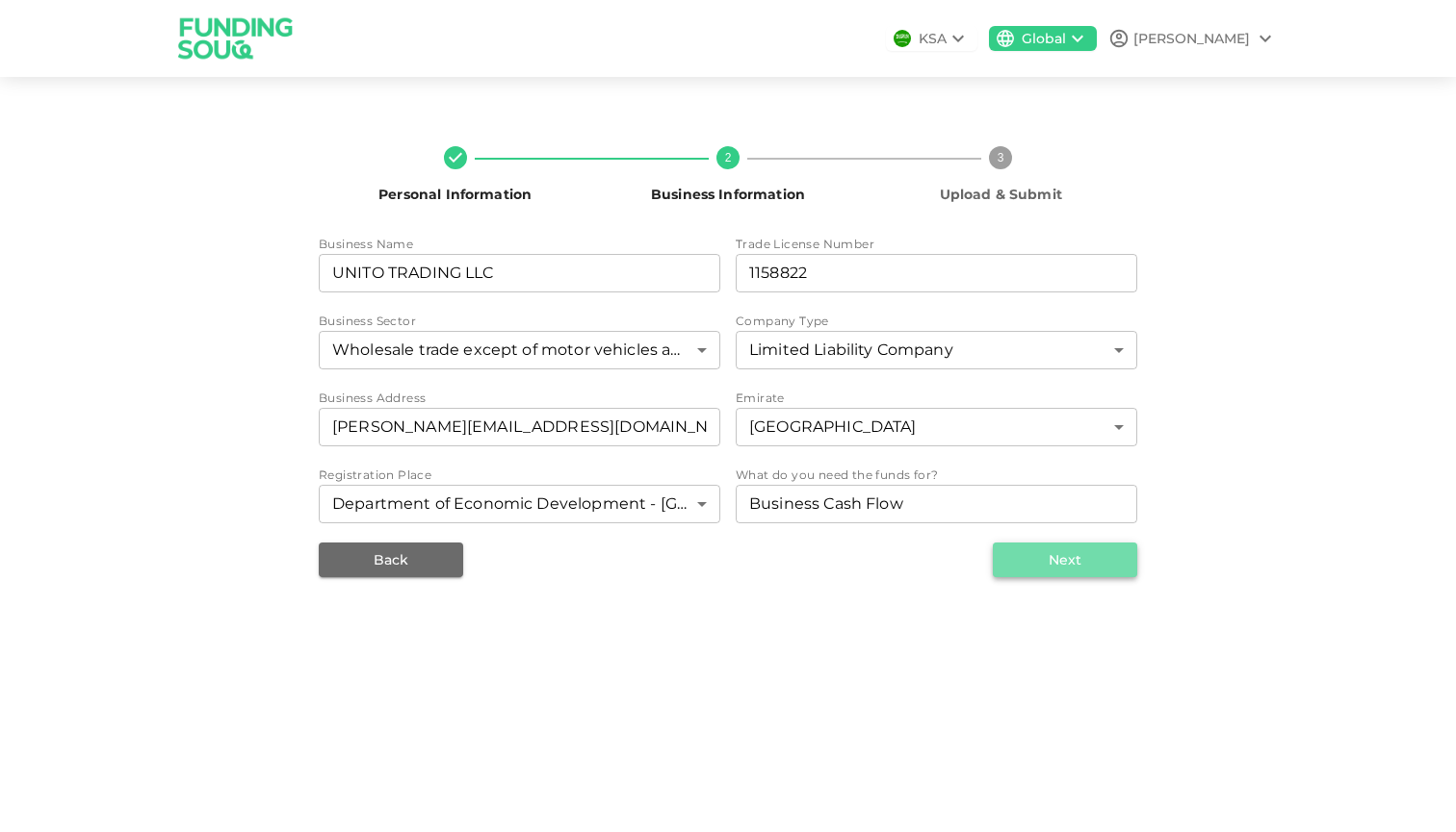
click at [1036, 567] on button "Next" at bounding box center [1065, 559] width 144 height 35
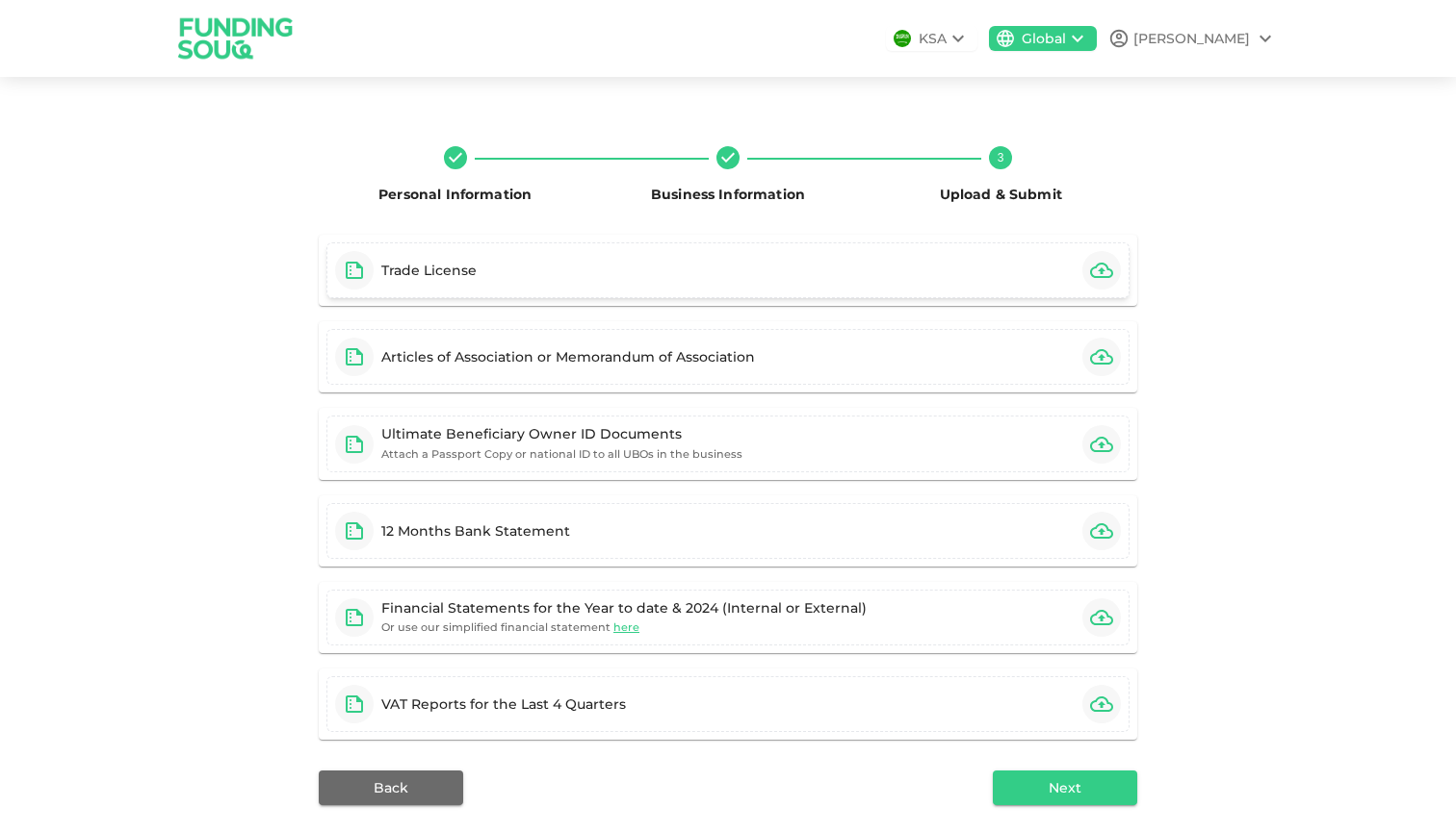
click at [475, 270] on div "Trade License" at bounding box center [409, 270] width 149 height 39
click at [560, 358] on div "Articles of Association or Memorandum of Association" at bounding box center [568, 357] width 374 height 19
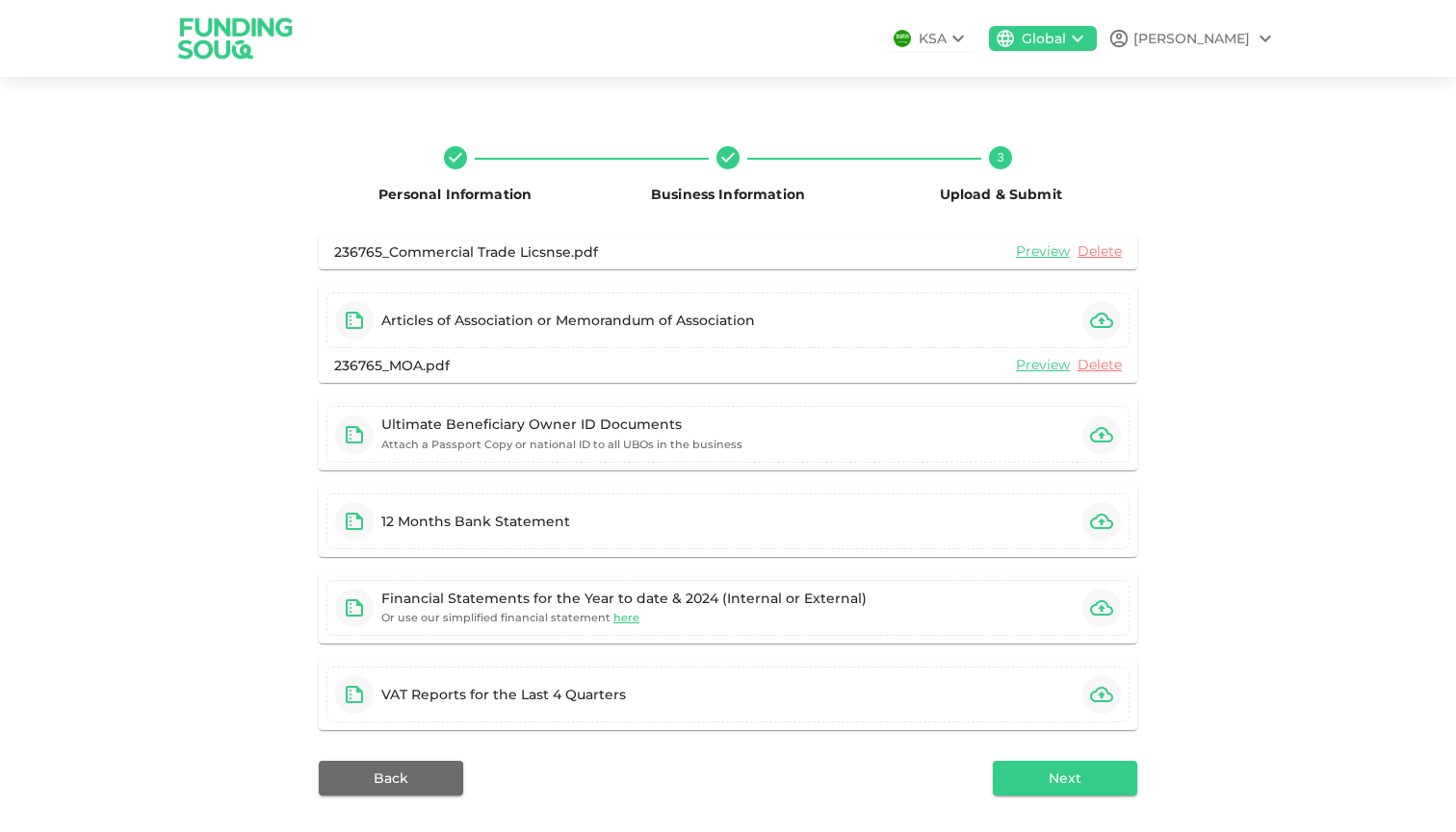
click at [970, 35] on icon at bounding box center [957, 38] width 23 height 23
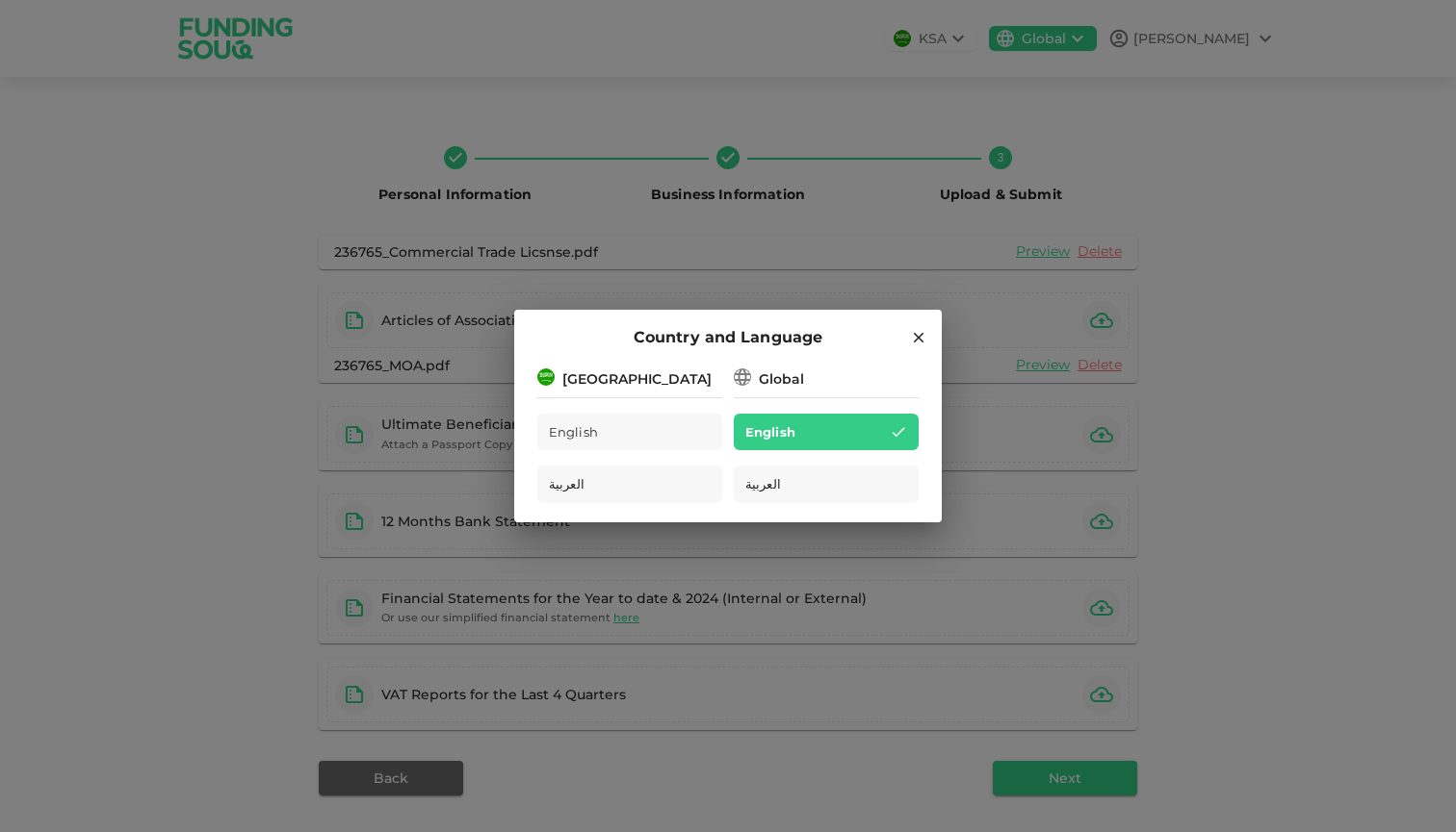
click at [919, 343] on icon at bounding box center [918, 338] width 18 height 18
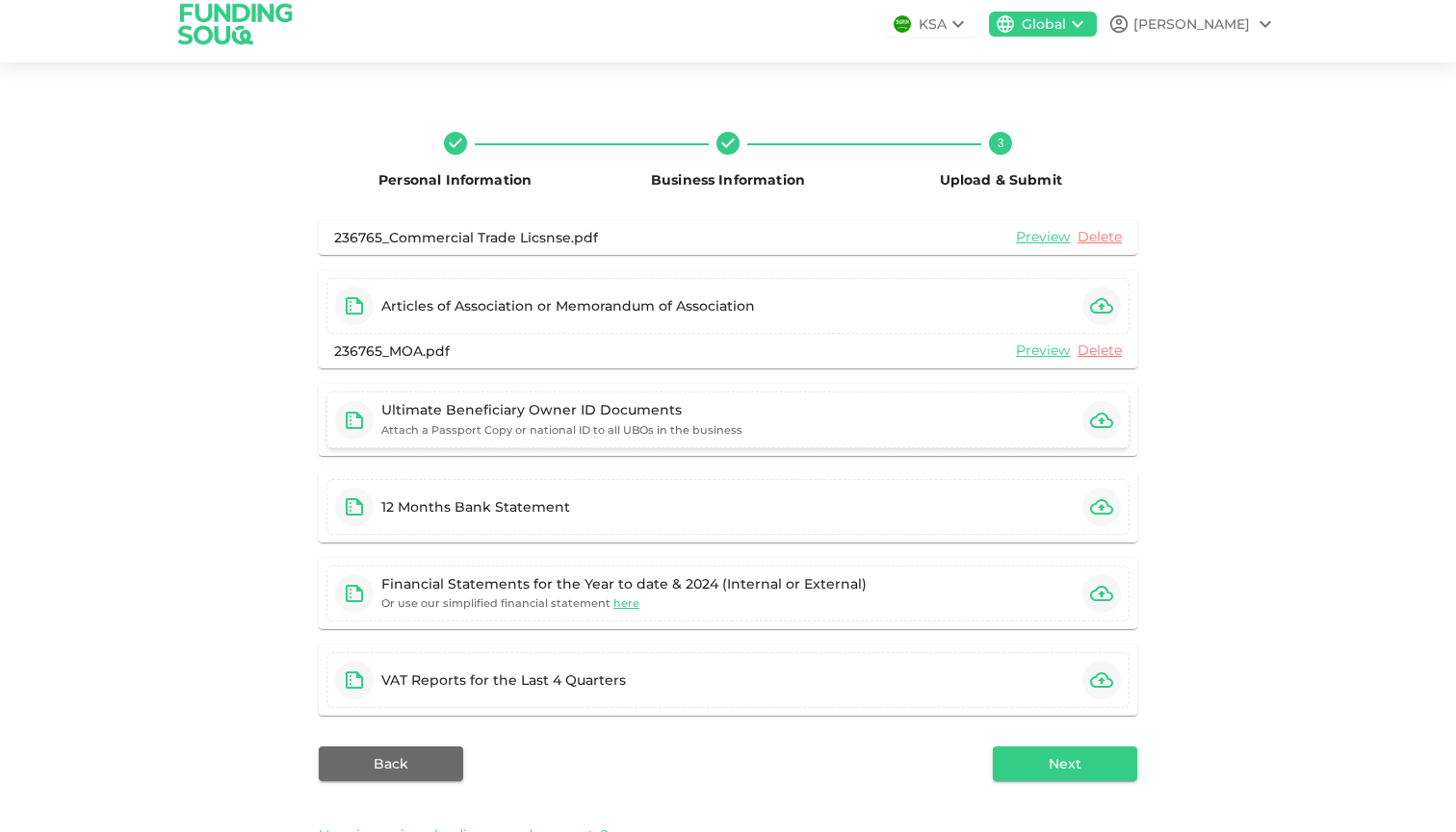
scroll to position [12, 0]
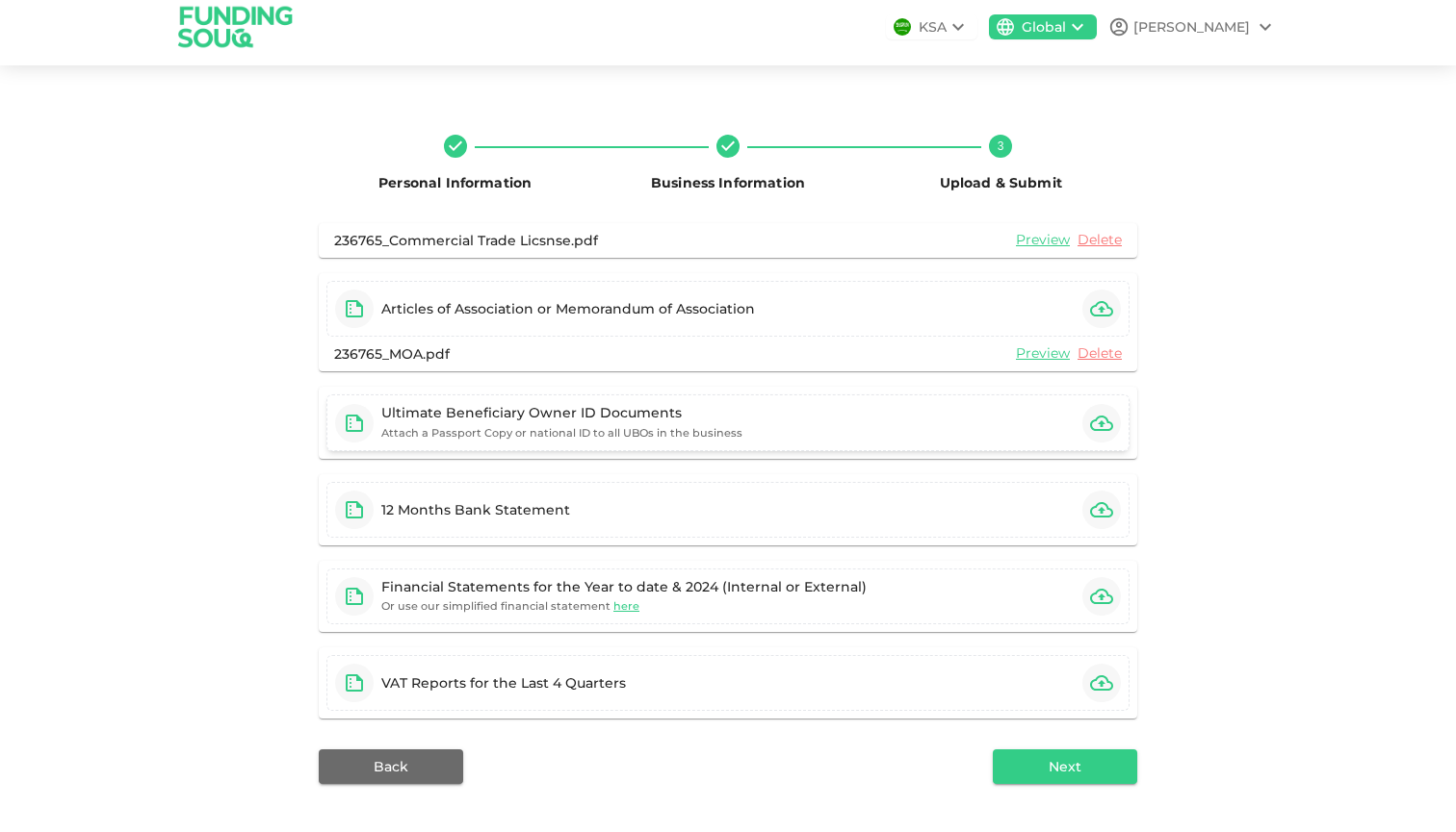
click at [634, 419] on div "Ultimate Beneficiary Owner ID Documents" at bounding box center [561, 412] width 361 height 19
click at [575, 506] on div "12 Months Bank Statement" at bounding box center [728, 510] width 803 height 55
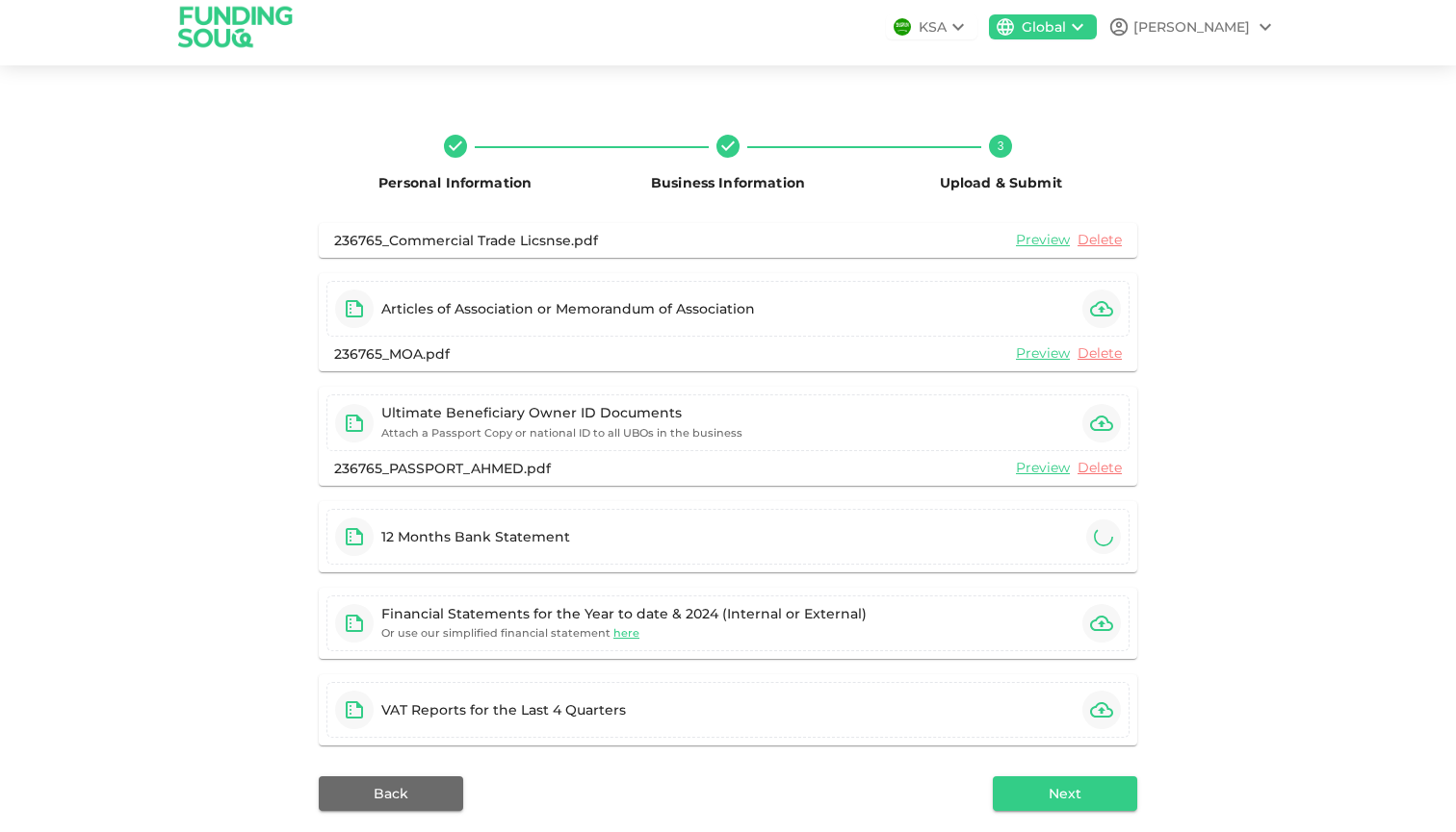
scroll to position [76, 0]
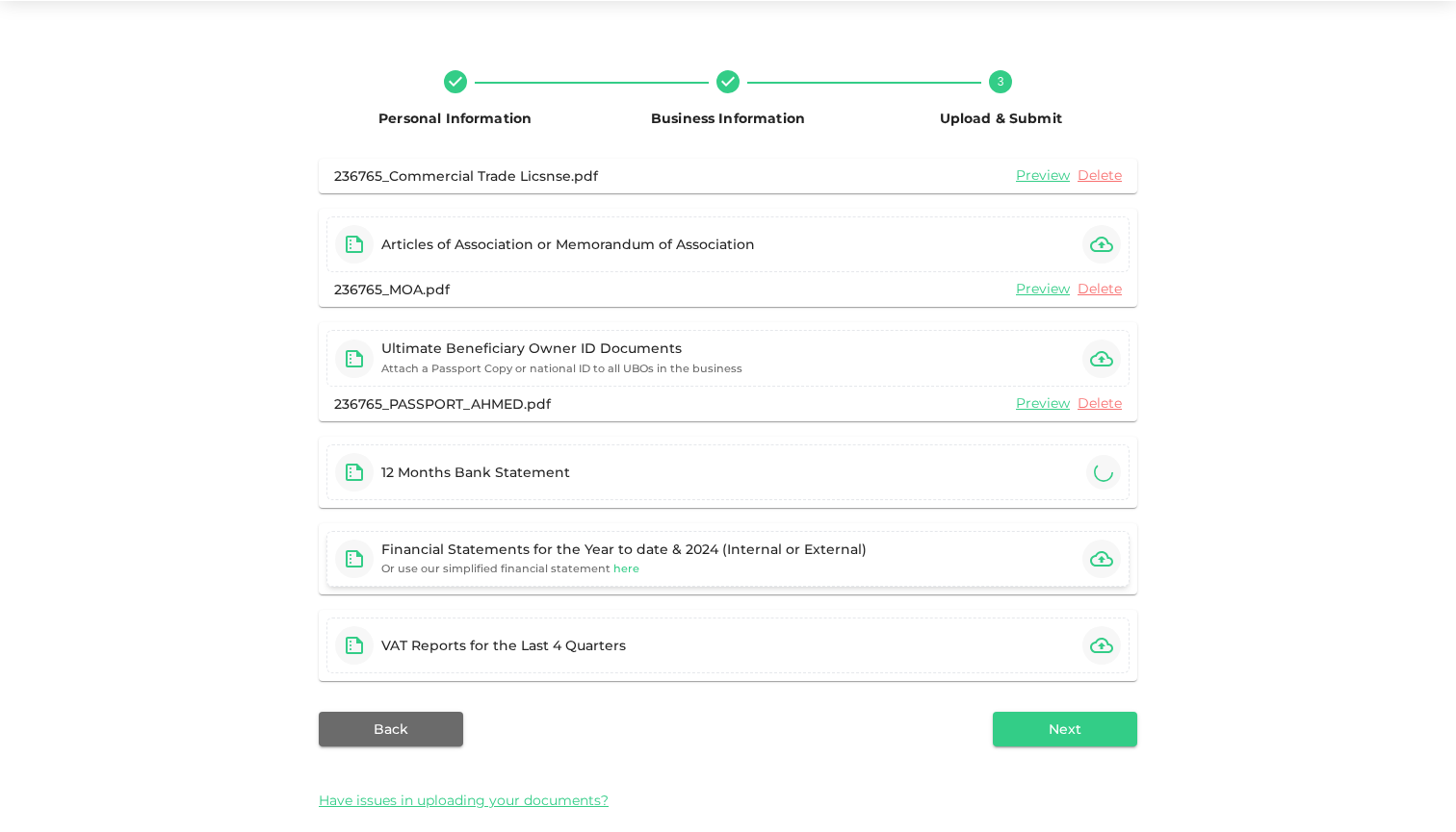
click at [614, 570] on span "here" at bounding box center [626, 569] width 26 height 14
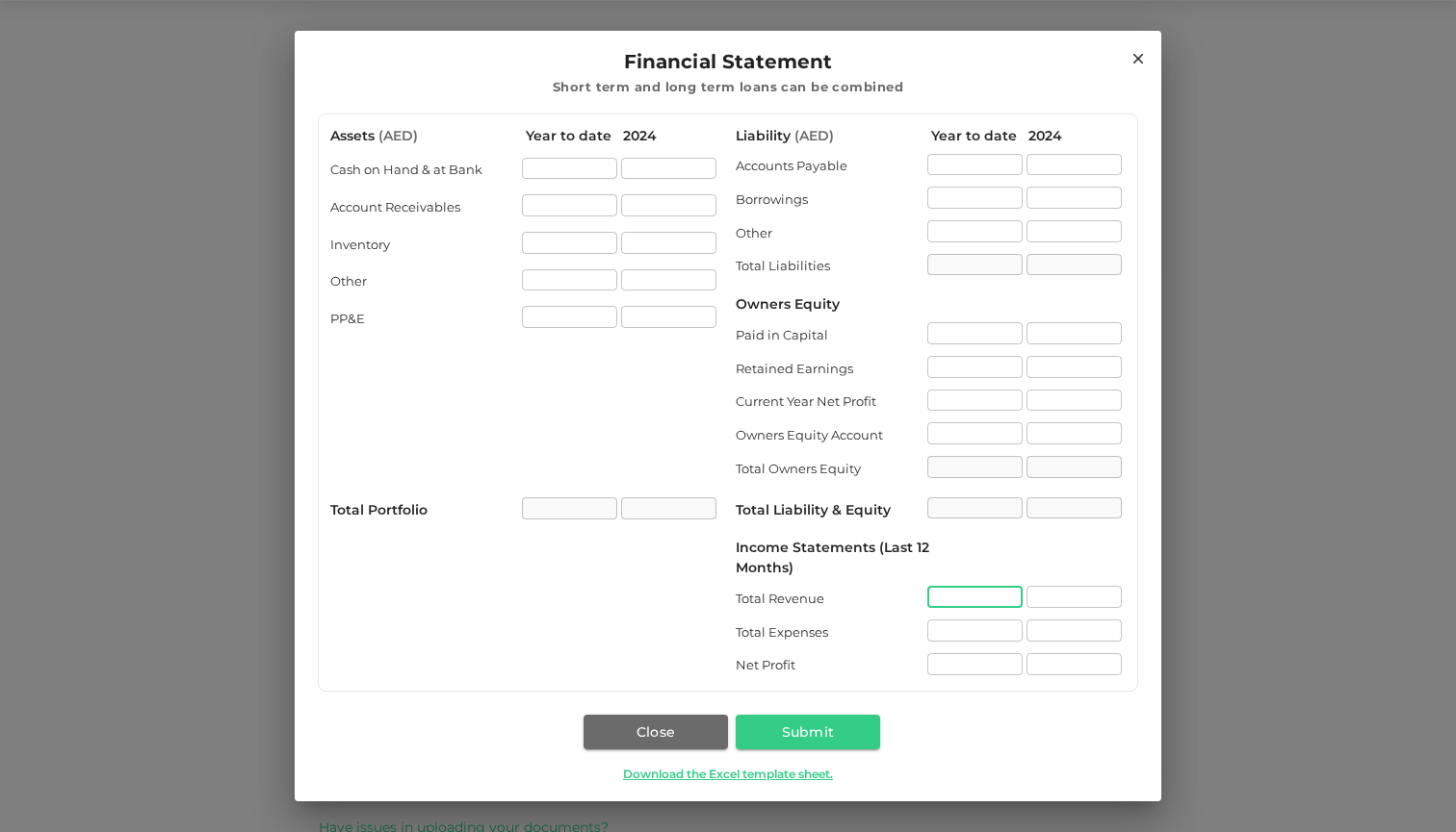
click at [934, 597] on input "incomeStatements.totalRevenue[0].value" at bounding box center [975, 597] width 95 height 22
type input "1650000"
click at [936, 634] on input "incomeStatements.totalExpenses[0].value" at bounding box center [975, 630] width 95 height 22
type input "250000"
click at [965, 676] on div "​" at bounding box center [975, 666] width 95 height 26
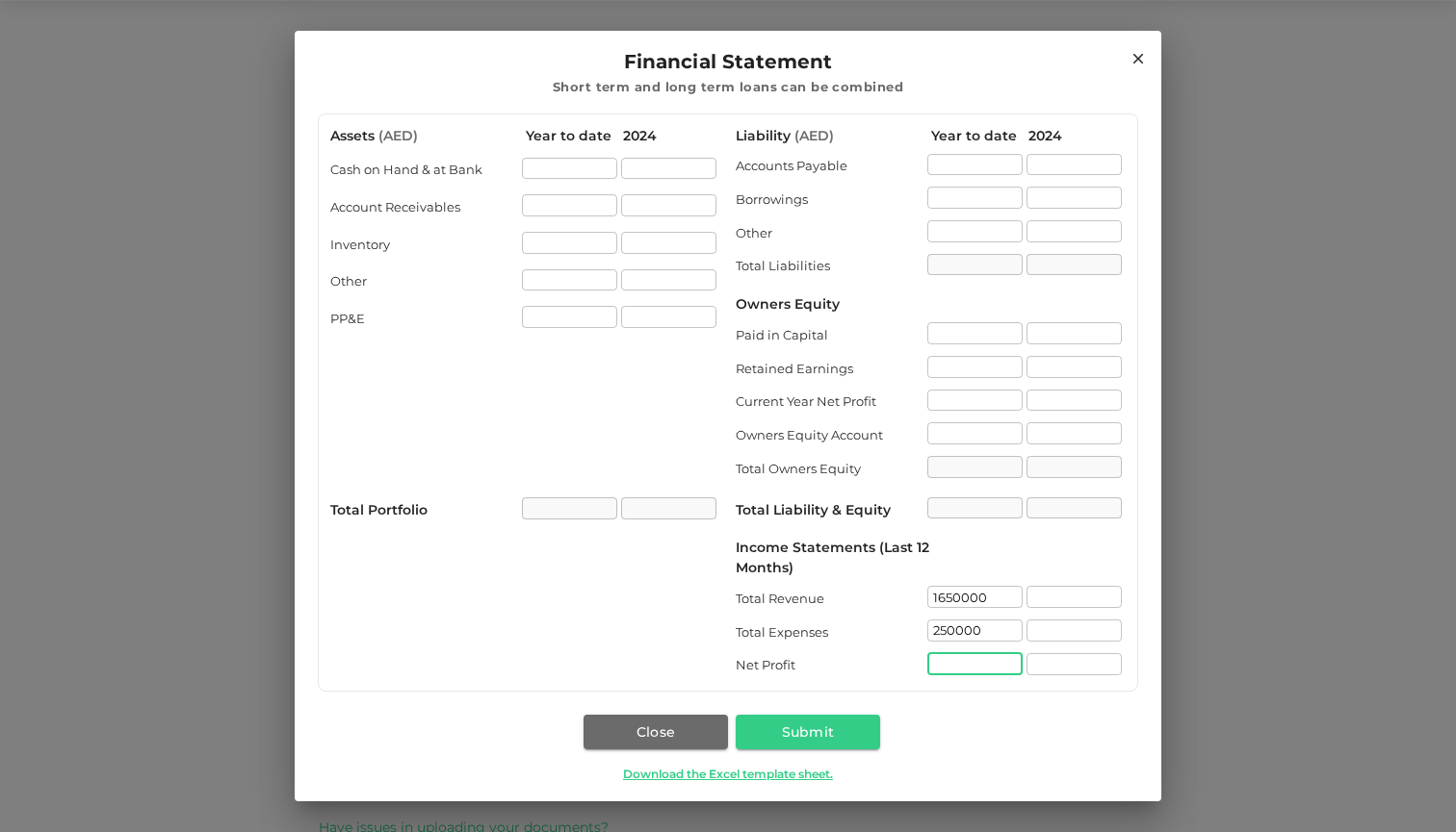
click at [965, 665] on input "incomeStatements.netProfit[0].value" at bounding box center [975, 664] width 95 height 22
click at [810, 721] on button "Submit" at bounding box center [808, 732] width 144 height 35
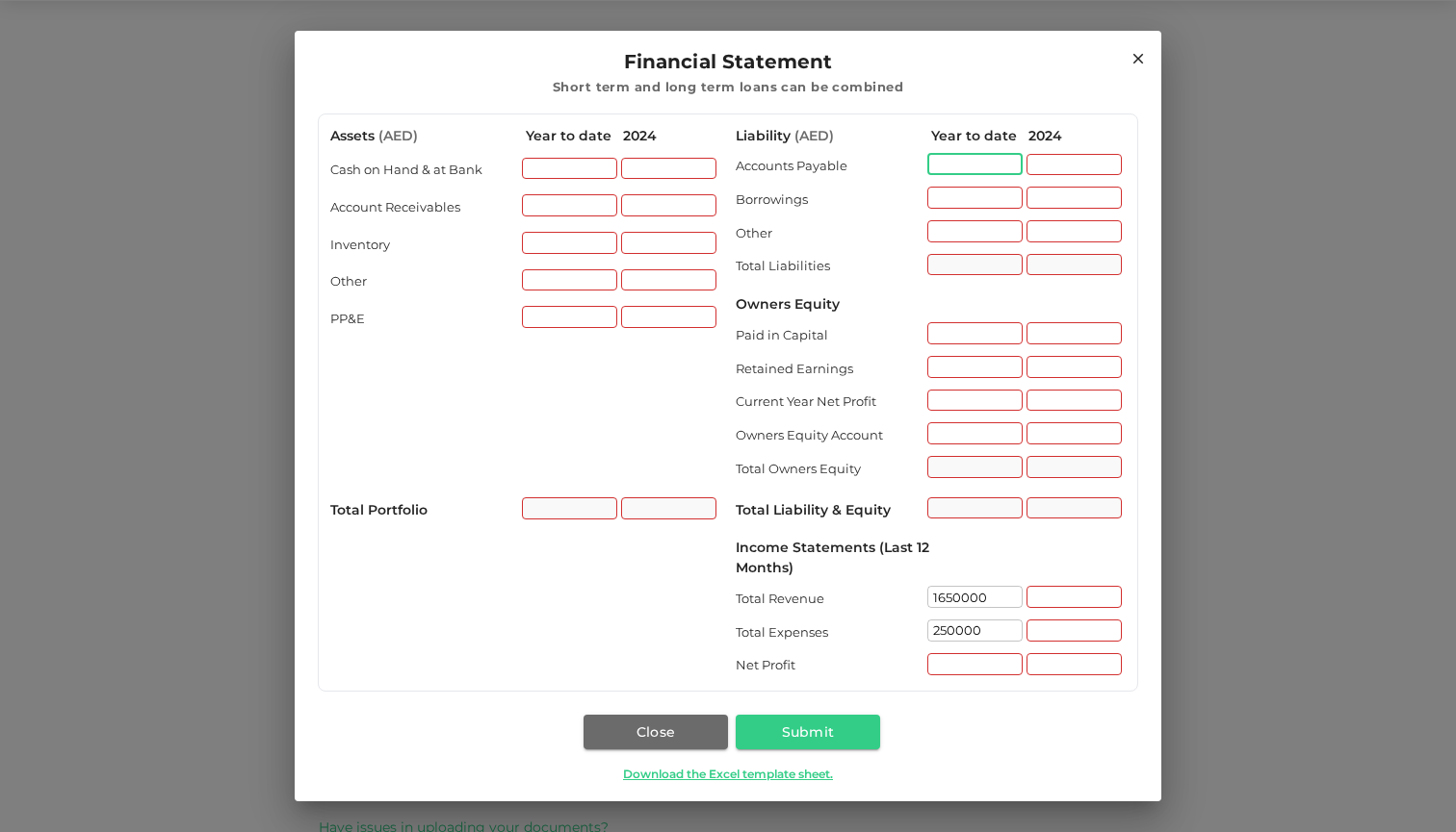
click at [968, 166] on input "liability.accountPayable[0].value" at bounding box center [975, 165] width 95 height 22
type input "0"
click at [1048, 159] on input "liability.accountPayable[1].value" at bounding box center [1073, 165] width 95 height 22
type input "0"
click at [1002, 195] on input "liability.borrowings[0].value" at bounding box center [975, 198] width 95 height 22
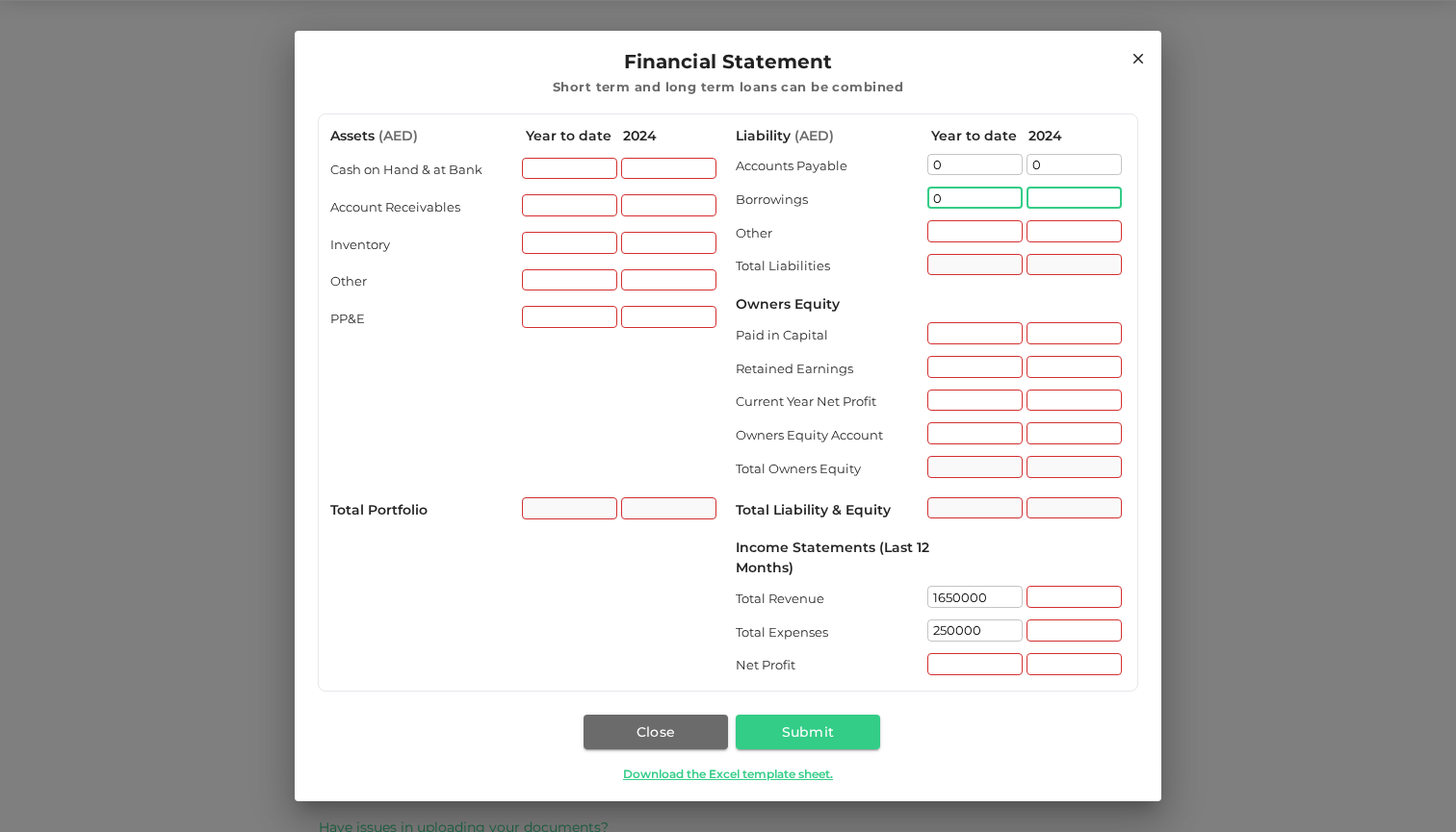
type input "0"
click at [1054, 195] on input "0" at bounding box center [1073, 198] width 95 height 22
type input "0"
click at [1043, 227] on input "liability.other[1].value" at bounding box center [1073, 231] width 95 height 22
type input "0"
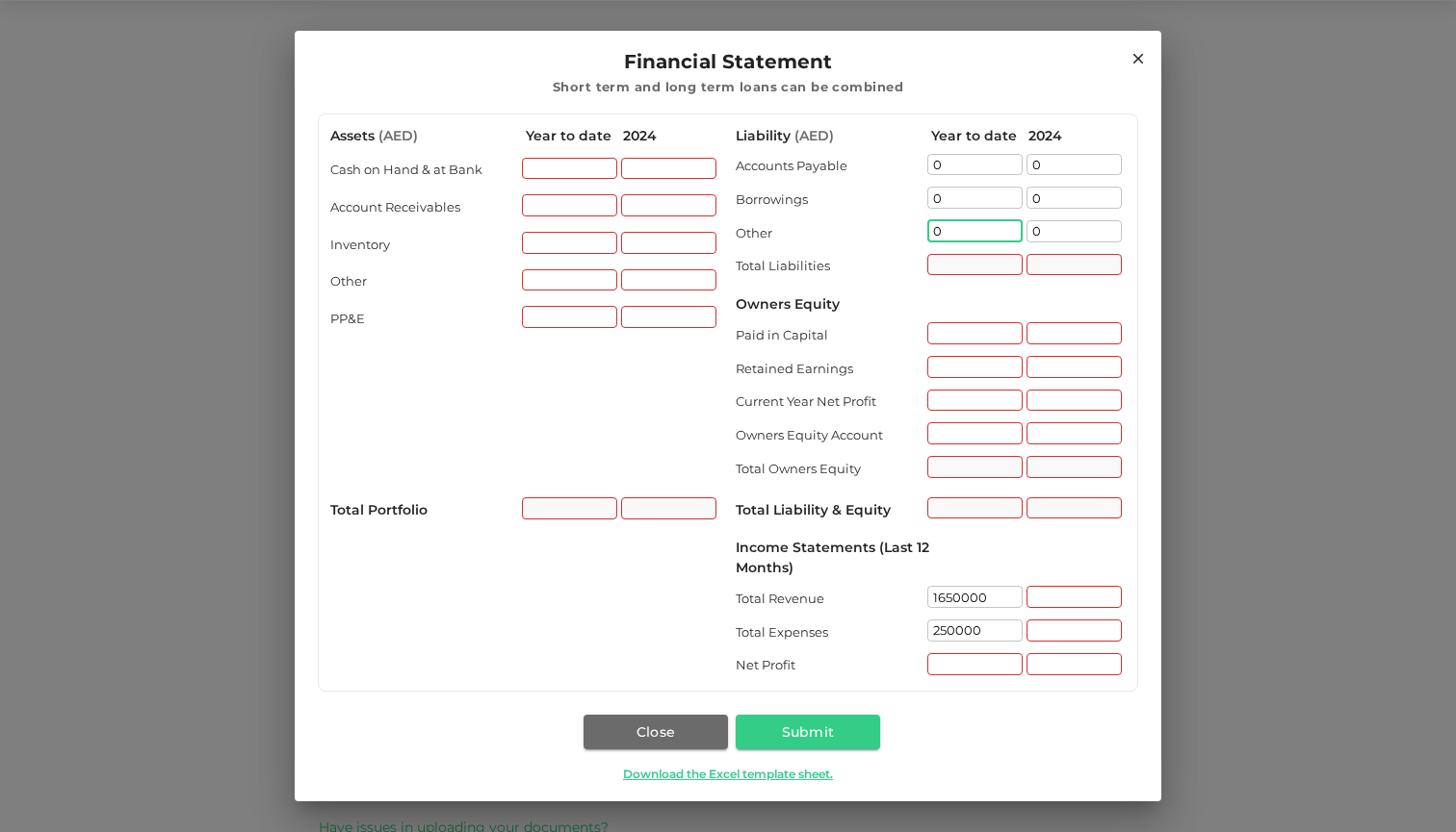
click at [961, 230] on input "0" at bounding box center [975, 231] width 95 height 22
type input "0"
click at [966, 270] on div "​" at bounding box center [975, 267] width 95 height 26
click at [962, 266] on div "​" at bounding box center [975, 267] width 95 height 26
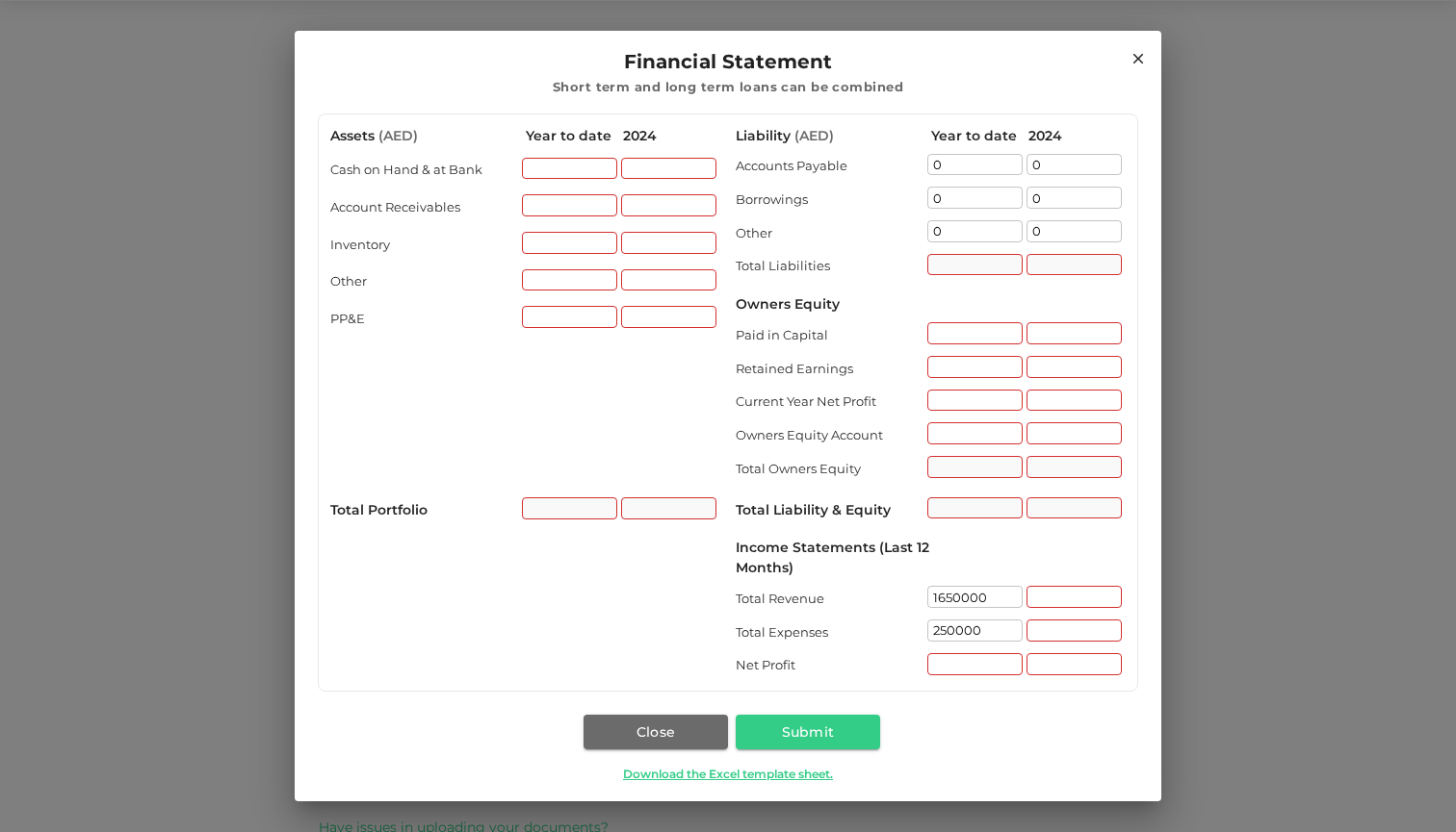
click at [966, 262] on div "​" at bounding box center [975, 267] width 95 height 26
click at [977, 336] on input "liability.paidInCapital[0].value" at bounding box center [975, 333] width 95 height 22
type input "0"
click at [1071, 324] on input "liability.paidInCapital[1].value" at bounding box center [1073, 333] width 95 height 22
type input "0"
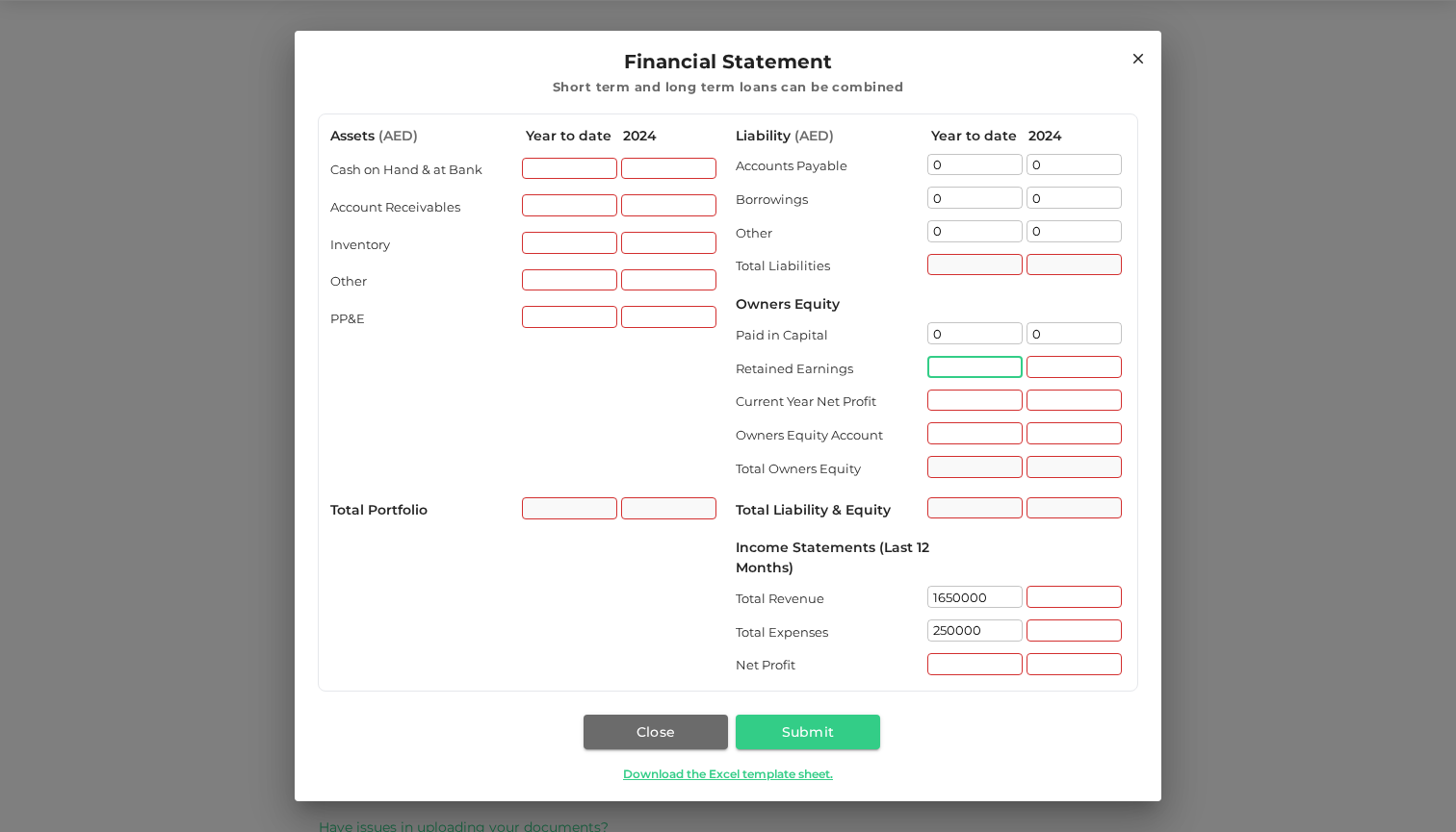
click at [1012, 367] on input "liability.retainedEarnings[0].value" at bounding box center [975, 367] width 95 height 22
type input "0"
click at [1052, 370] on input "0" at bounding box center [1073, 367] width 95 height 22
type input "0"
click at [1052, 401] on input "liability.currentYearNetProfit[1].value" at bounding box center [1073, 400] width 95 height 22
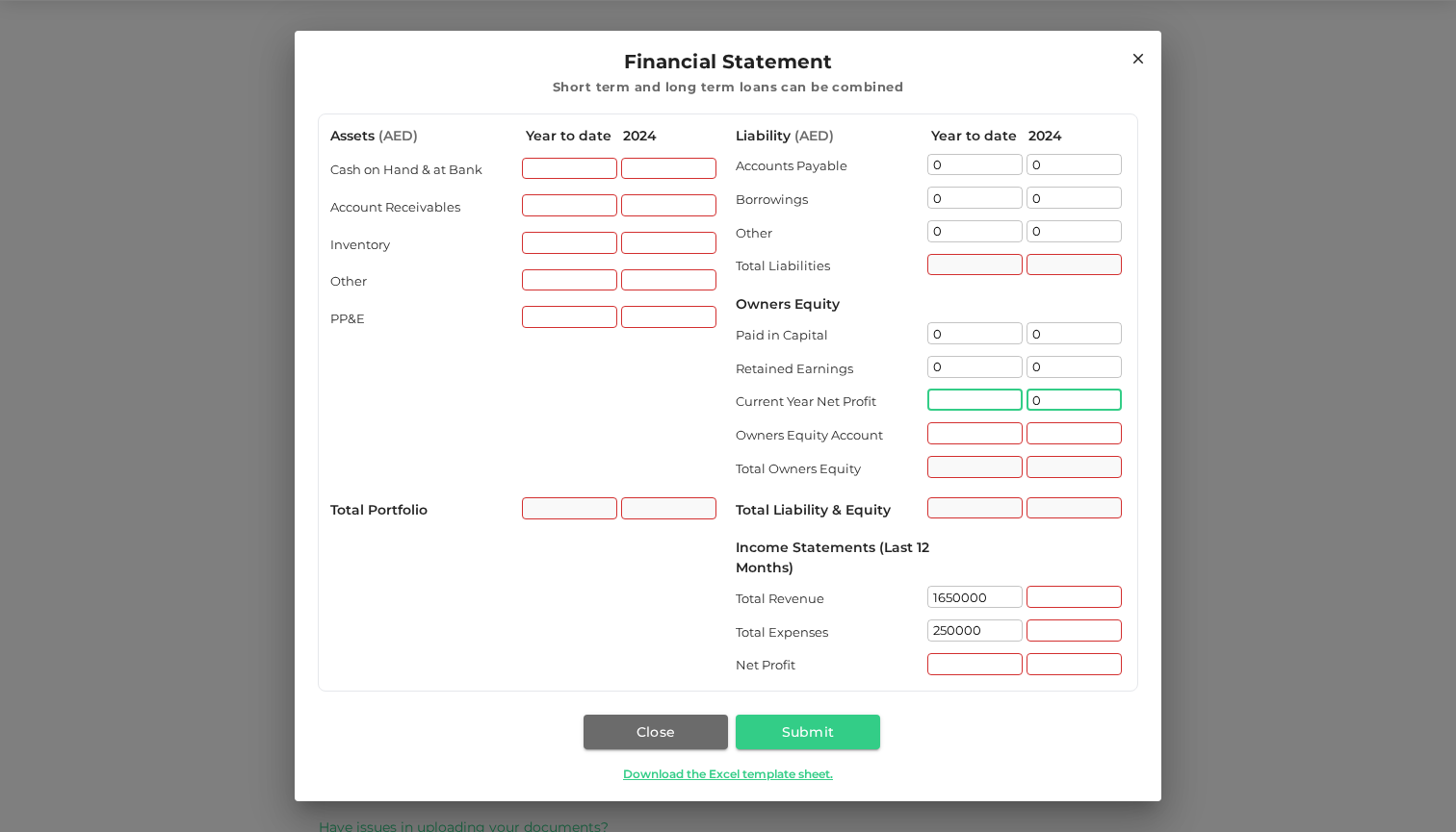
type input "0"
click at [979, 396] on input "liability.currentYearNetProfit[0].value" at bounding box center [975, 400] width 95 height 22
type input "0"
click at [972, 435] on input "liability.ownersEquityAccount[0].value" at bounding box center [975, 434] width 95 height 22
type input "0"
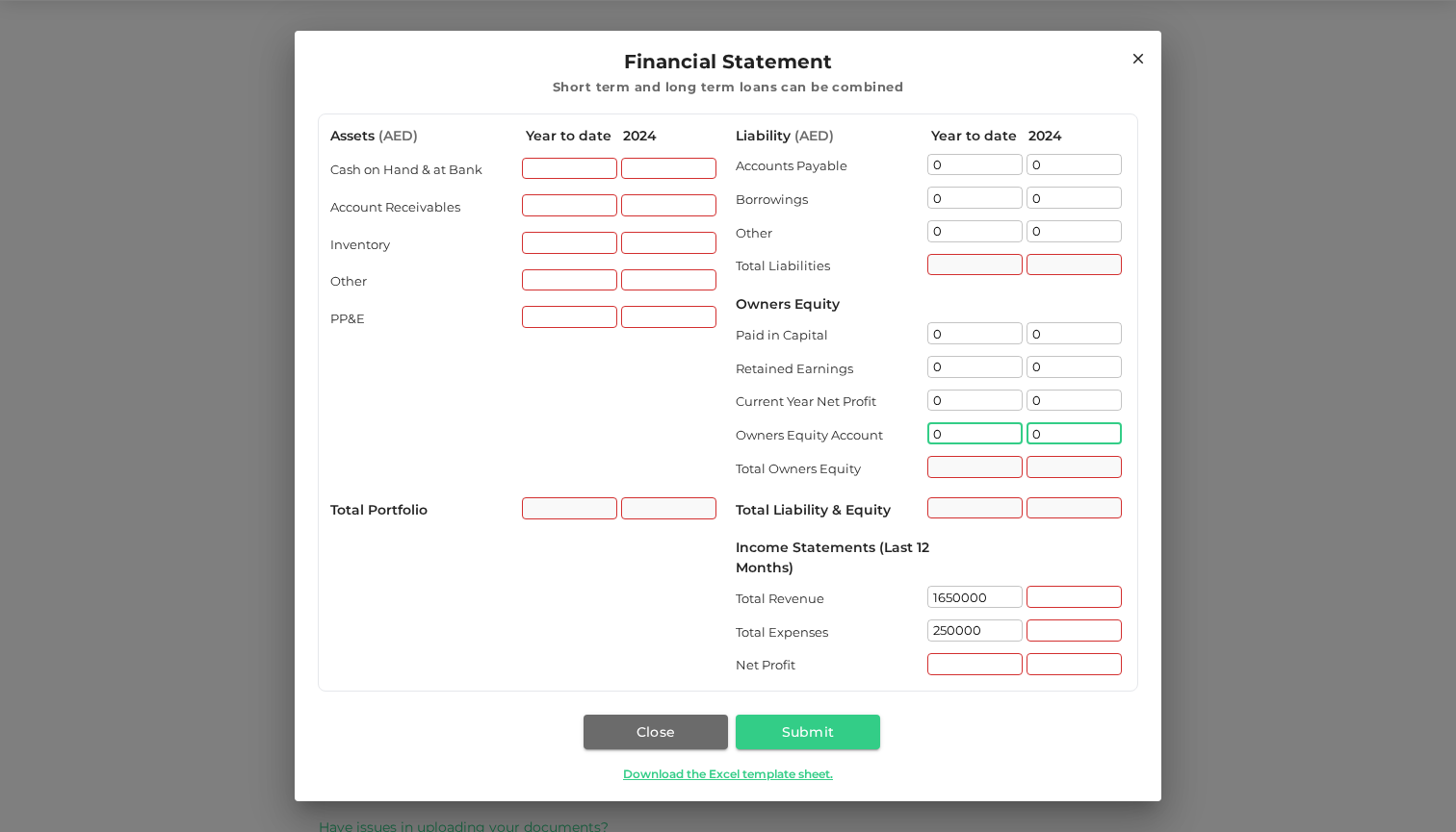
click at [1050, 438] on input "0" at bounding box center [1073, 434] width 95 height 22
type input "0"
click at [1038, 464] on div "​" at bounding box center [1073, 469] width 95 height 26
click at [1049, 597] on input "0" at bounding box center [1073, 597] width 95 height 22
type input "0"
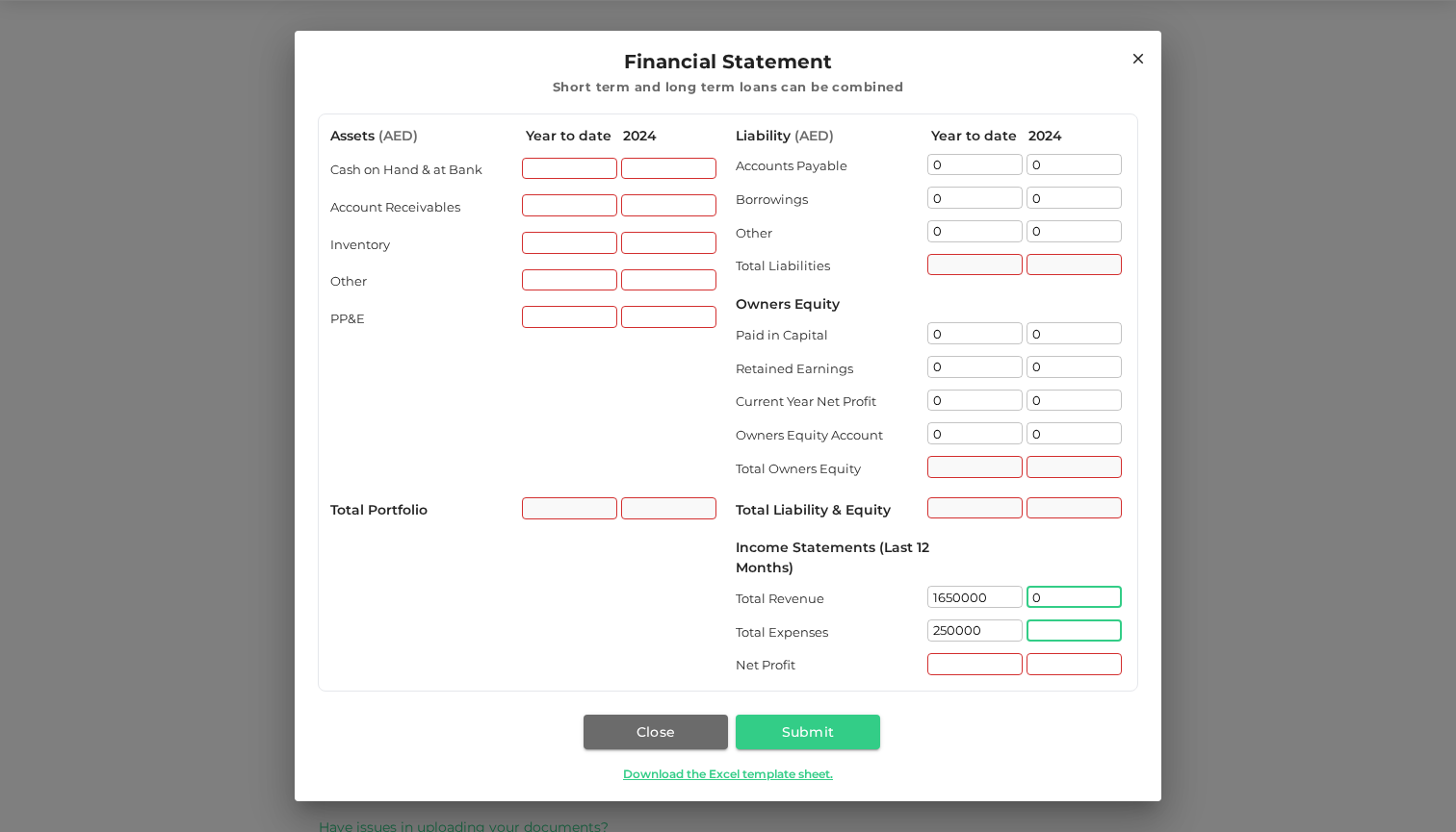
click at [1045, 634] on input "incomeStatements.totalExpenses[1].value" at bounding box center [1073, 630] width 95 height 22
type input "0"
click at [1041, 665] on input "incomeStatements.netProfit[1].value" at bounding box center [1073, 664] width 95 height 22
click at [1006, 665] on input "incomeStatements.netProfit[0].value" at bounding box center [975, 664] width 95 height 22
type input "0"
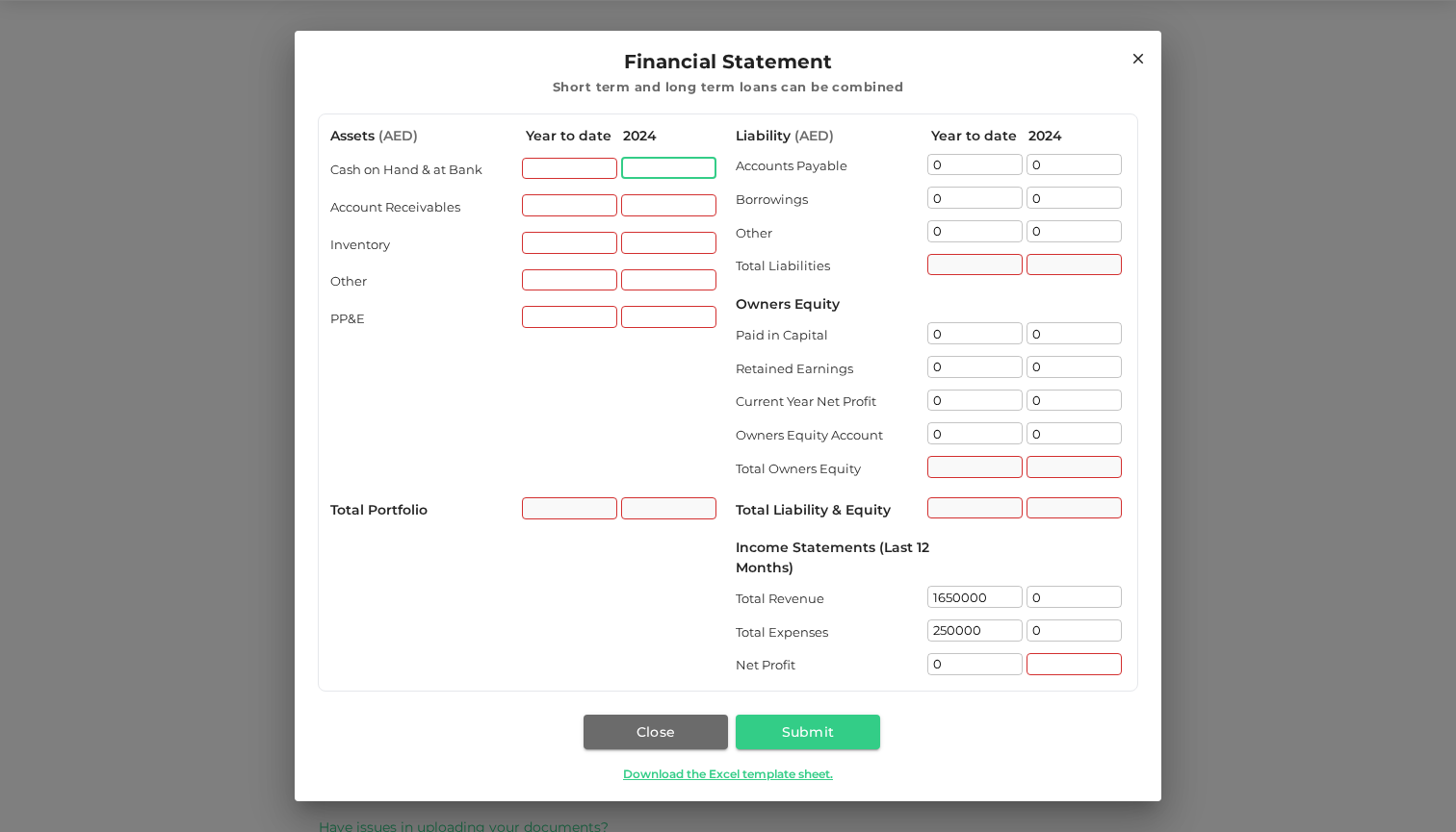
click at [641, 177] on input "assets.cashOnHandAtBank[1].value" at bounding box center [668, 169] width 95 height 22
type input "0"
click at [590, 166] on input "assets.cashOnHandAtBank[0].value" at bounding box center [569, 169] width 95 height 22
type input "0"
click at [584, 208] on input "0" at bounding box center [569, 206] width 95 height 22
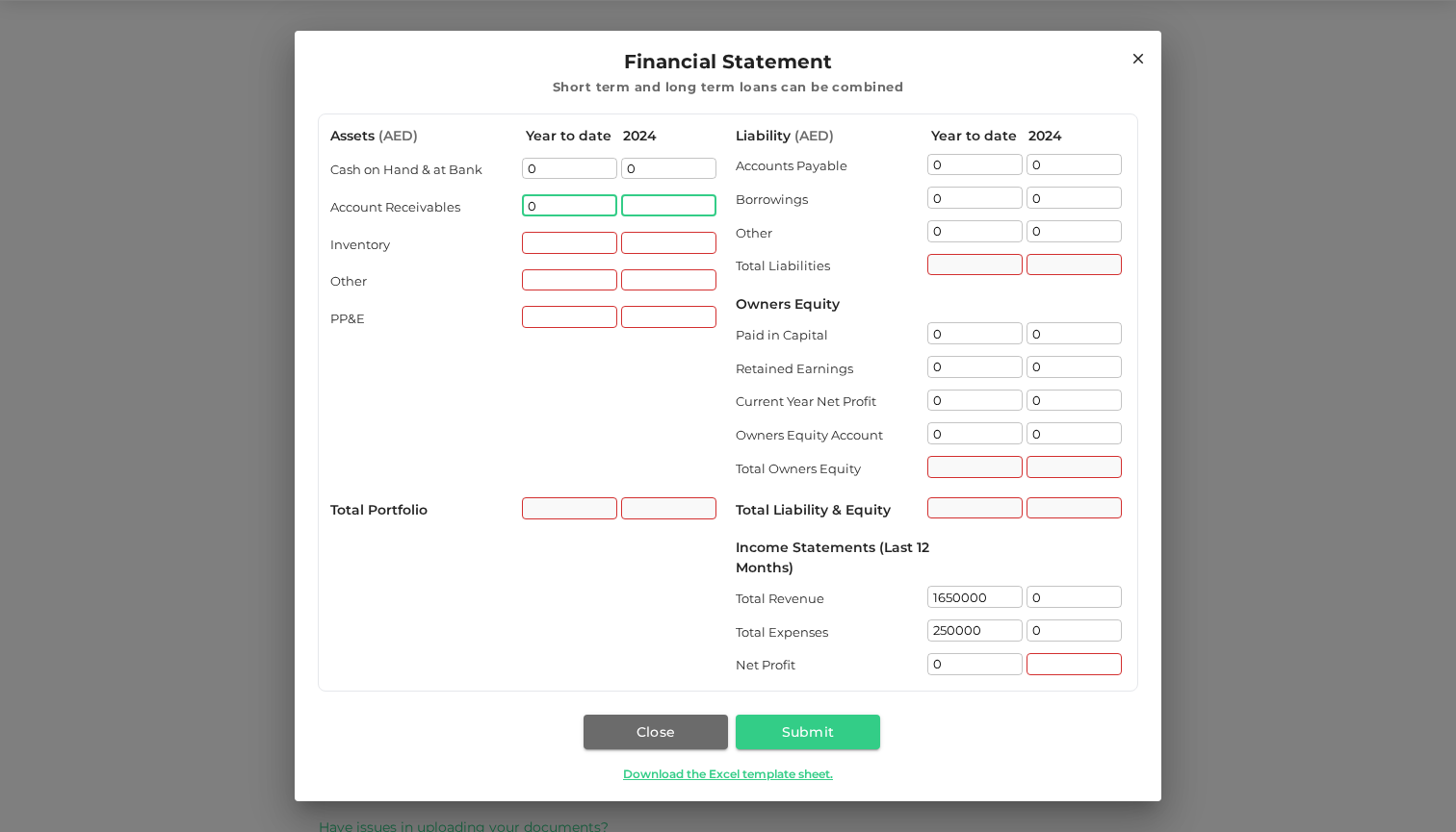
type input "0"
click at [631, 208] on input "0" at bounding box center [668, 206] width 95 height 22
type input "0"
click at [634, 241] on input "0" at bounding box center [668, 243] width 95 height 22
type input "0"
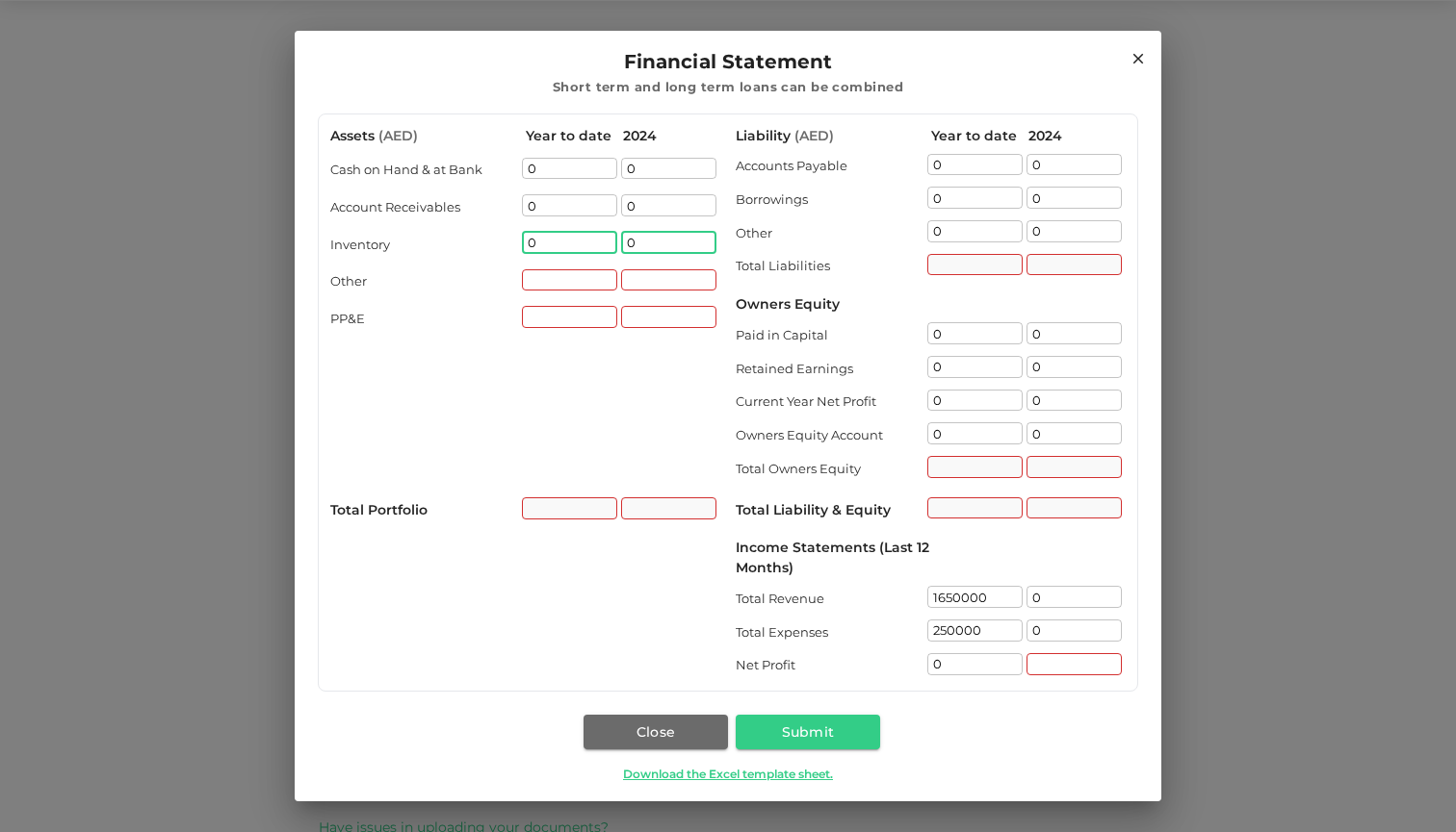
click at [572, 241] on input "0" at bounding box center [569, 243] width 95 height 22
type input "0"
click at [575, 272] on input "assets.other[0].value" at bounding box center [569, 281] width 95 height 22
type input "00"
click at [655, 282] on input "0" at bounding box center [668, 281] width 95 height 22
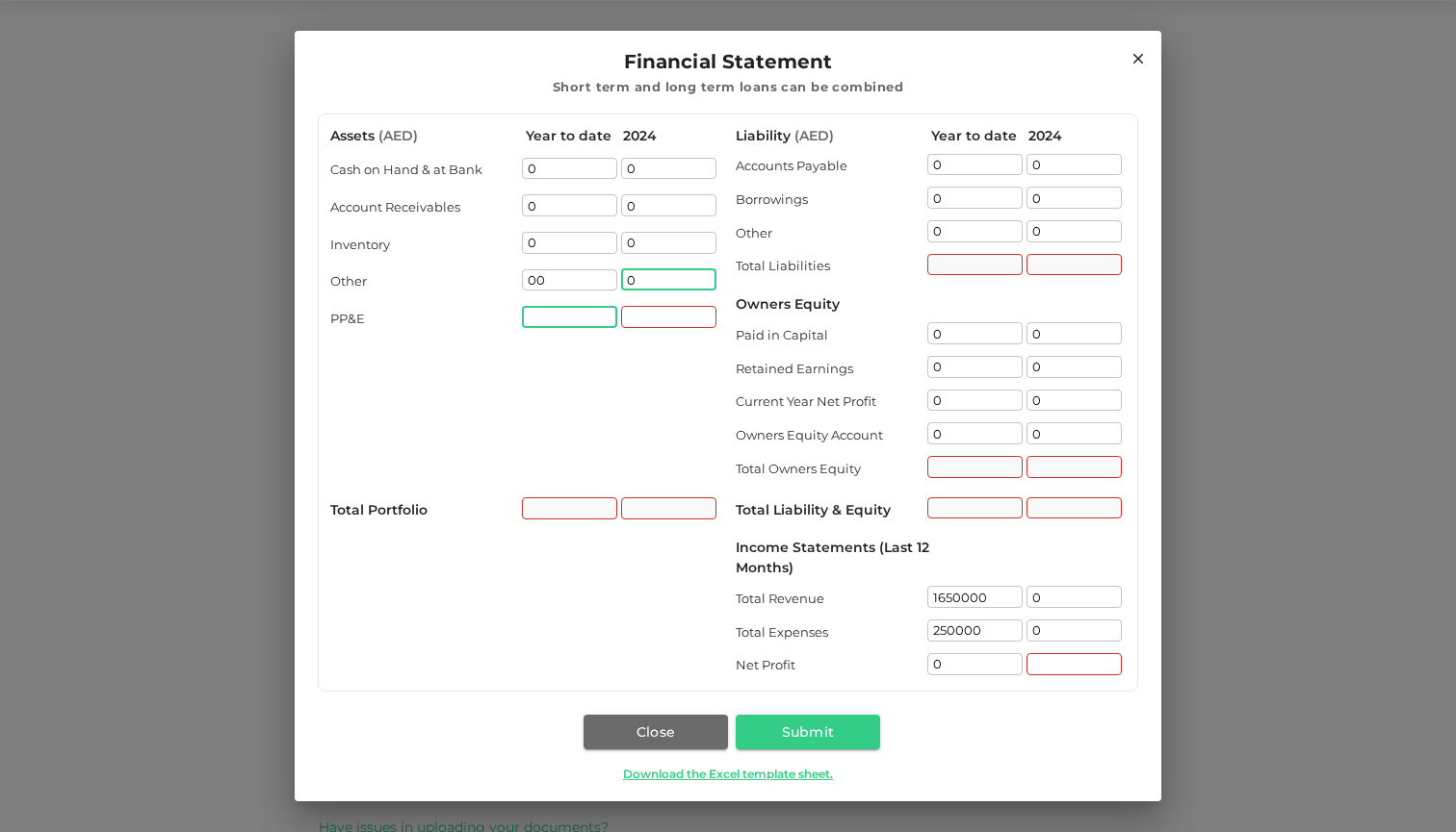
type input "0"
click at [585, 322] on input "assets.ppAndE[0].value" at bounding box center [569, 317] width 95 height 22
type input "0"
click at [638, 322] on input "assets.ppAndE[1].value" at bounding box center [668, 317] width 95 height 22
type input "0"
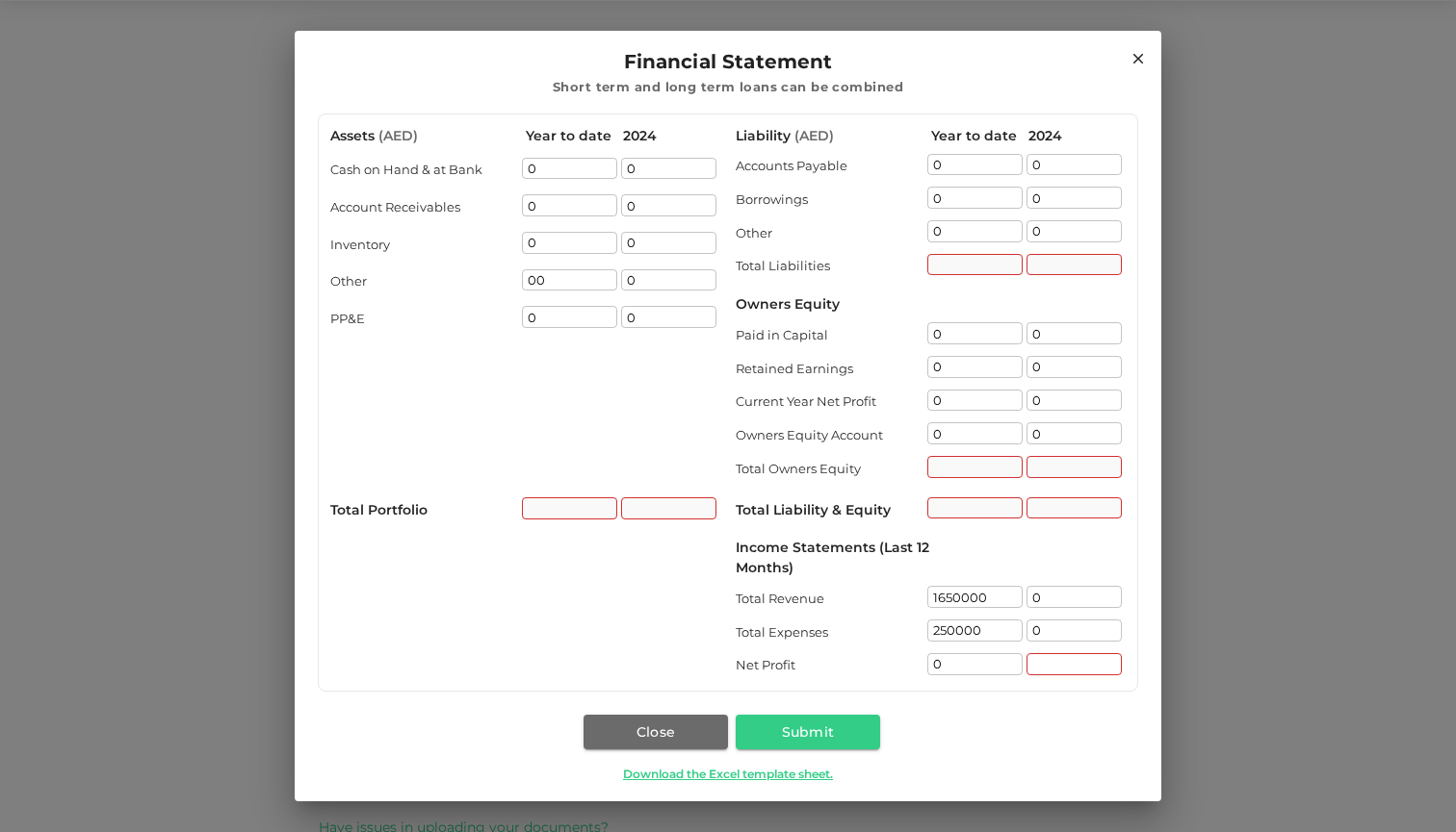
click at [579, 499] on div "​" at bounding box center [569, 511] width 95 height 26
click at [778, 731] on button "Submit" at bounding box center [808, 732] width 144 height 35
click at [954, 257] on div "​" at bounding box center [975, 267] width 95 height 26
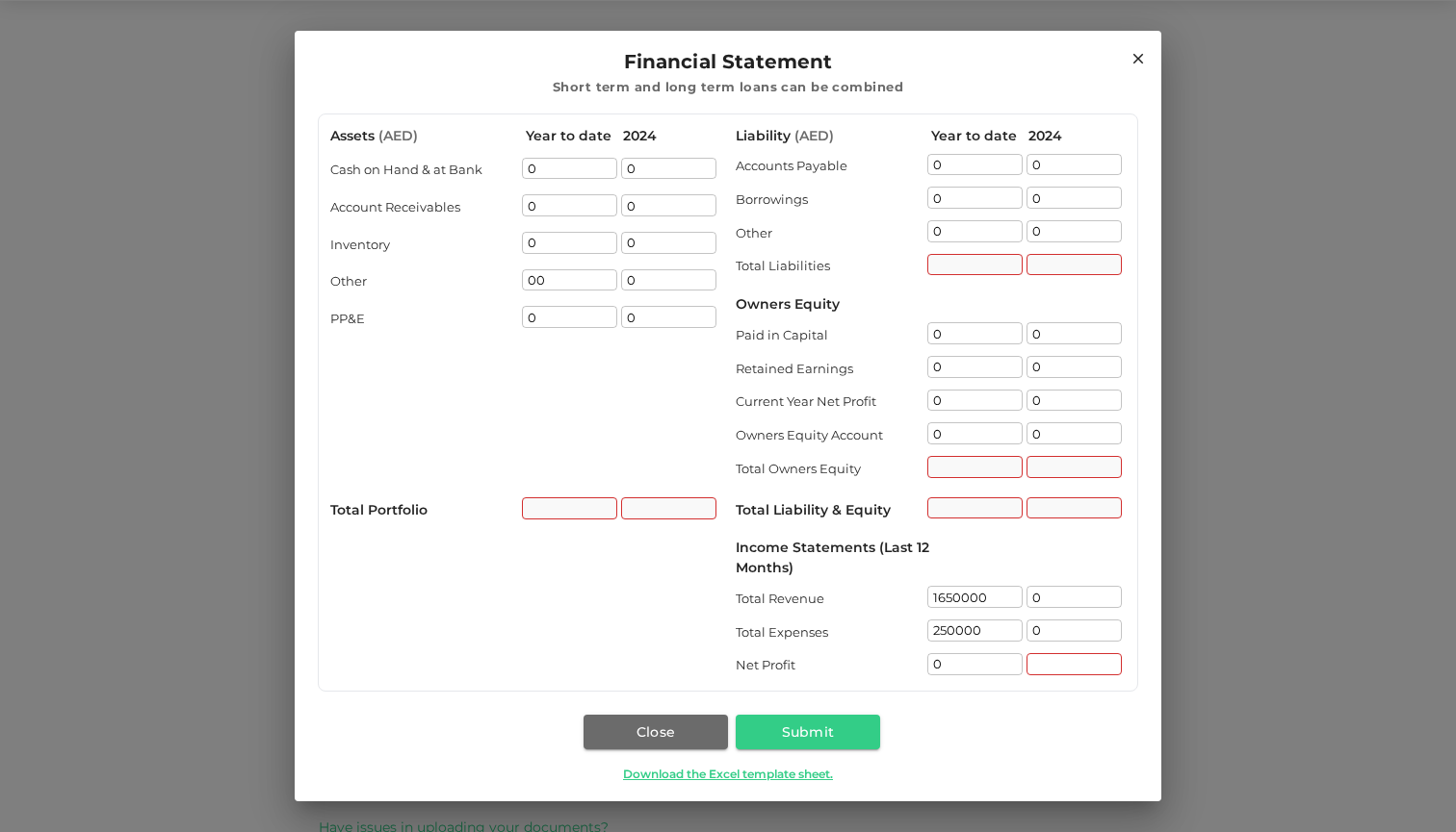
click at [1145, 59] on icon at bounding box center [1138, 59] width 18 height 18
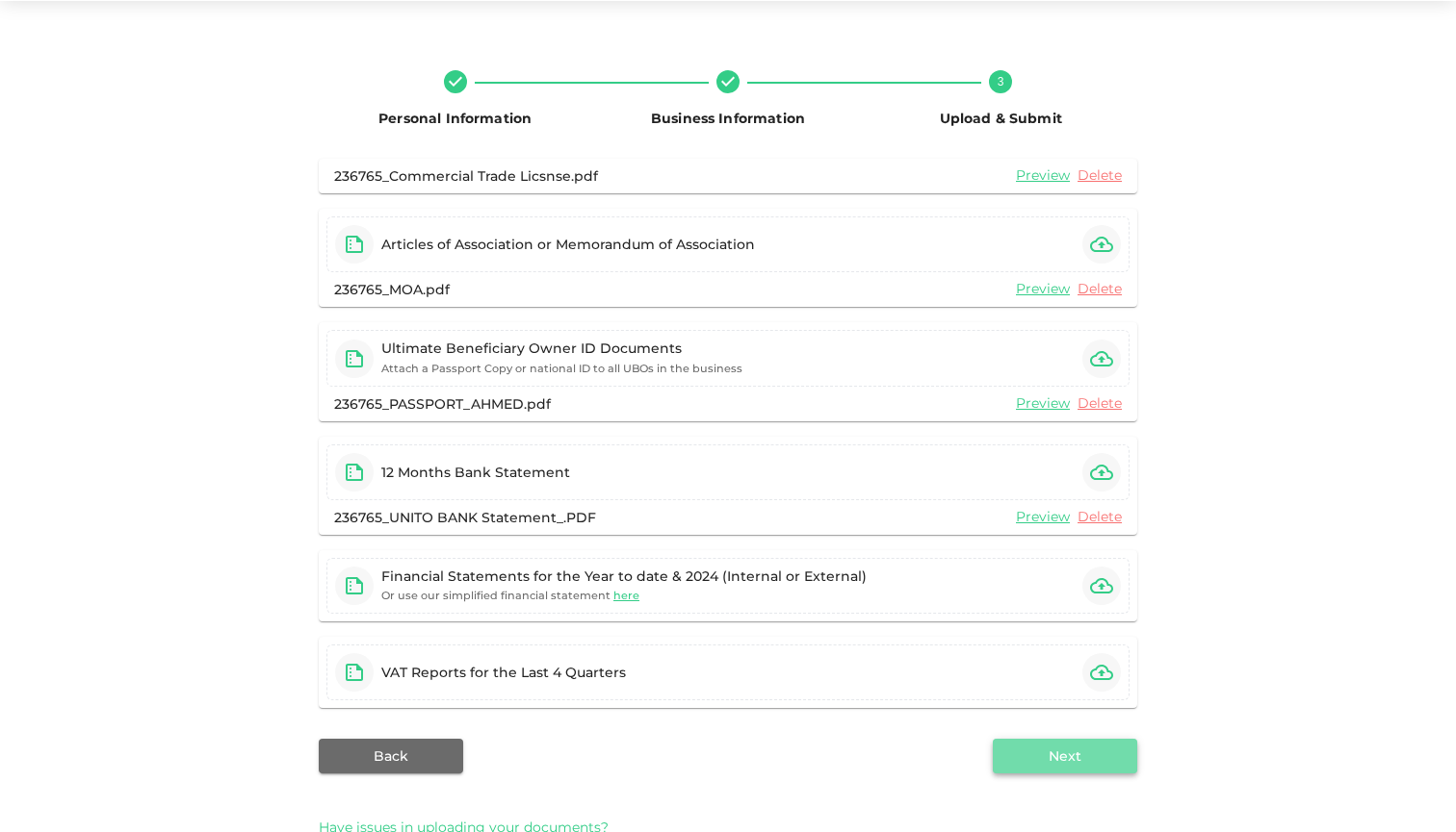
click at [1054, 762] on button "Next" at bounding box center [1065, 756] width 144 height 35
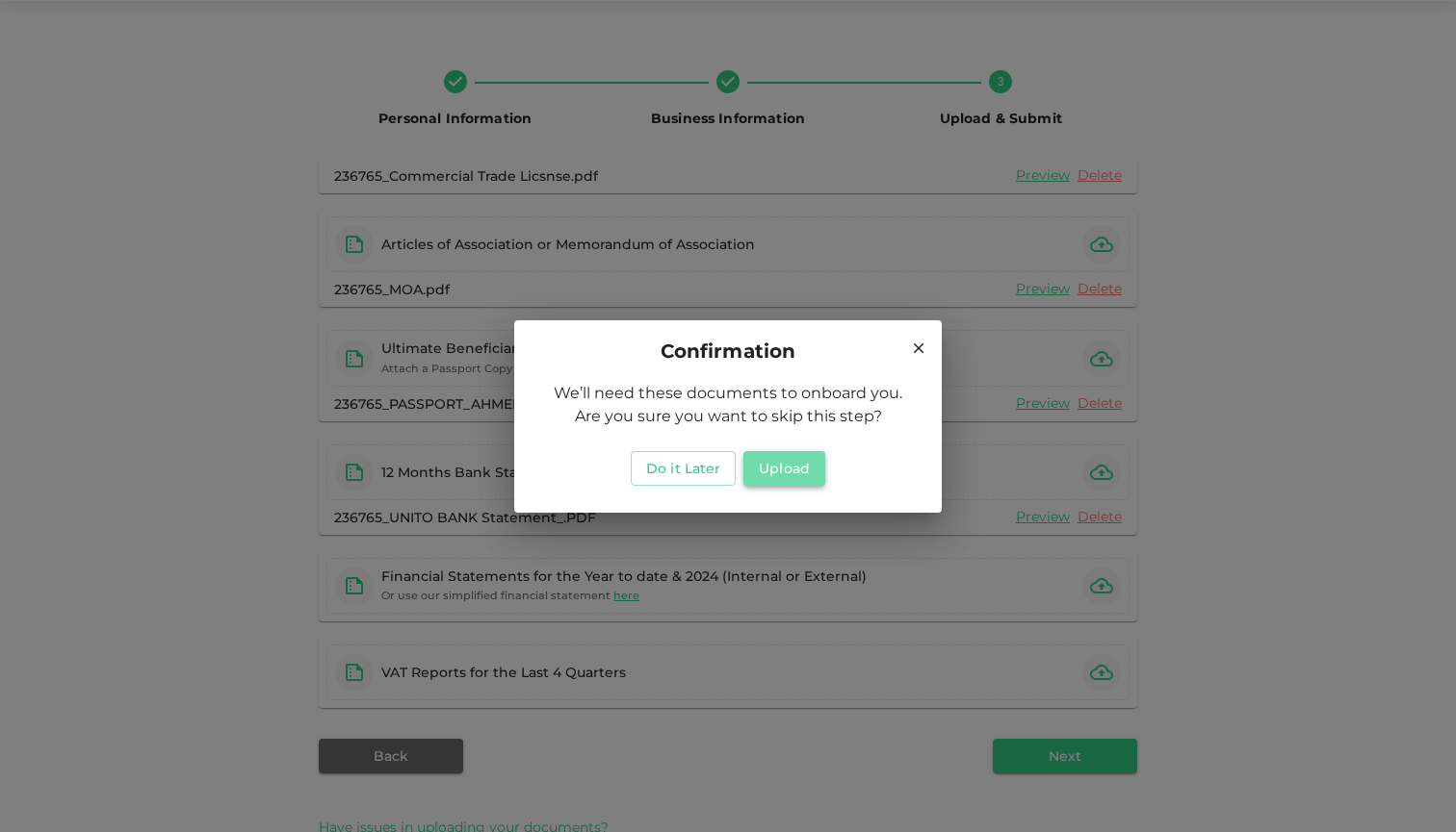
click at [797, 461] on button "Upload" at bounding box center [784, 468] width 82 height 35
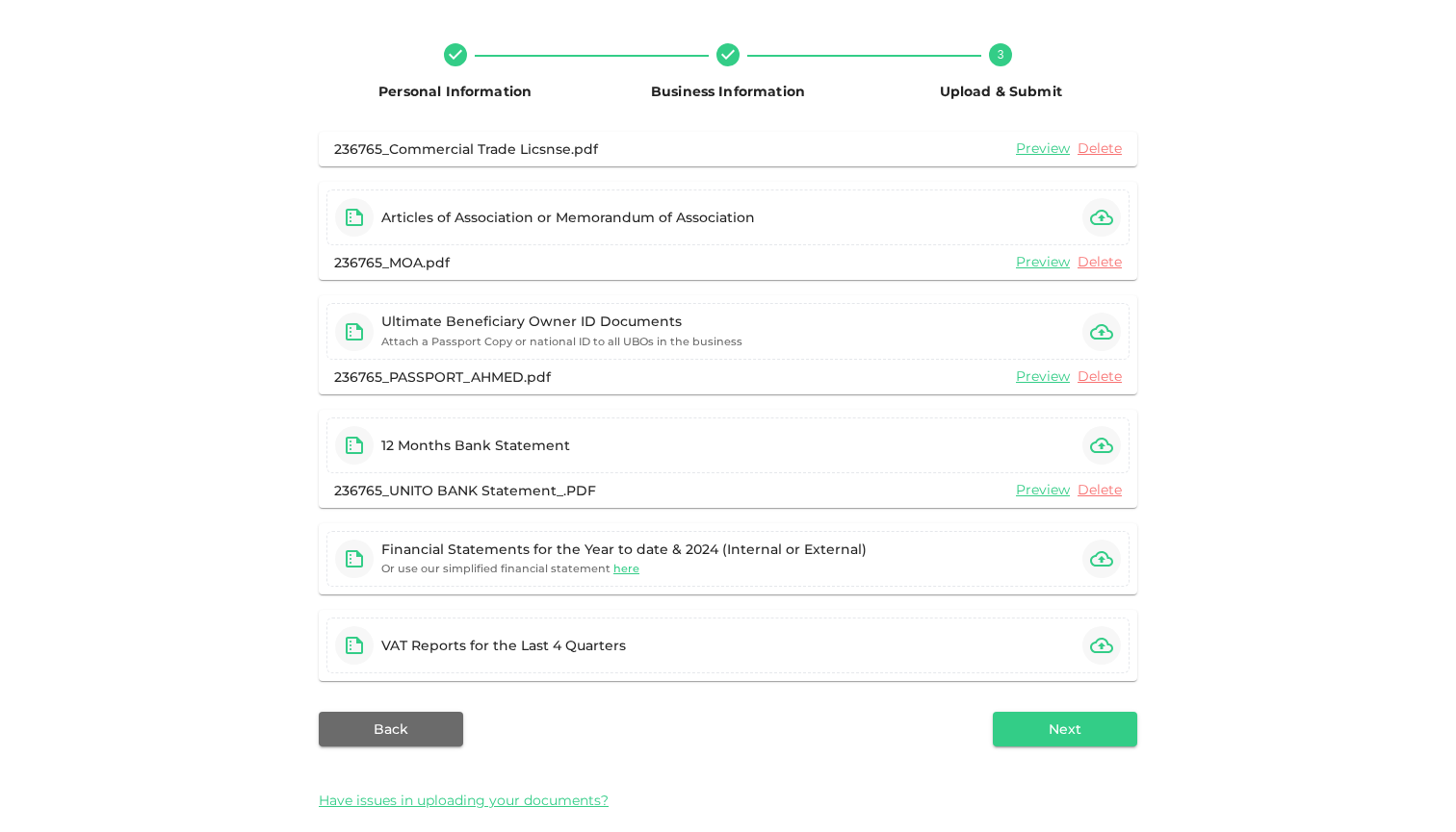
scroll to position [108, 0]
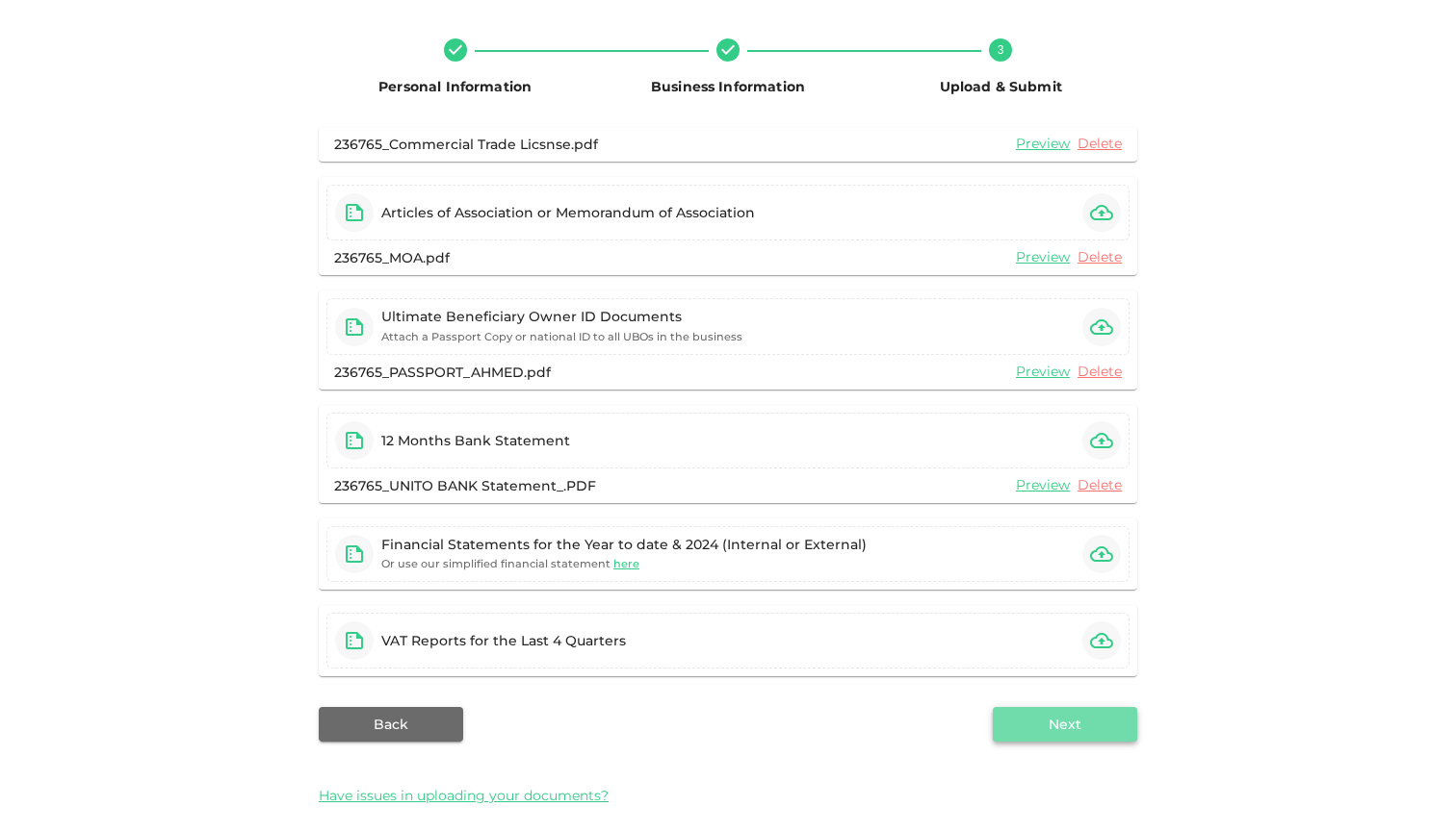
click at [1039, 729] on button "Next" at bounding box center [1065, 724] width 144 height 35
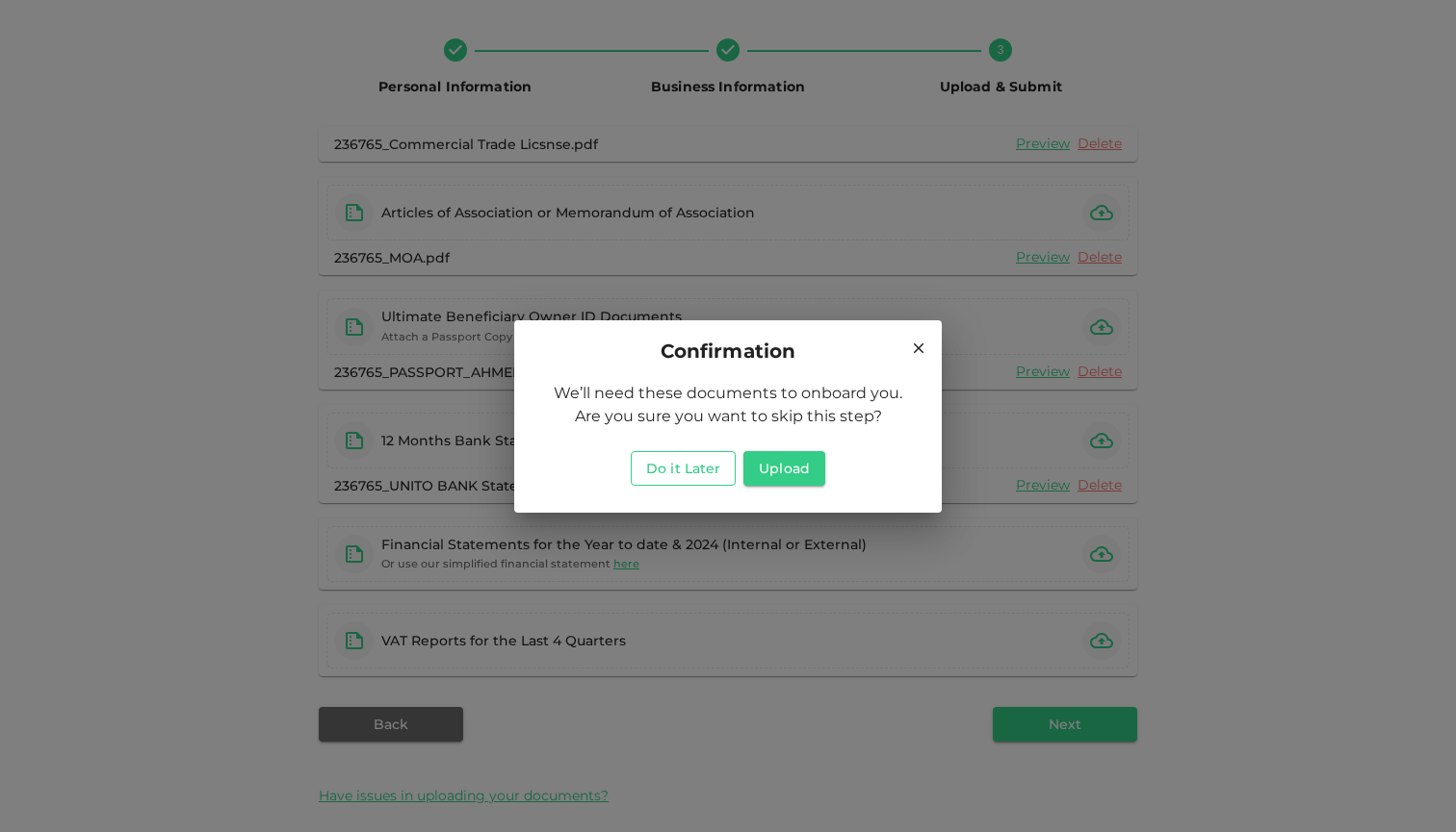
click at [711, 472] on button "Do it Later" at bounding box center [683, 468] width 105 height 35
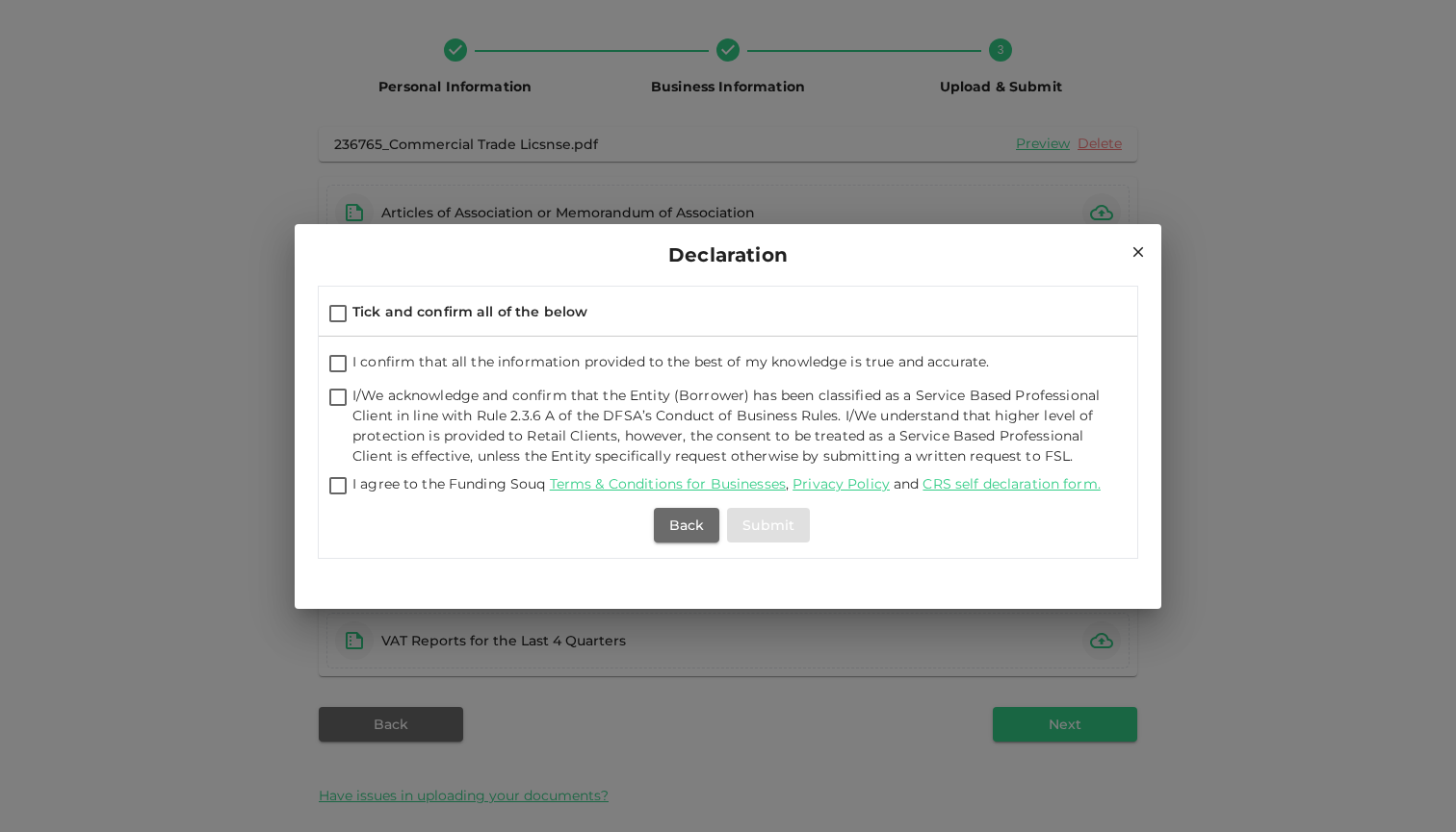
click at [397, 306] on span "Tick and confirm all of the below" at bounding box center [470, 312] width 235 height 18
click at [352, 306] on input "Tick and confirm all of the below" at bounding box center [337, 315] width 29 height 26
checkbox input "true"
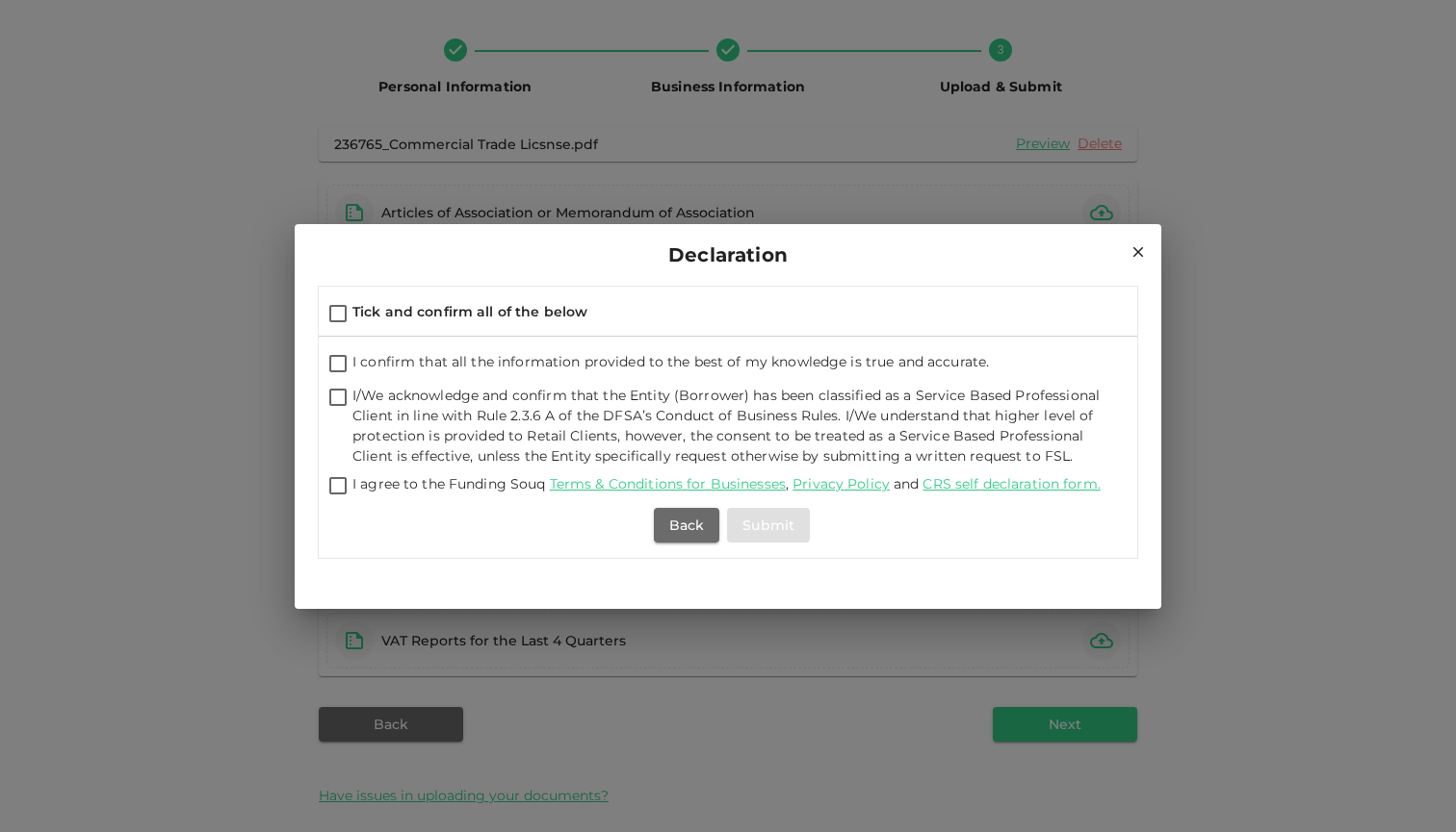
checkbox input "true"
click at [763, 529] on button "Submit" at bounding box center [768, 525] width 83 height 35
